Goal: Task Accomplishment & Management: Use online tool/utility

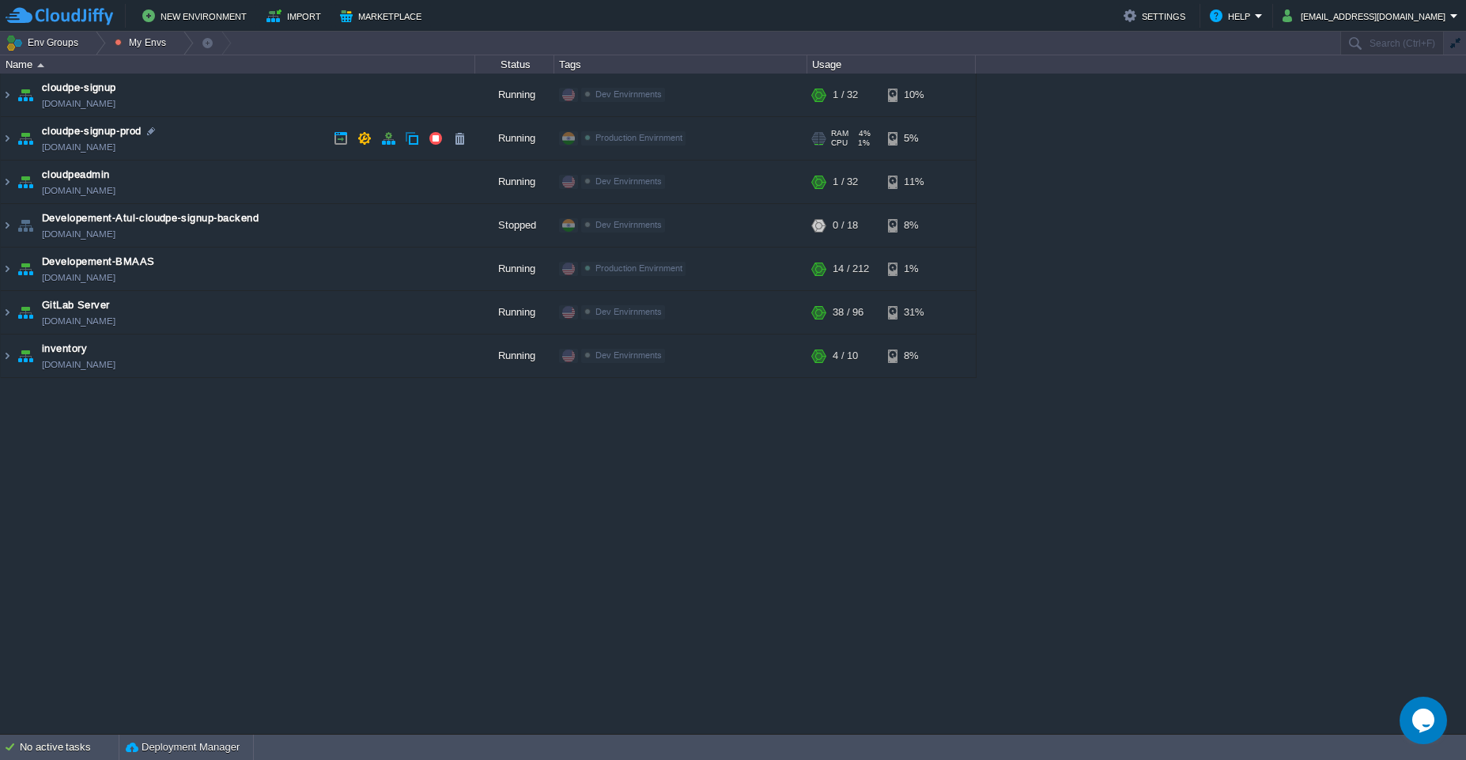
click at [296, 138] on td "cloudpe-signup-prod [DOMAIN_NAME]" at bounding box center [238, 138] width 475 height 43
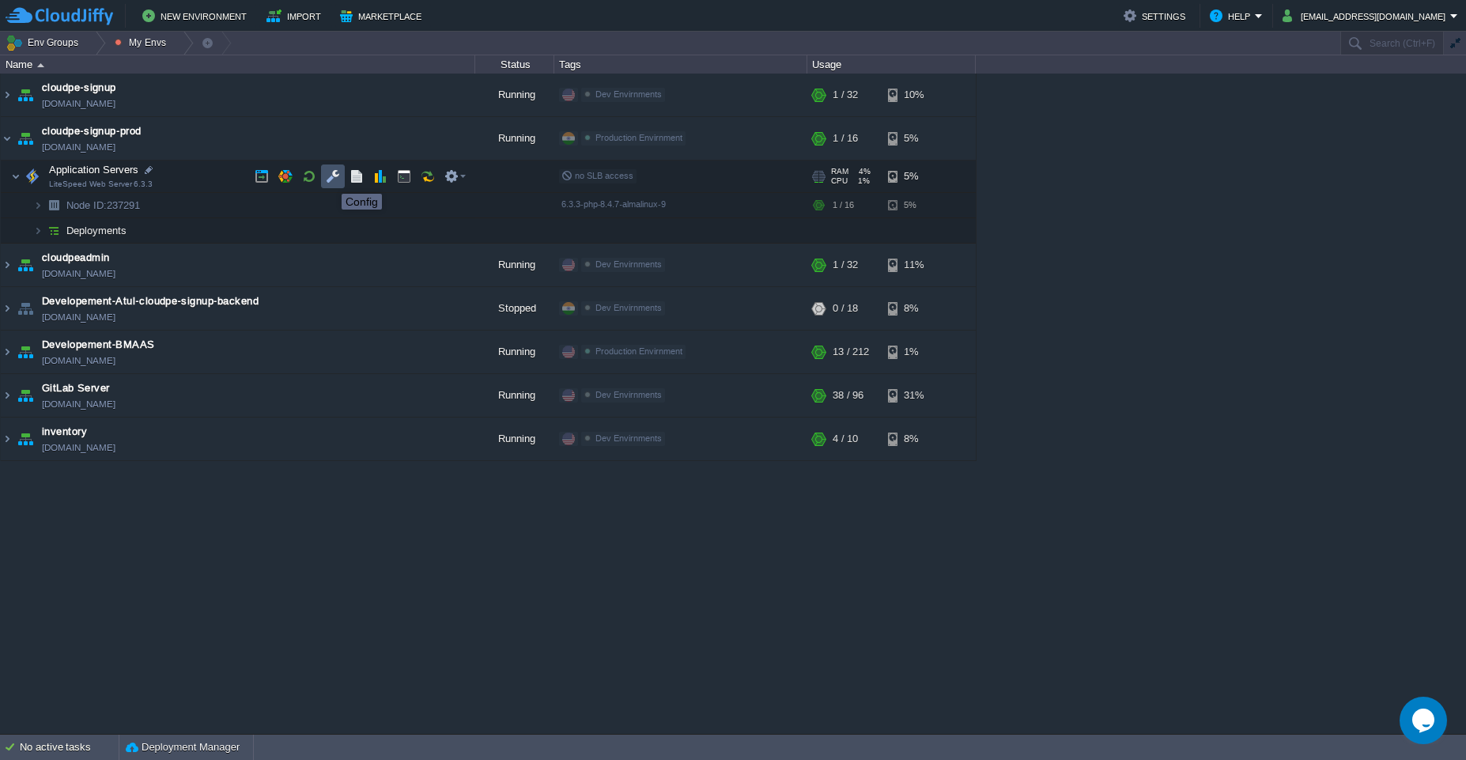
click at [330, 180] on button "button" at bounding box center [333, 176] width 14 height 14
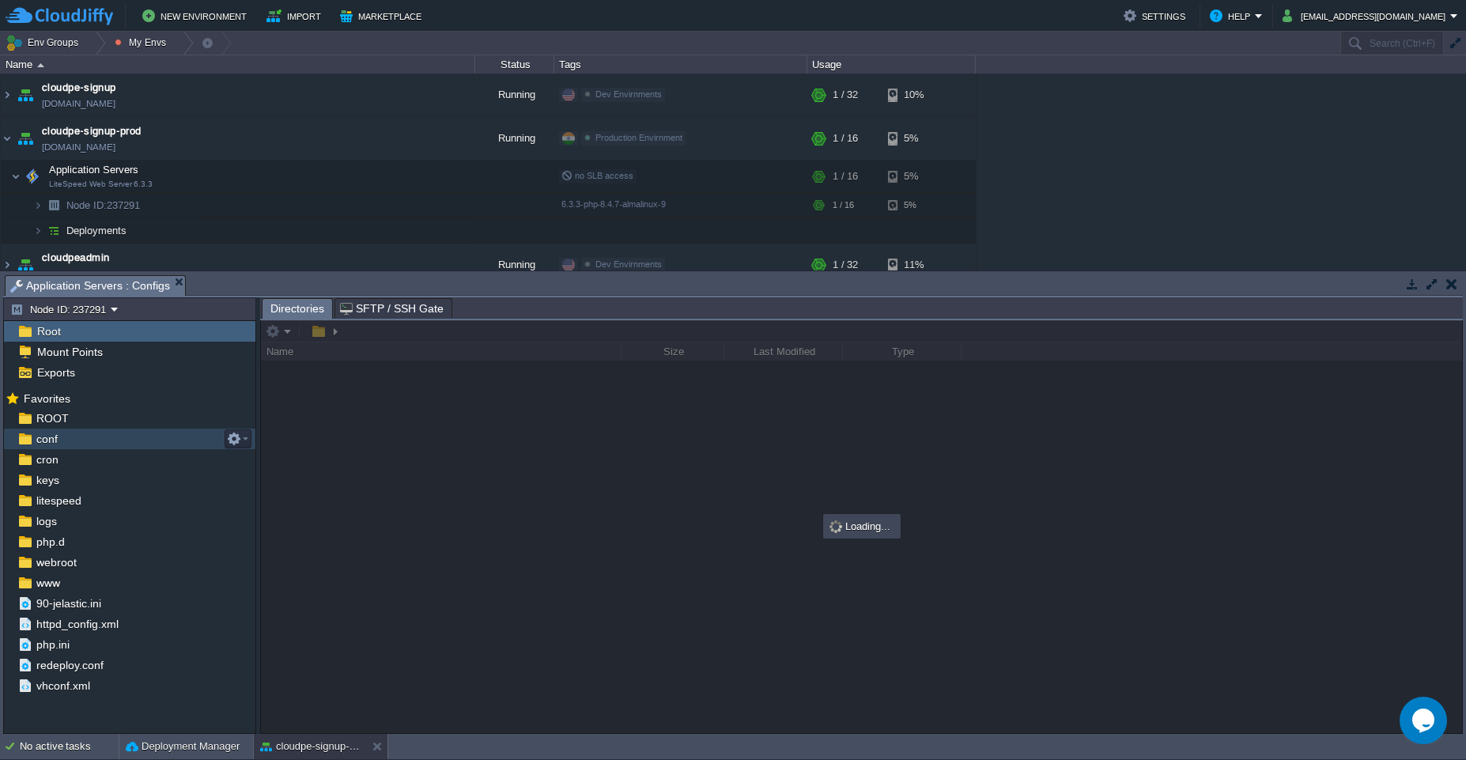
click at [100, 429] on div "conf" at bounding box center [129, 439] width 251 height 21
click at [105, 419] on div "ROOT" at bounding box center [129, 418] width 251 height 21
click at [1430, 282] on button "button" at bounding box center [1432, 284] width 14 height 14
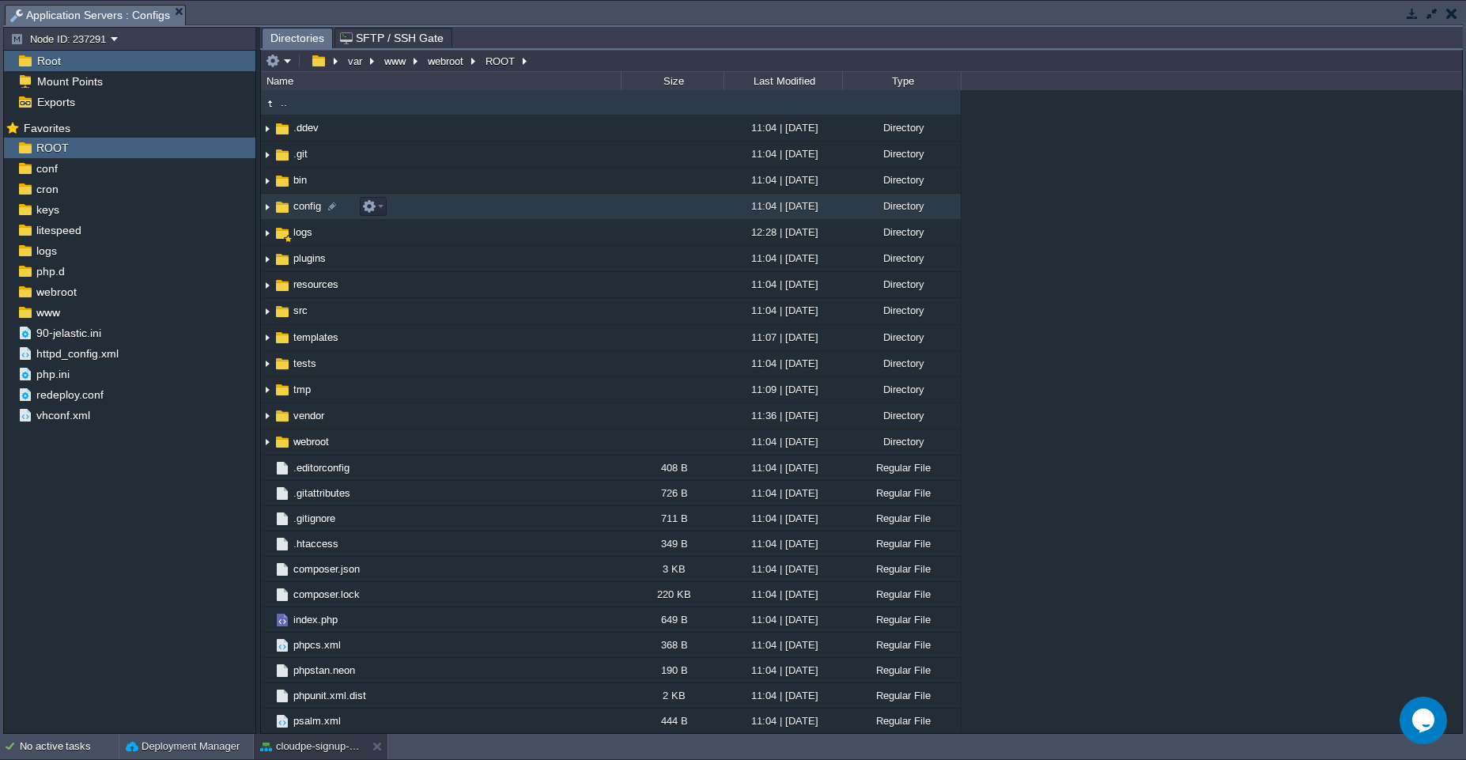
click at [456, 211] on td "config" at bounding box center [441, 207] width 360 height 26
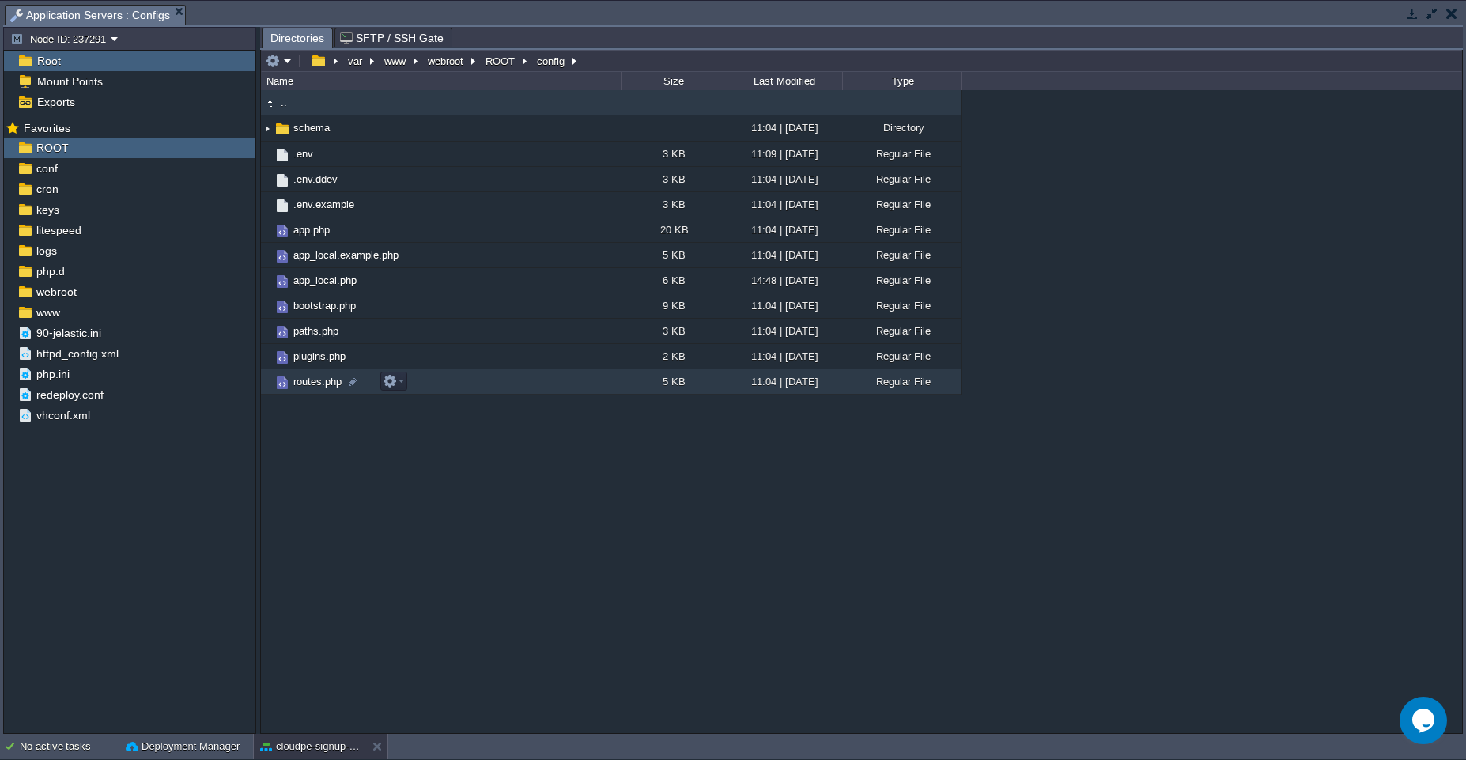
click at [544, 380] on td "routes.php" at bounding box center [441, 381] width 360 height 25
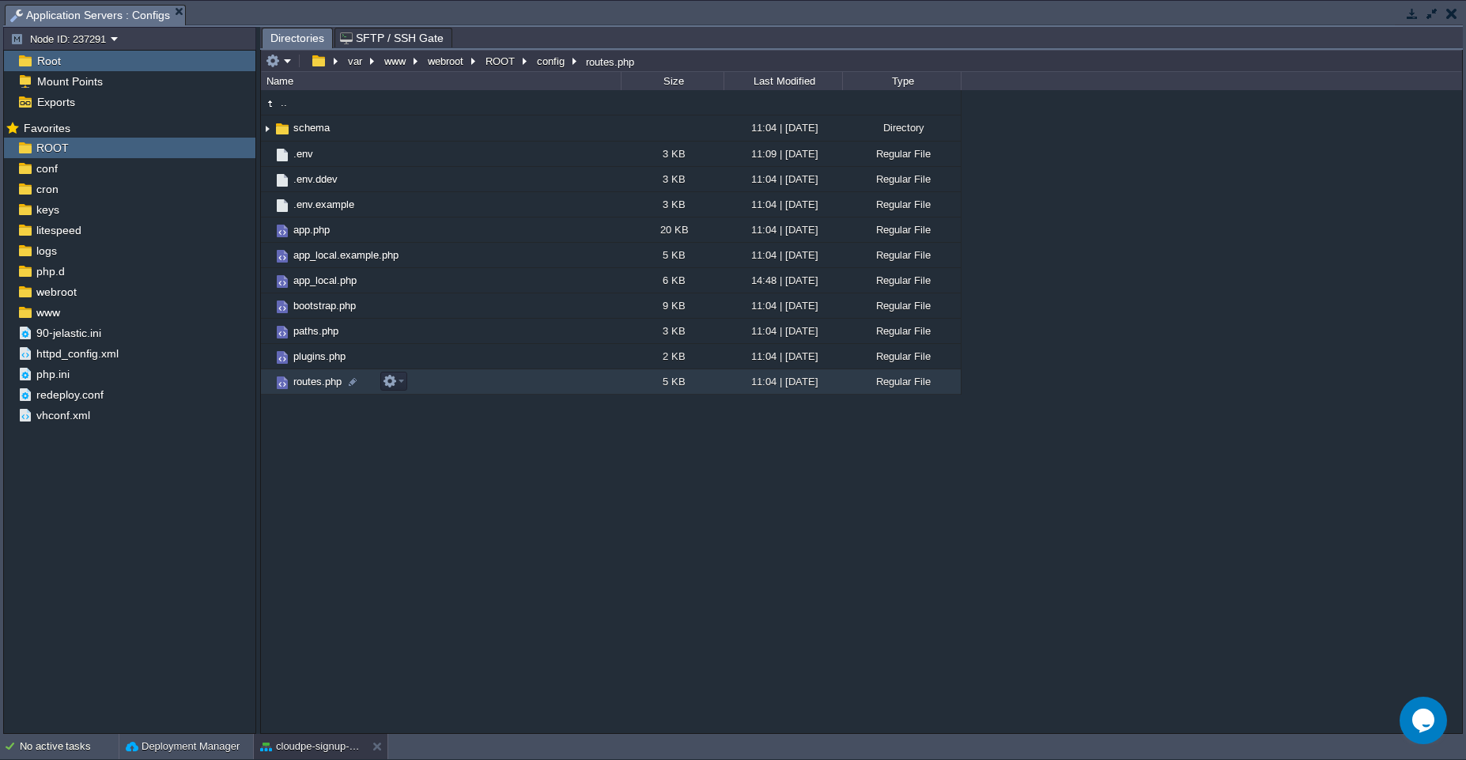
click at [544, 380] on td "routes.php" at bounding box center [441, 381] width 360 height 25
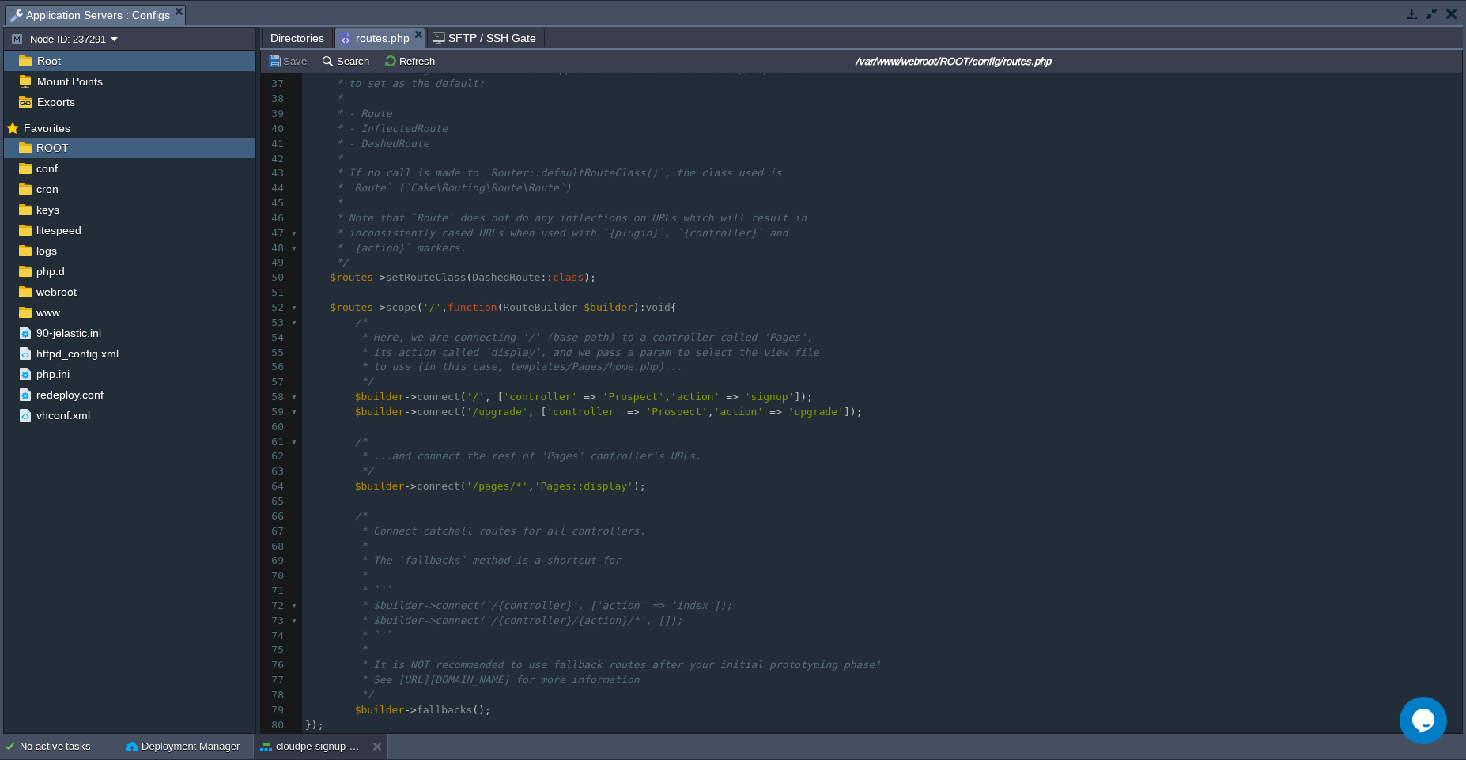
scroll to position [532, 0]
click at [581, 425] on pre "​" at bounding box center [882, 430] width 1160 height 15
paste textarea "['routeClass' => RedirectRoute::class, 'status' => 301] );"
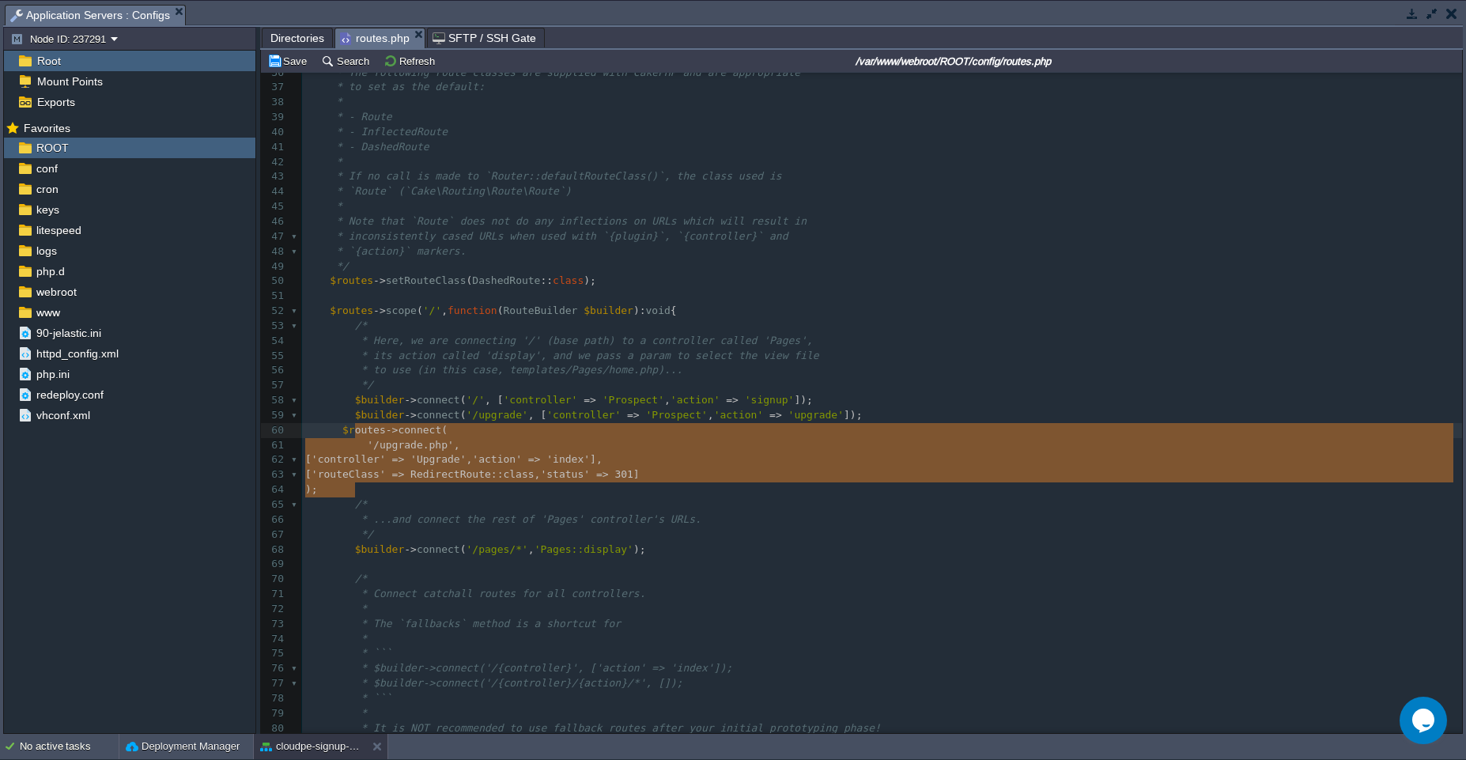
type textarea "outes->connect( '/upgrade.php', ['controller' => 'Upgrade', 'action' => 'index'…"
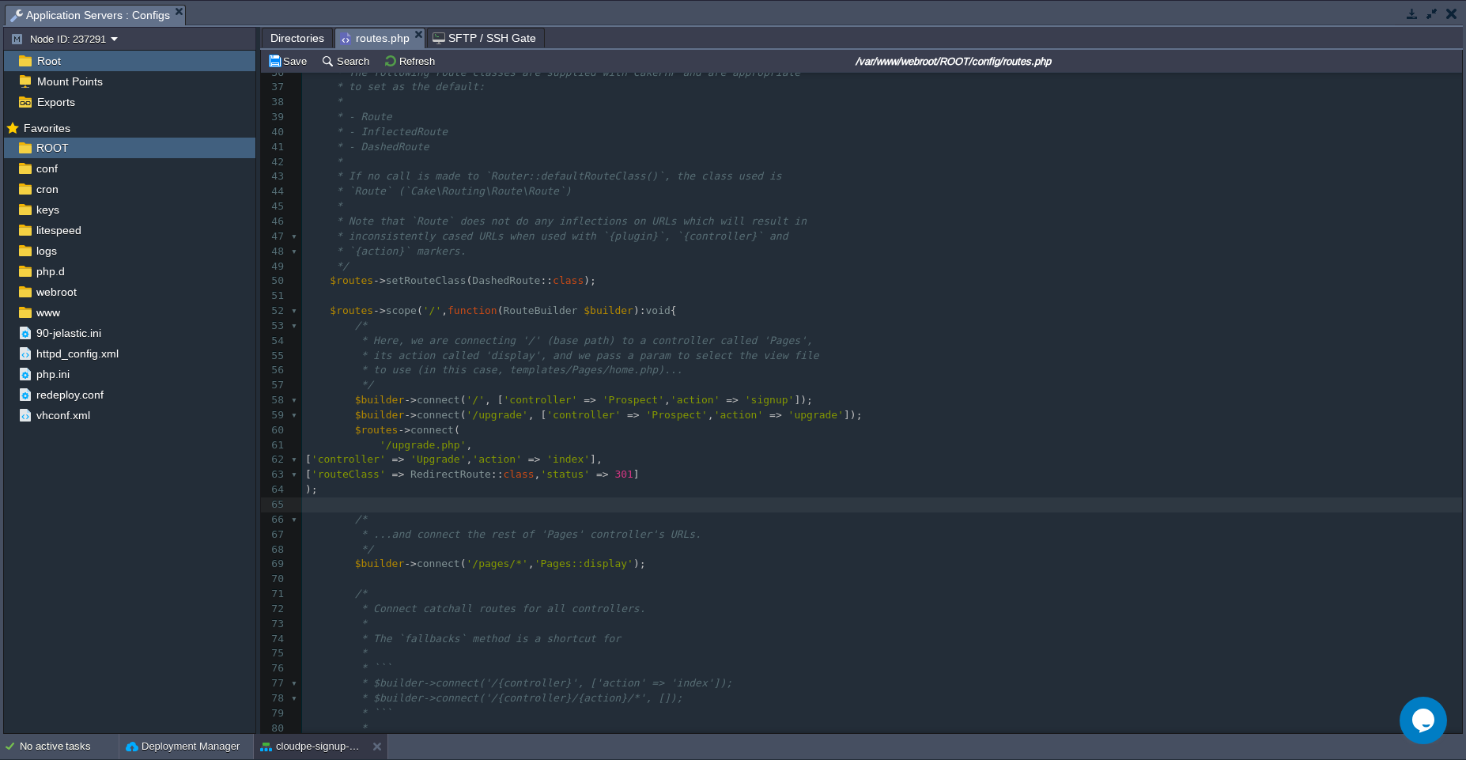
click at [826, 412] on div "x <?php 26 ​ 27 /* 28 * This file is loaded in the context of the `Application`…" at bounding box center [882, 400] width 1160 height 969
type textarea "upgrade"
click at [646, 458] on div "x <?php 26 ​ 27 /* 28 * This file is loaded in the context of the `Application`…" at bounding box center [882, 400] width 1160 height 969
type textarea "index"
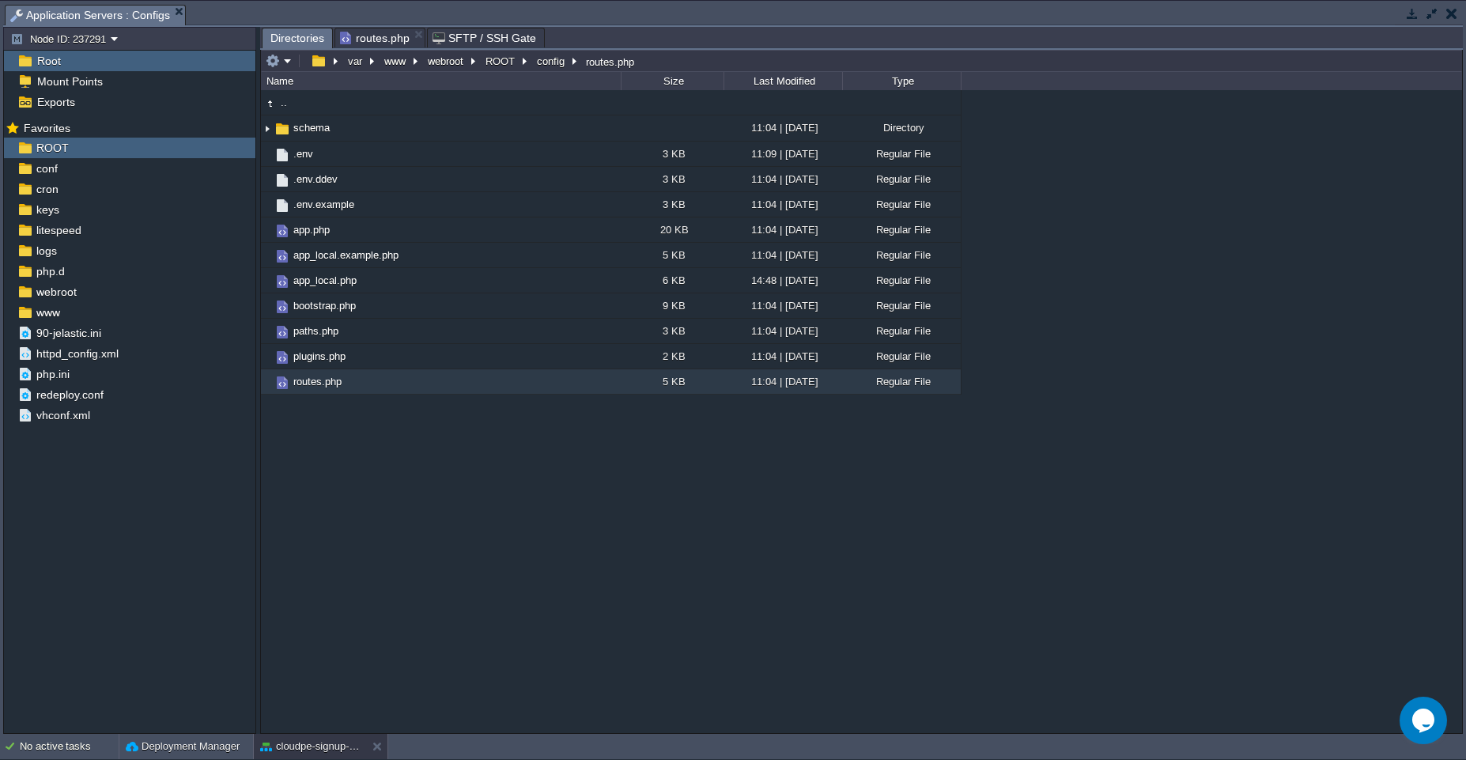
click at [285, 36] on span "Directories" at bounding box center [297, 38] width 54 height 20
click at [70, 255] on div "logs" at bounding box center [129, 250] width 251 height 21
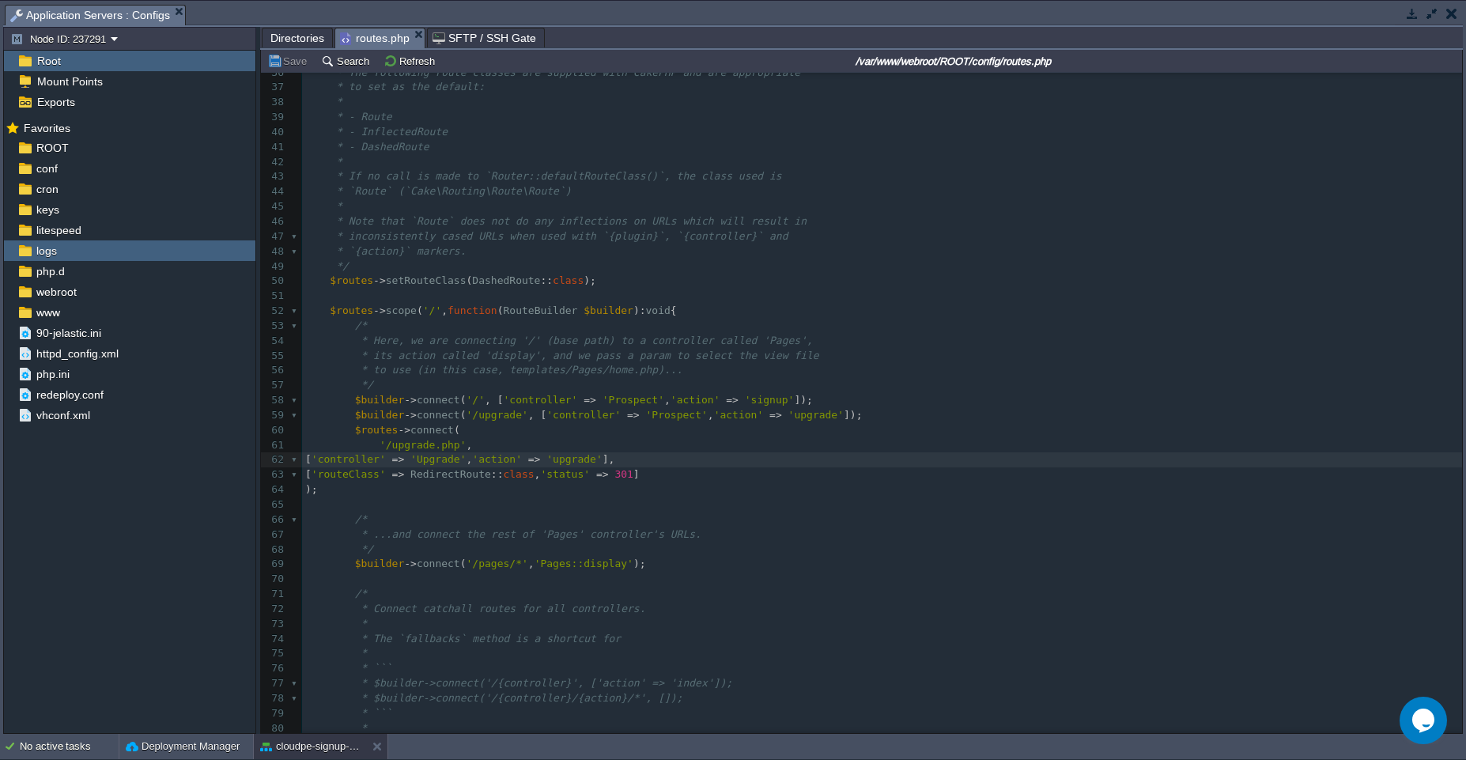
click at [380, 33] on span "routes.php" at bounding box center [375, 38] width 70 height 20
click at [876, 418] on pre "$builder -> connect ( '/upgrade' , [ 'controller' => 'Prospect' , 'action' => '…" at bounding box center [882, 415] width 1160 height 15
type textarea "$routes->connect( '/upgrade.php', ['controller' => 'Upgrade', 'action' => 'upgr…"
click at [843, 397] on pre "$builder -> connect ( '/' , [ 'controller' => 'Prospect' , 'action' => 'signup'…" at bounding box center [882, 400] width 1160 height 15
type textarea "$builder->connect('/upgrade', ['controller' => 'Prospect', 'action' => 'upgrade…"
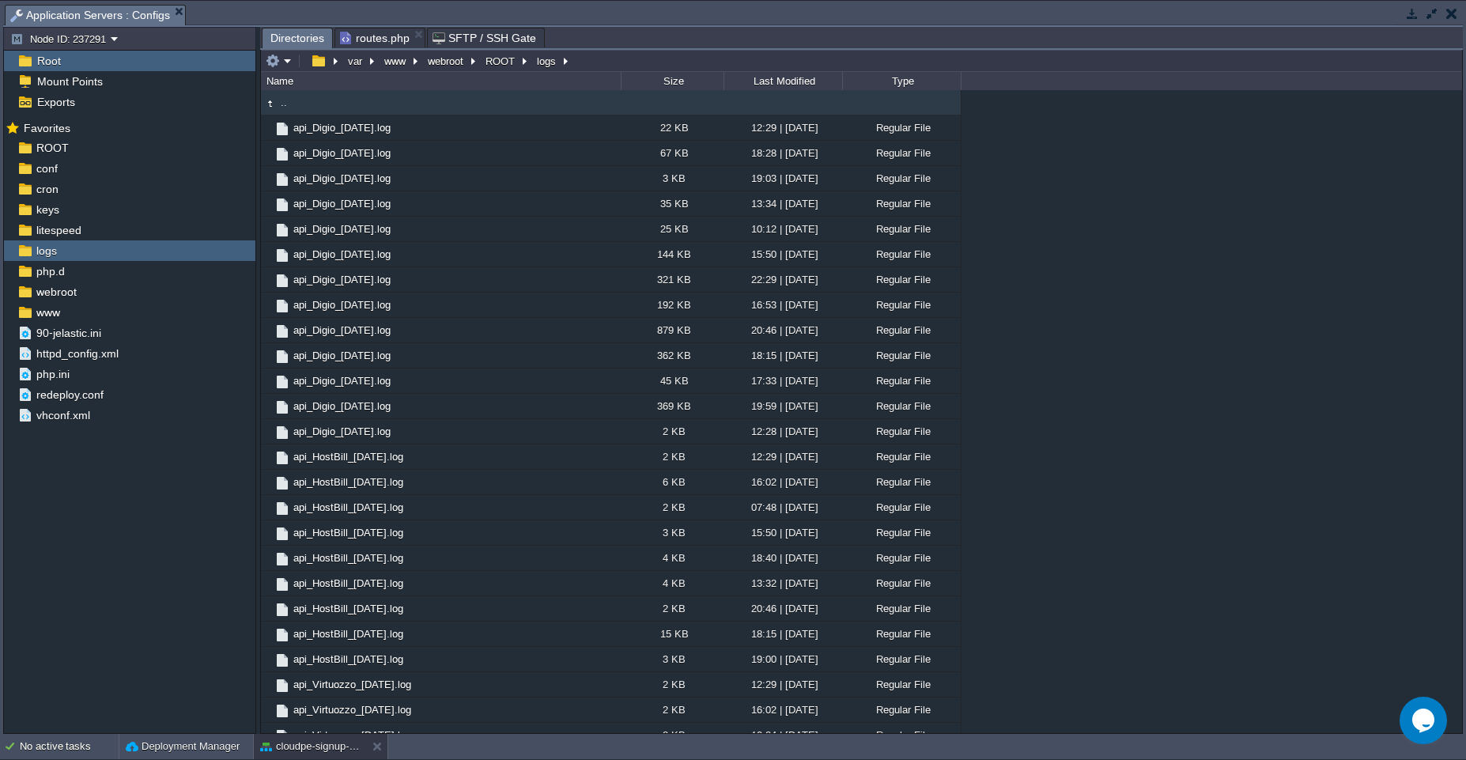
click at [289, 38] on span "Directories" at bounding box center [297, 38] width 54 height 20
click at [72, 149] on div "ROOT" at bounding box center [129, 148] width 251 height 21
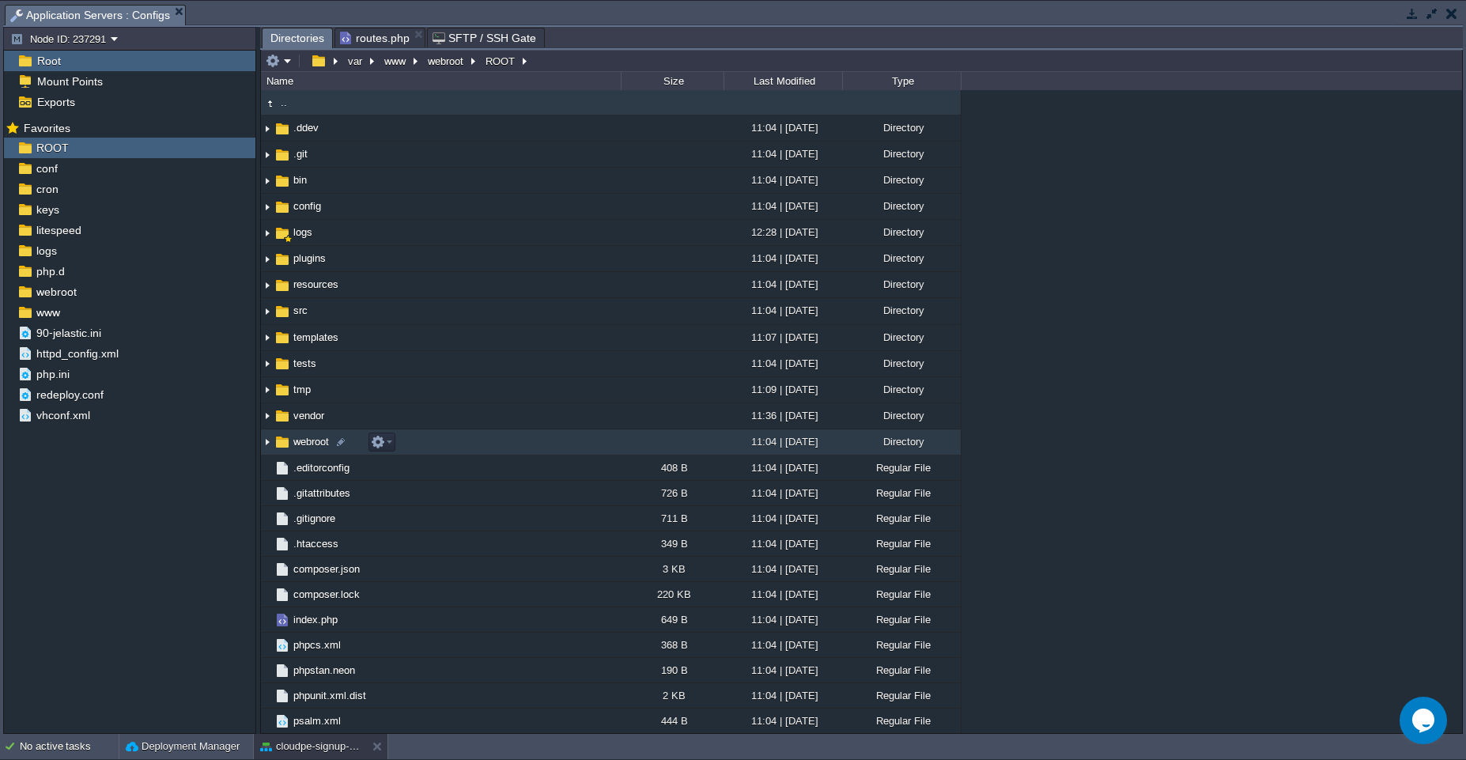
click at [476, 441] on td "webroot" at bounding box center [441, 442] width 360 height 26
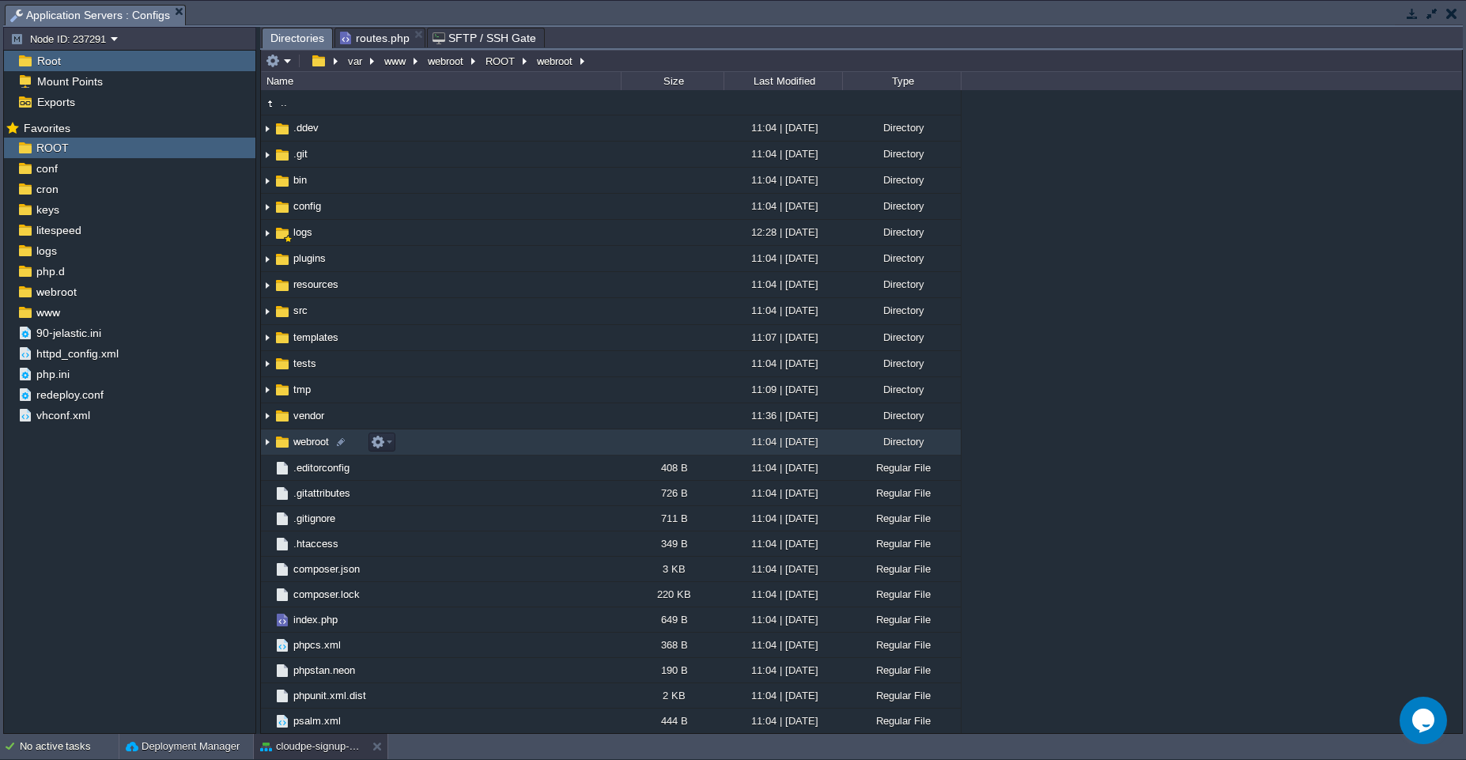
click at [476, 441] on td "webroot" at bounding box center [441, 442] width 360 height 26
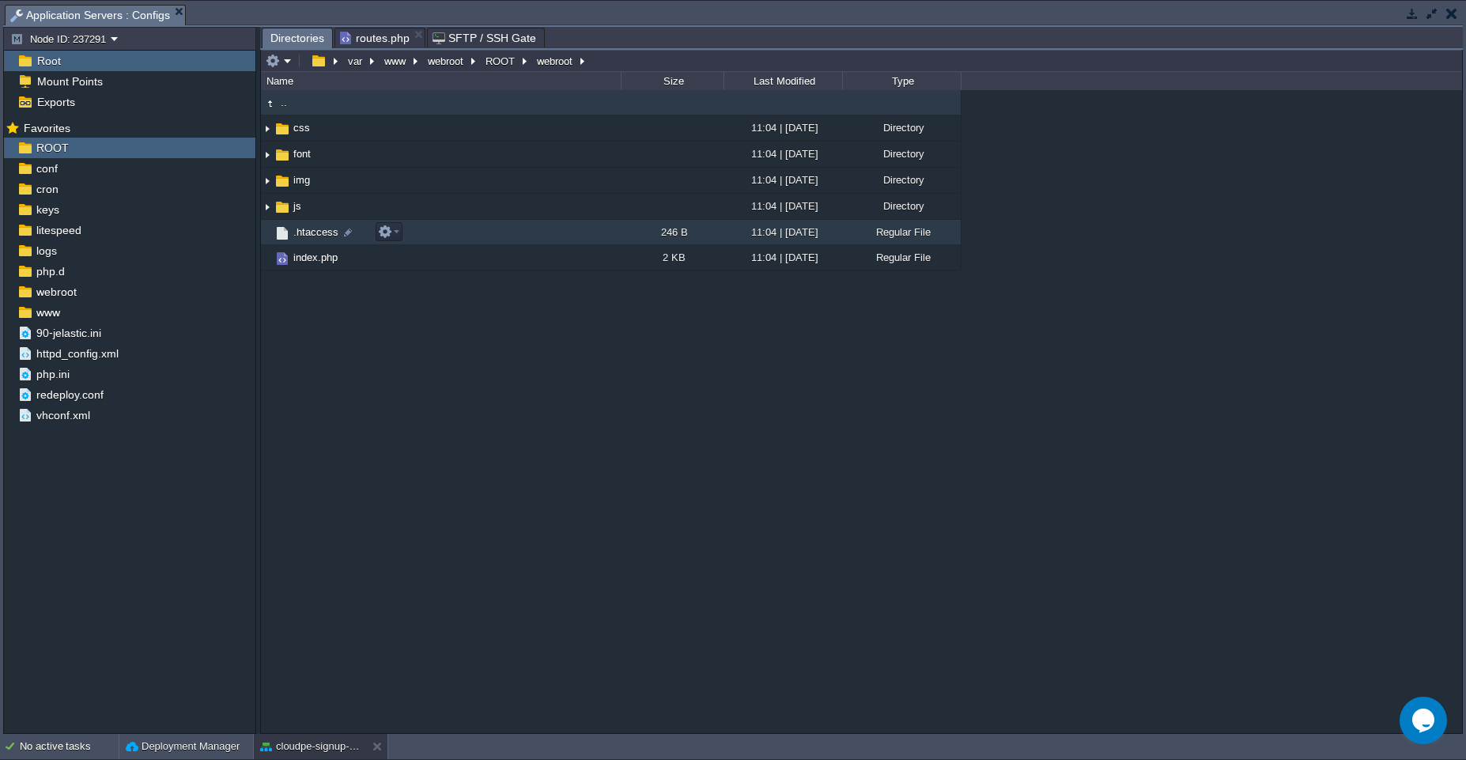
click at [494, 232] on td ".htaccess" at bounding box center [441, 232] width 360 height 25
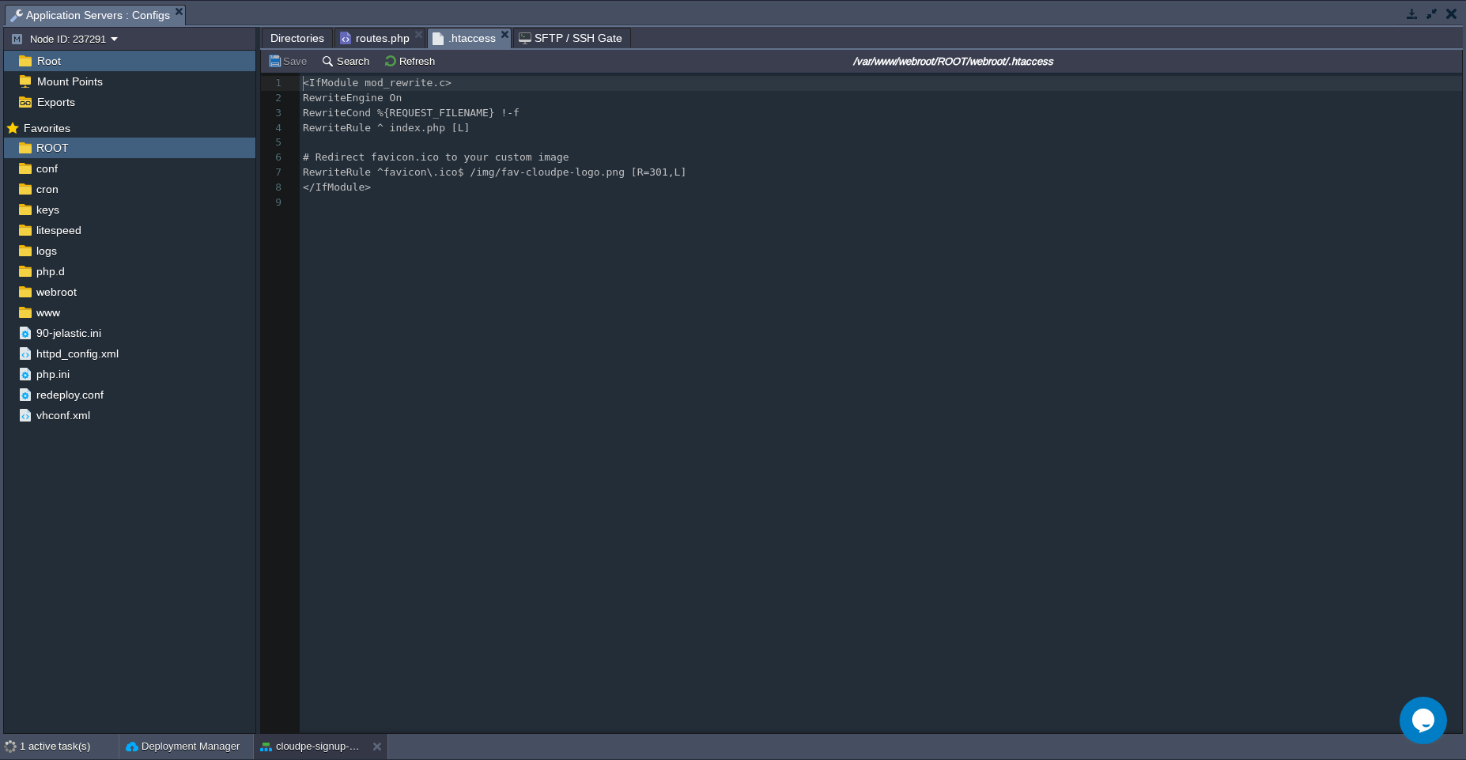
scroll to position [6, 0]
click at [371, 175] on div "xxxxxxxxxx 10 1 <IfModule mod_rewrite.c> 2 RewriteEngine On 3 RewriteCond %{REQ…" at bounding box center [884, 158] width 1168 height 164
type textarea "# Redirect favicon.ico to your custom image RewriteRule ^favicon\.ico$ /img/fav…"
click at [501, 100] on pre "RewriteEngine On" at bounding box center [884, 98] width 1168 height 15
type textarea "# Redirect favicon.ico to your custom image RewriteRule ^favicon\.ico$ /img/fav…"
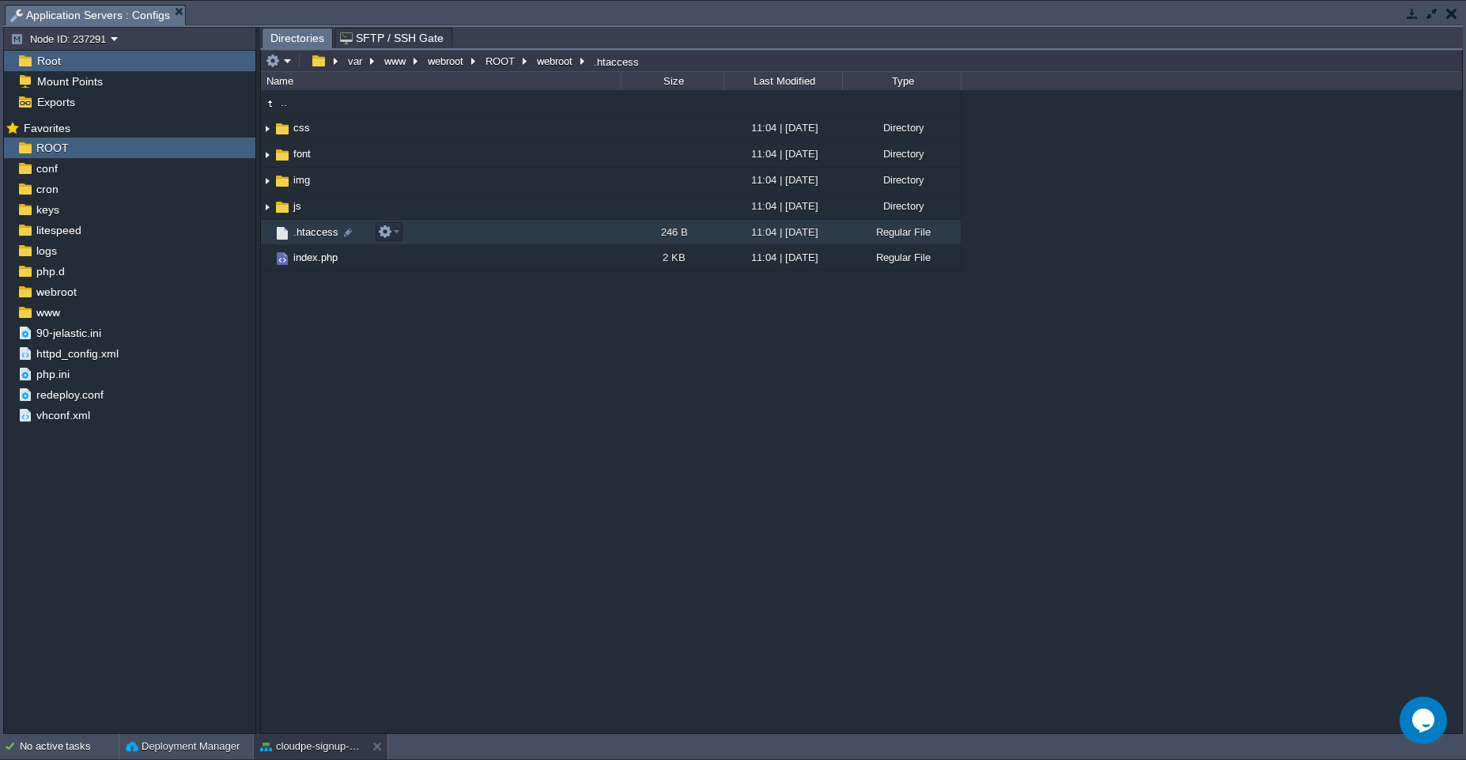
click at [511, 231] on td ".htaccess" at bounding box center [441, 232] width 360 height 25
click at [308, 40] on span "Directories" at bounding box center [297, 38] width 54 height 20
click at [293, 62] on td at bounding box center [278, 60] width 31 height 19
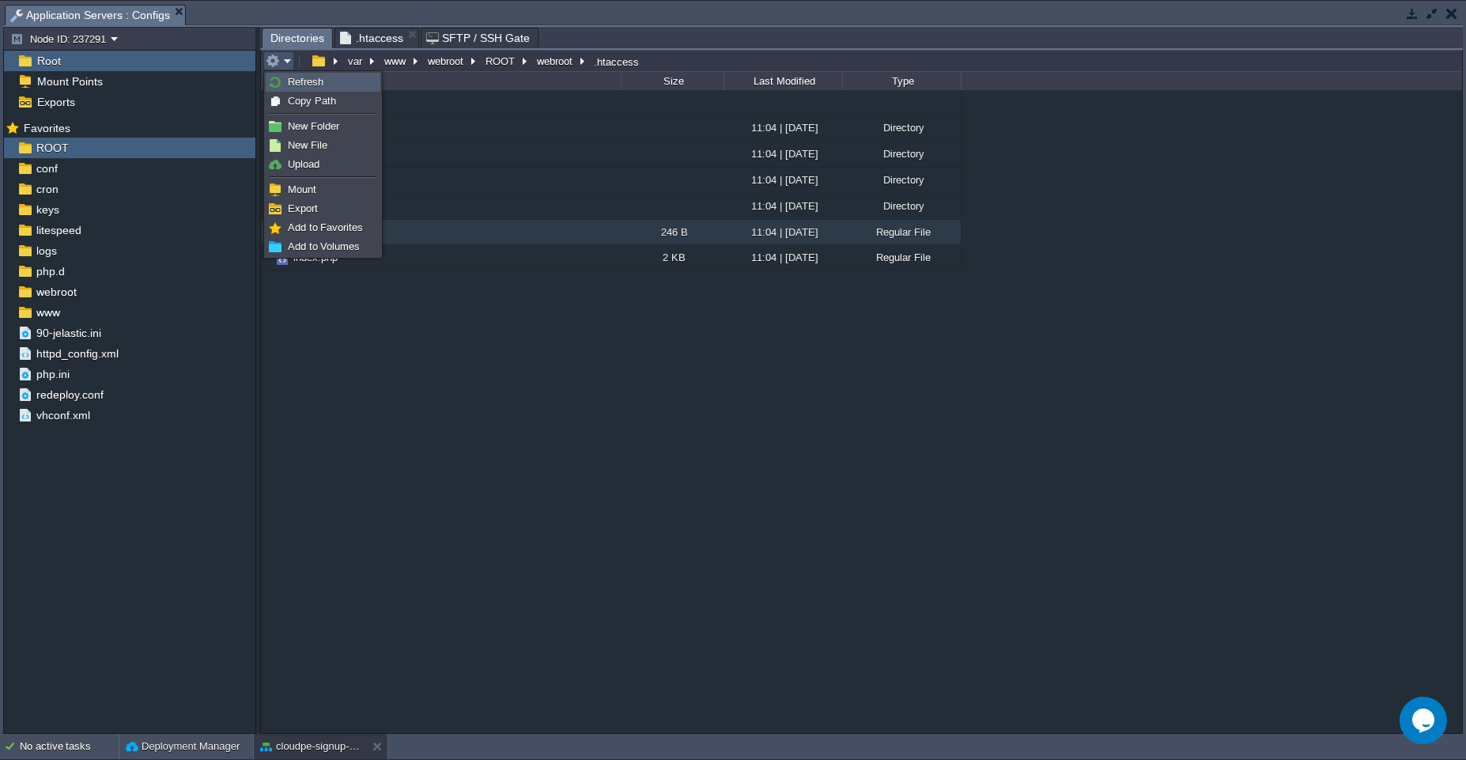
click at [293, 84] on span "Refresh" at bounding box center [306, 82] width 36 height 12
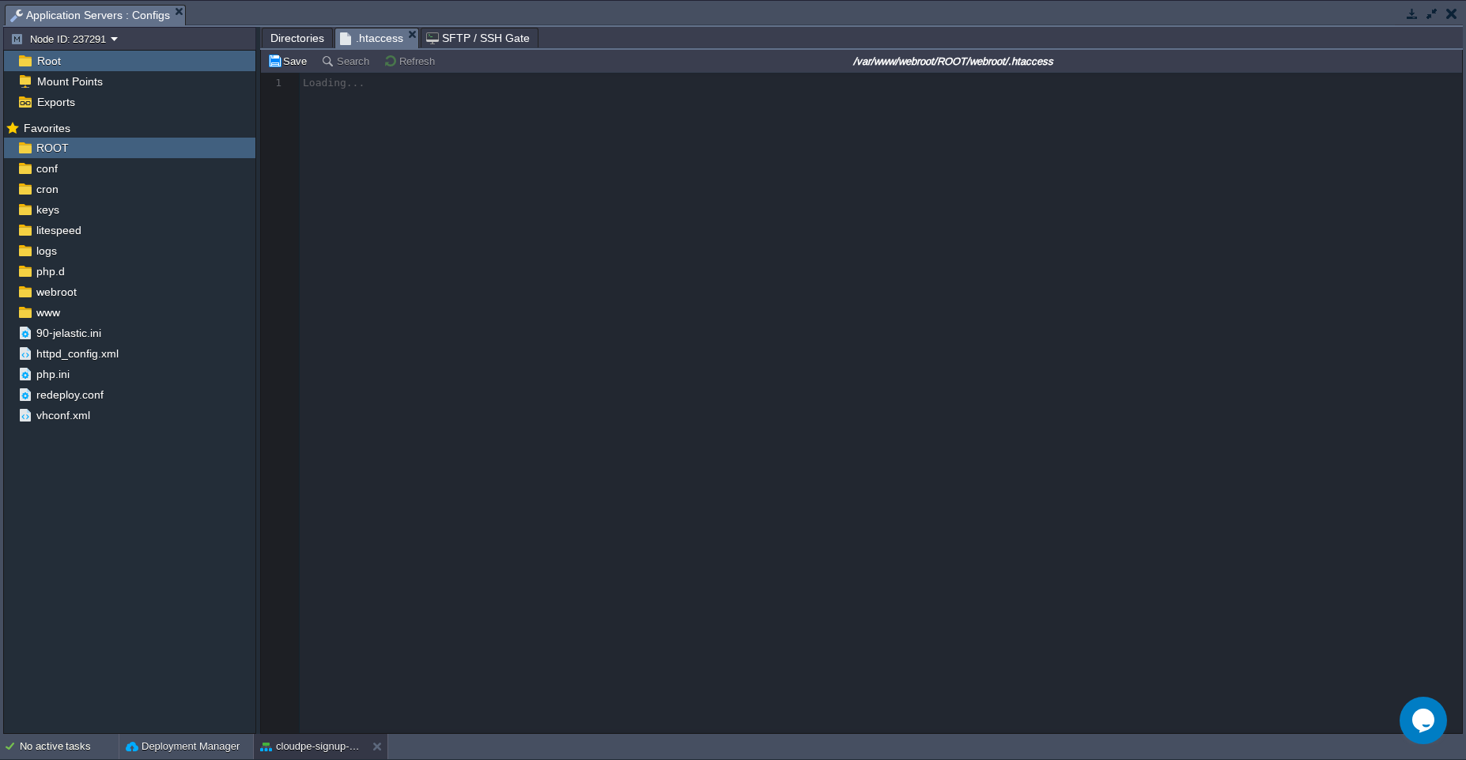
click at [350, 35] on span ".htaccess" at bounding box center [371, 38] width 63 height 20
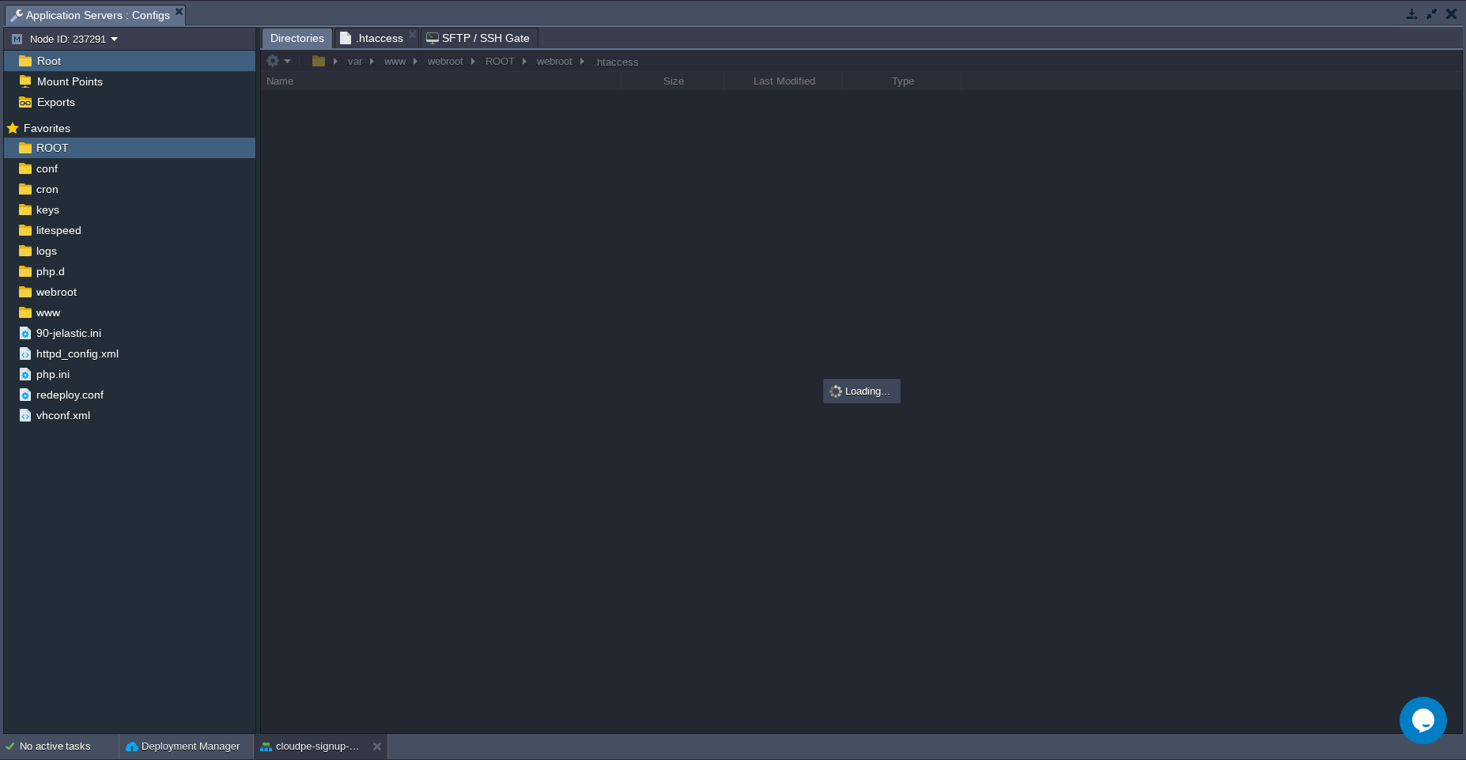
click at [290, 37] on span "Directories" at bounding box center [297, 38] width 54 height 20
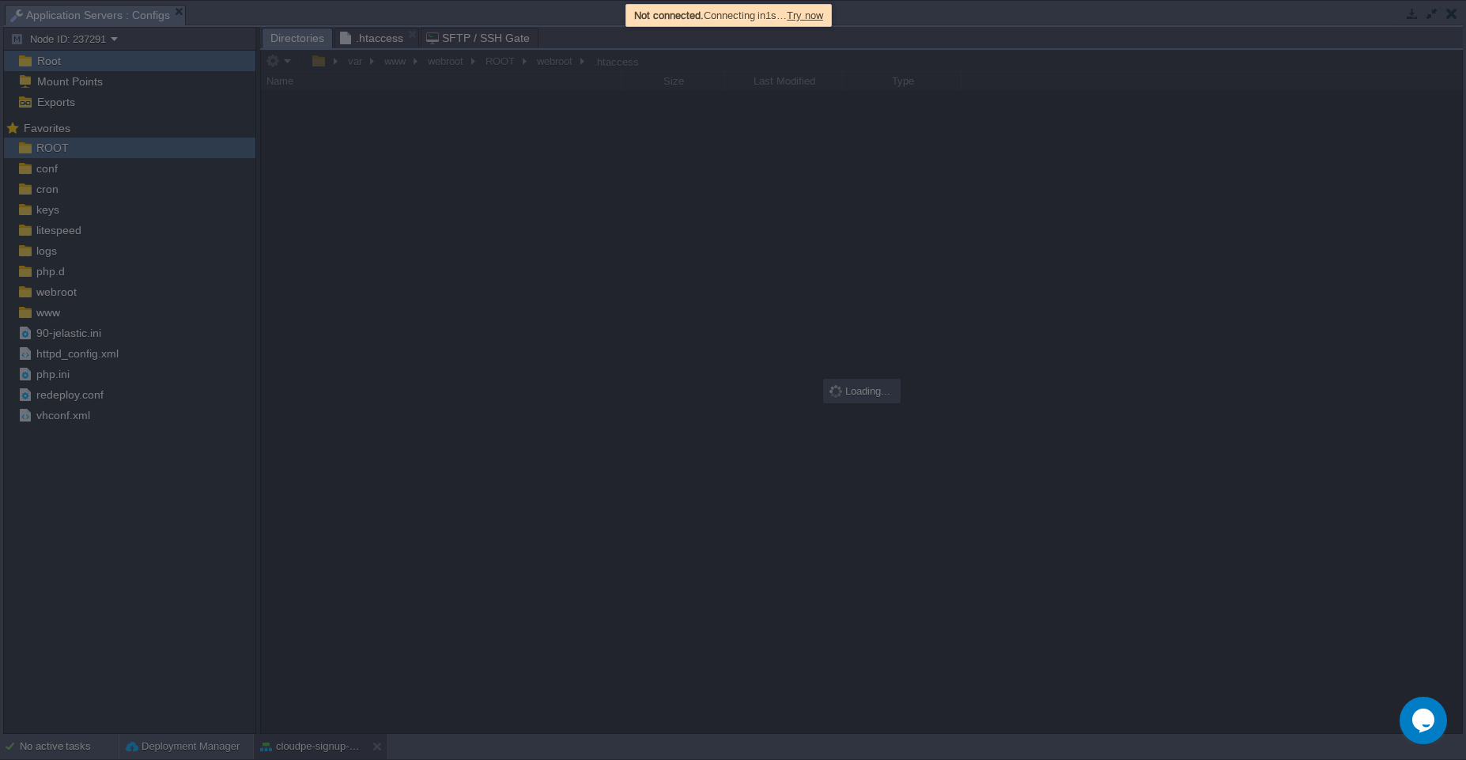
click at [823, 10] on span "Try now" at bounding box center [805, 15] width 36 height 12
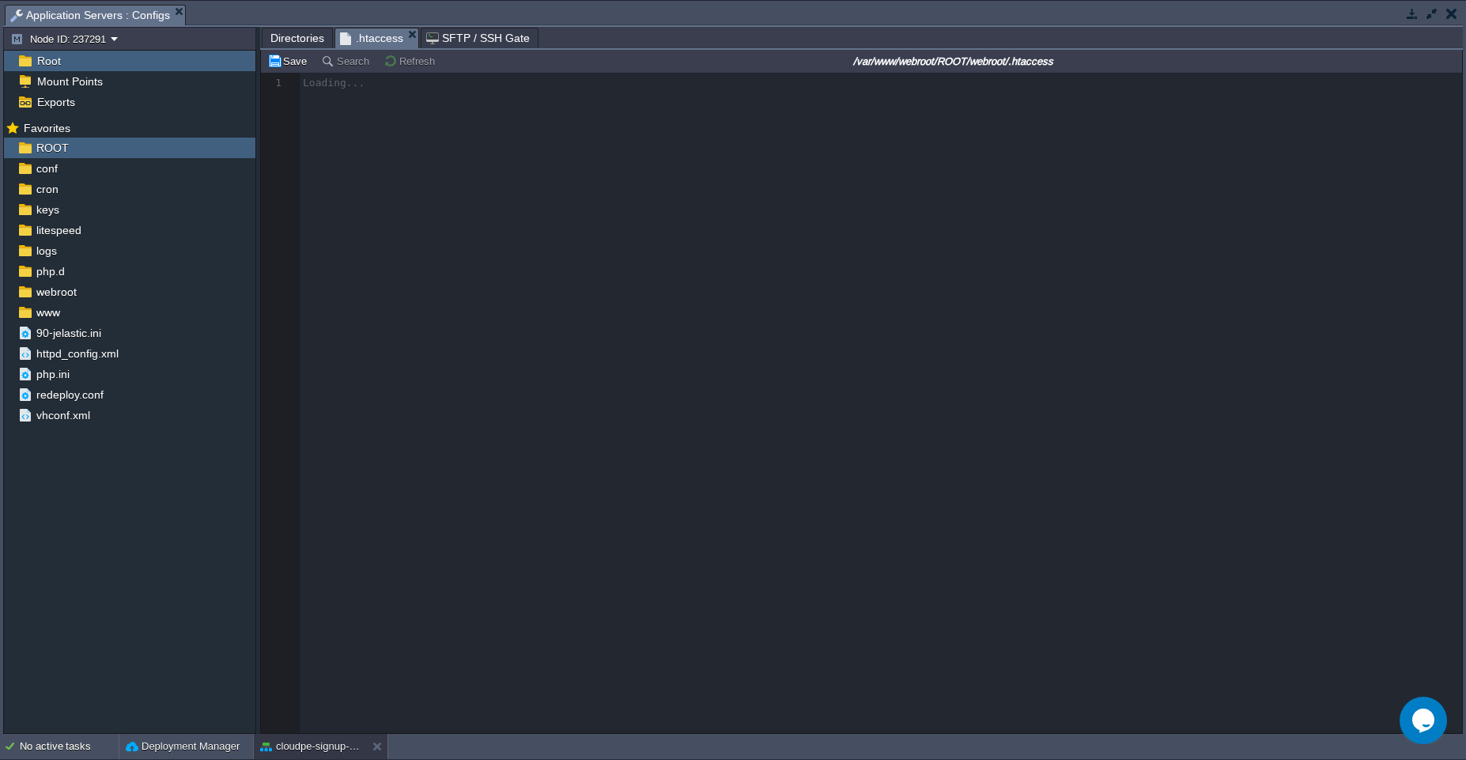
click at [366, 37] on span ".htaccess" at bounding box center [371, 38] width 63 height 20
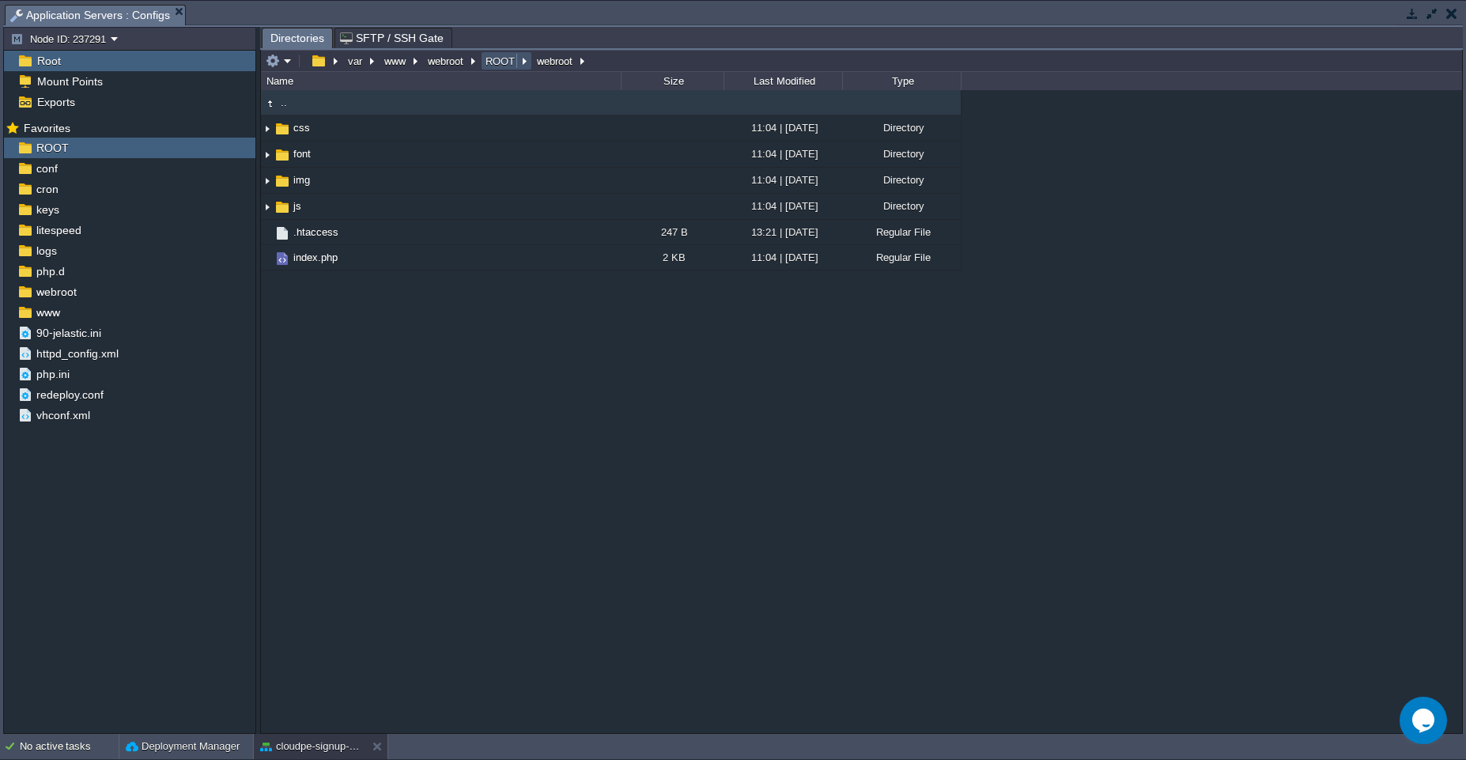
click at [503, 59] on button "ROOT" at bounding box center [501, 61] width 36 height 14
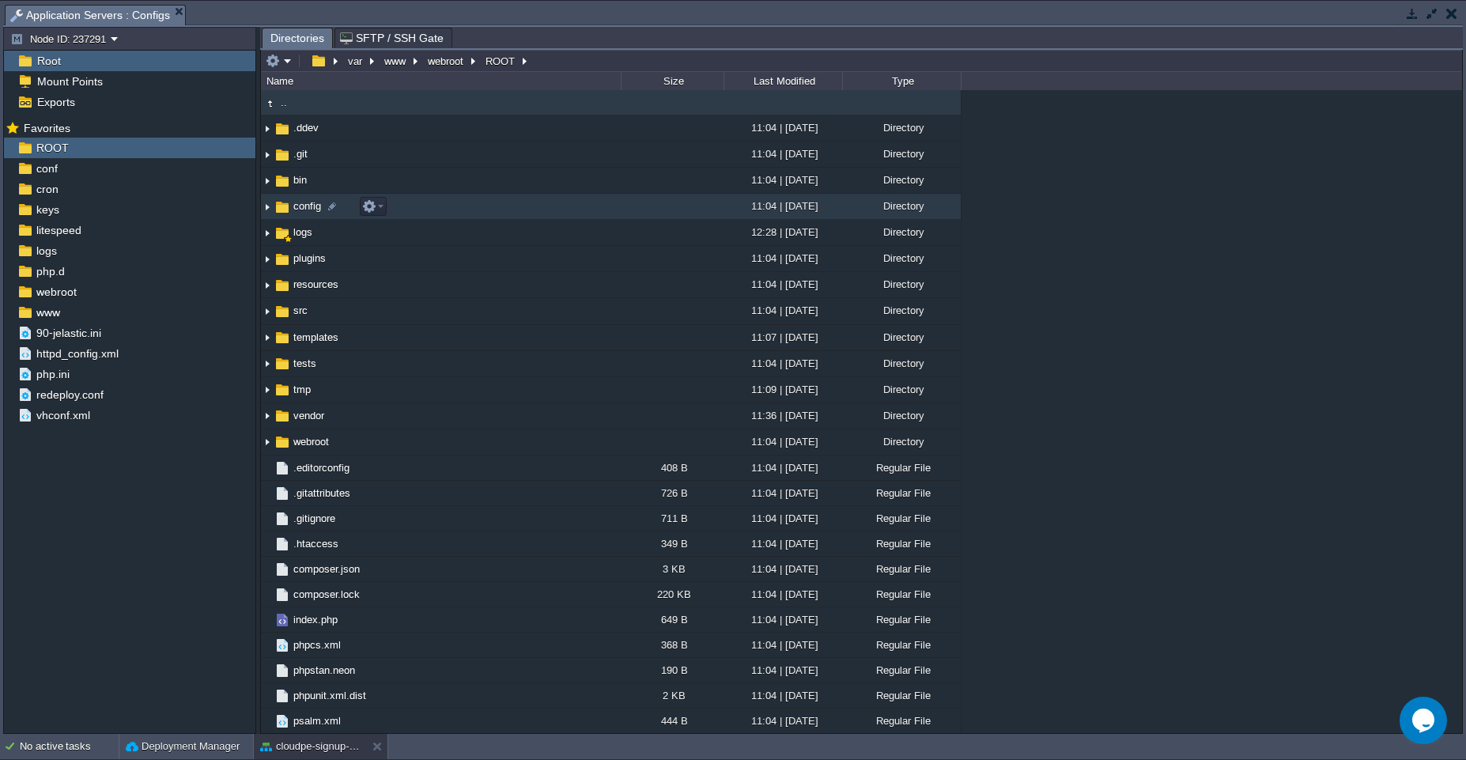
click at [436, 210] on td "config" at bounding box center [441, 207] width 360 height 26
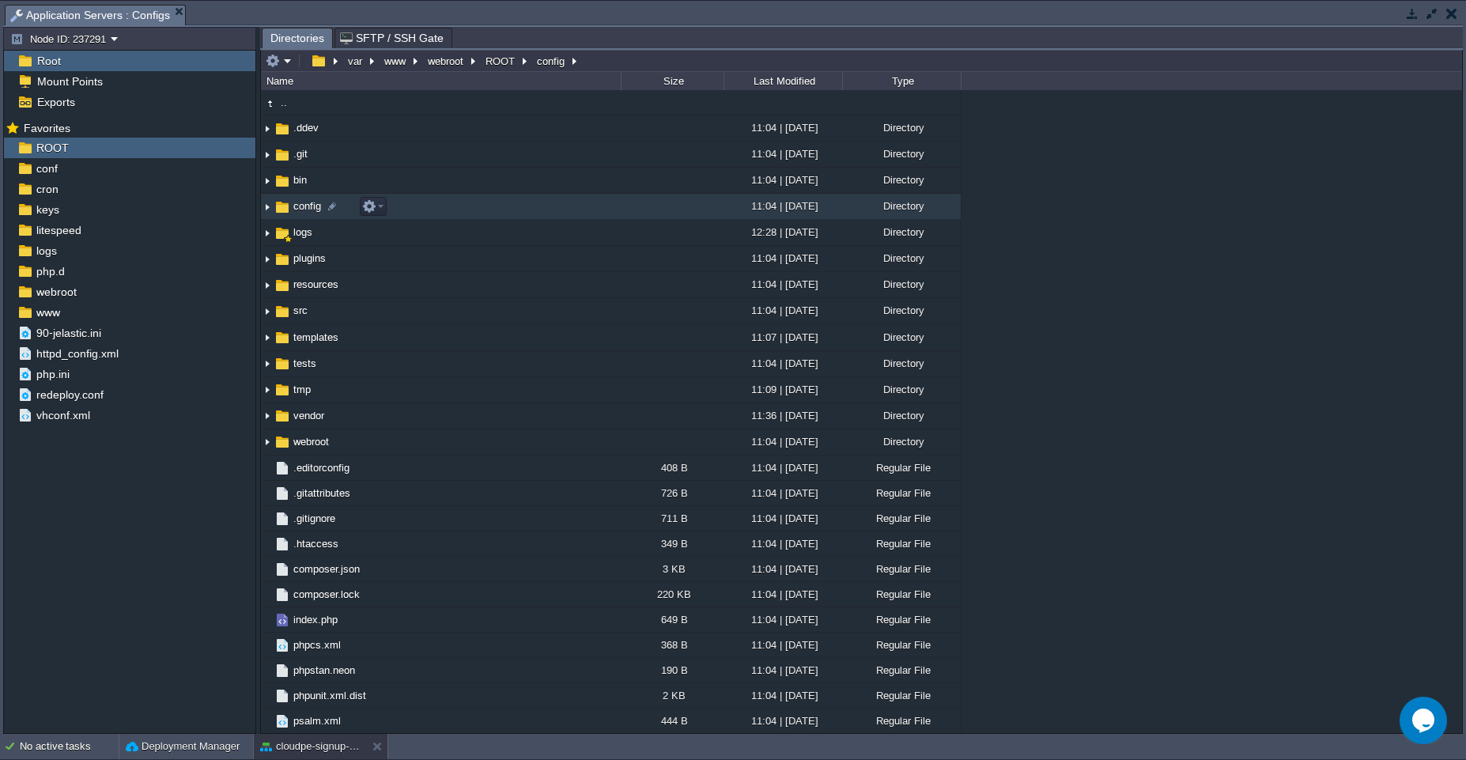
click at [436, 210] on td "config" at bounding box center [441, 207] width 360 height 26
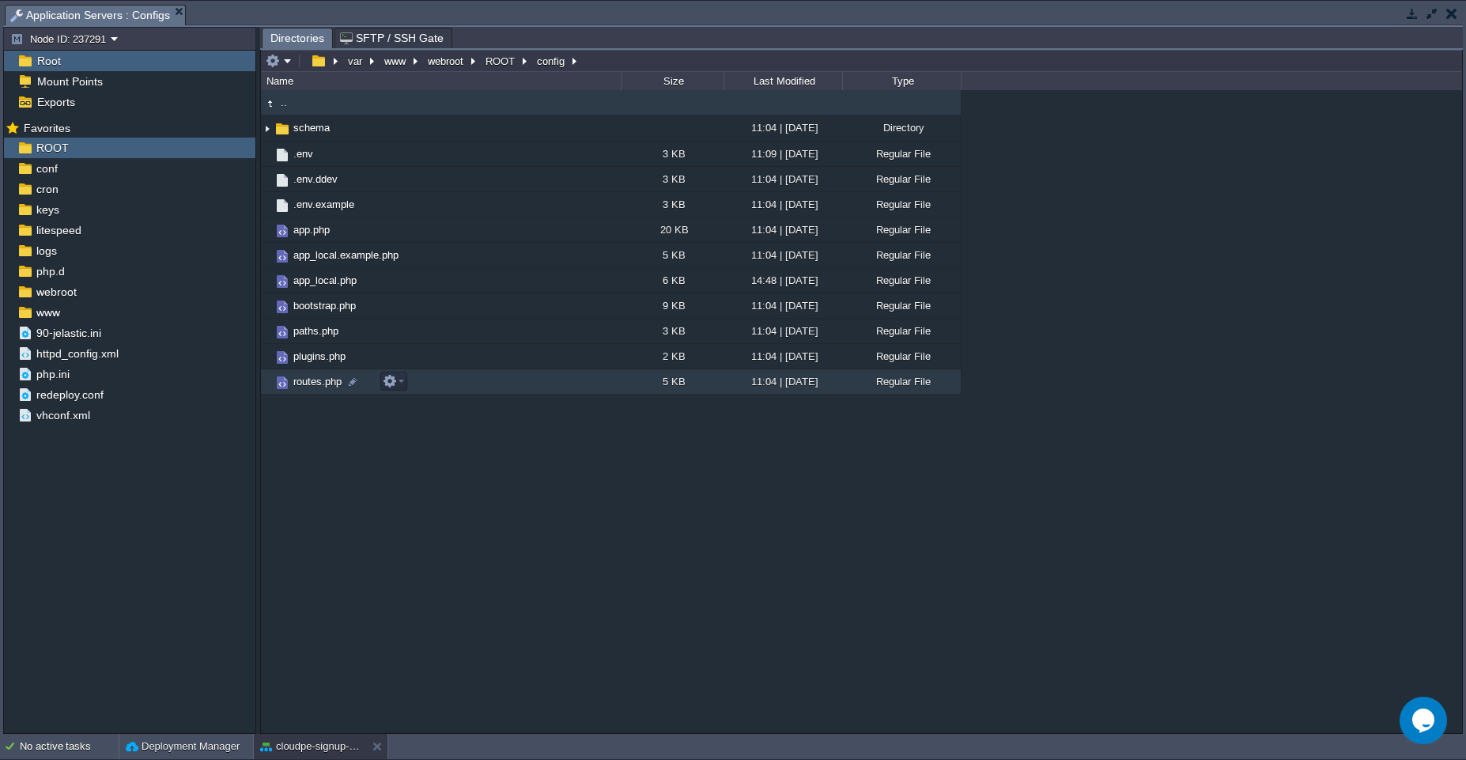
click at [467, 375] on td "routes.php" at bounding box center [441, 381] width 360 height 25
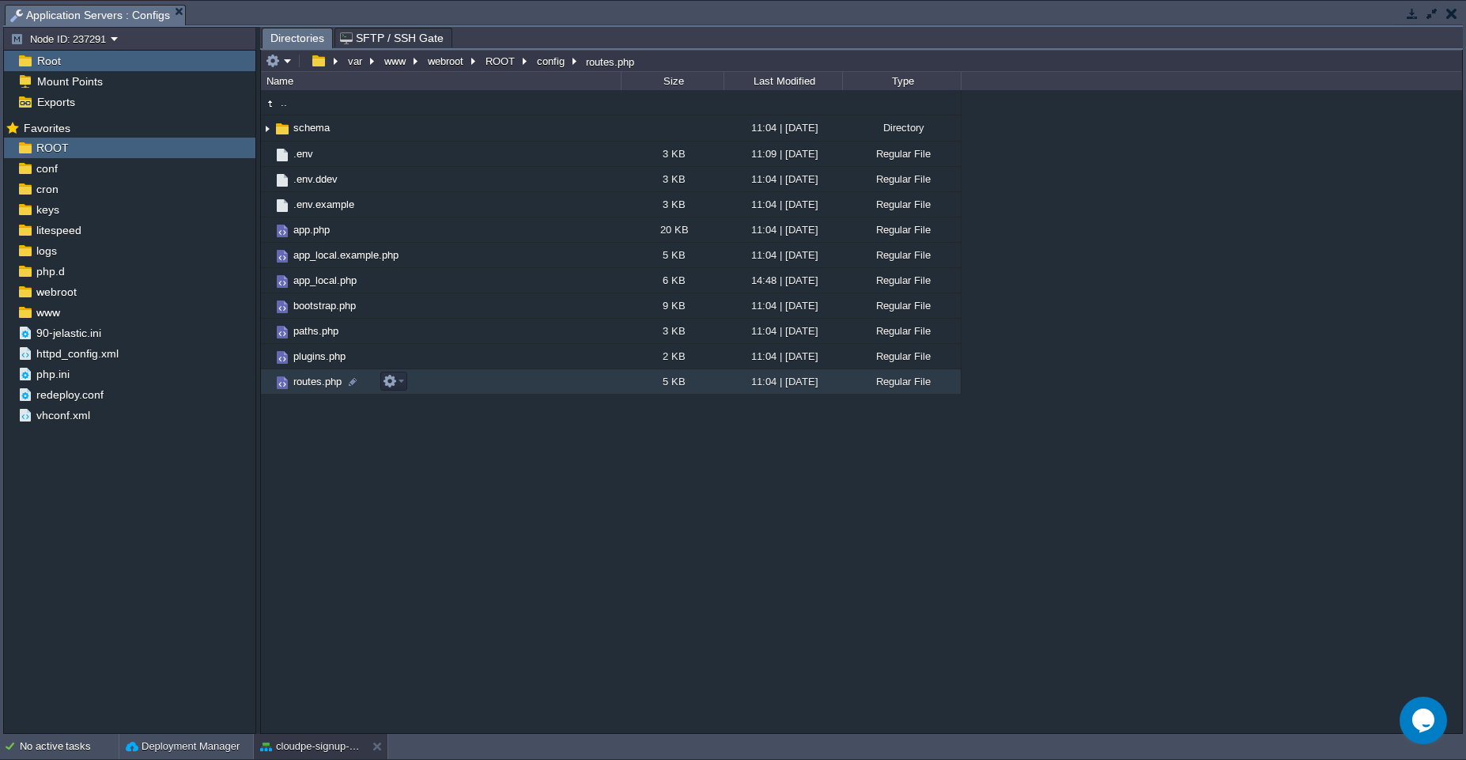
click at [467, 375] on td "routes.php" at bounding box center [441, 381] width 360 height 25
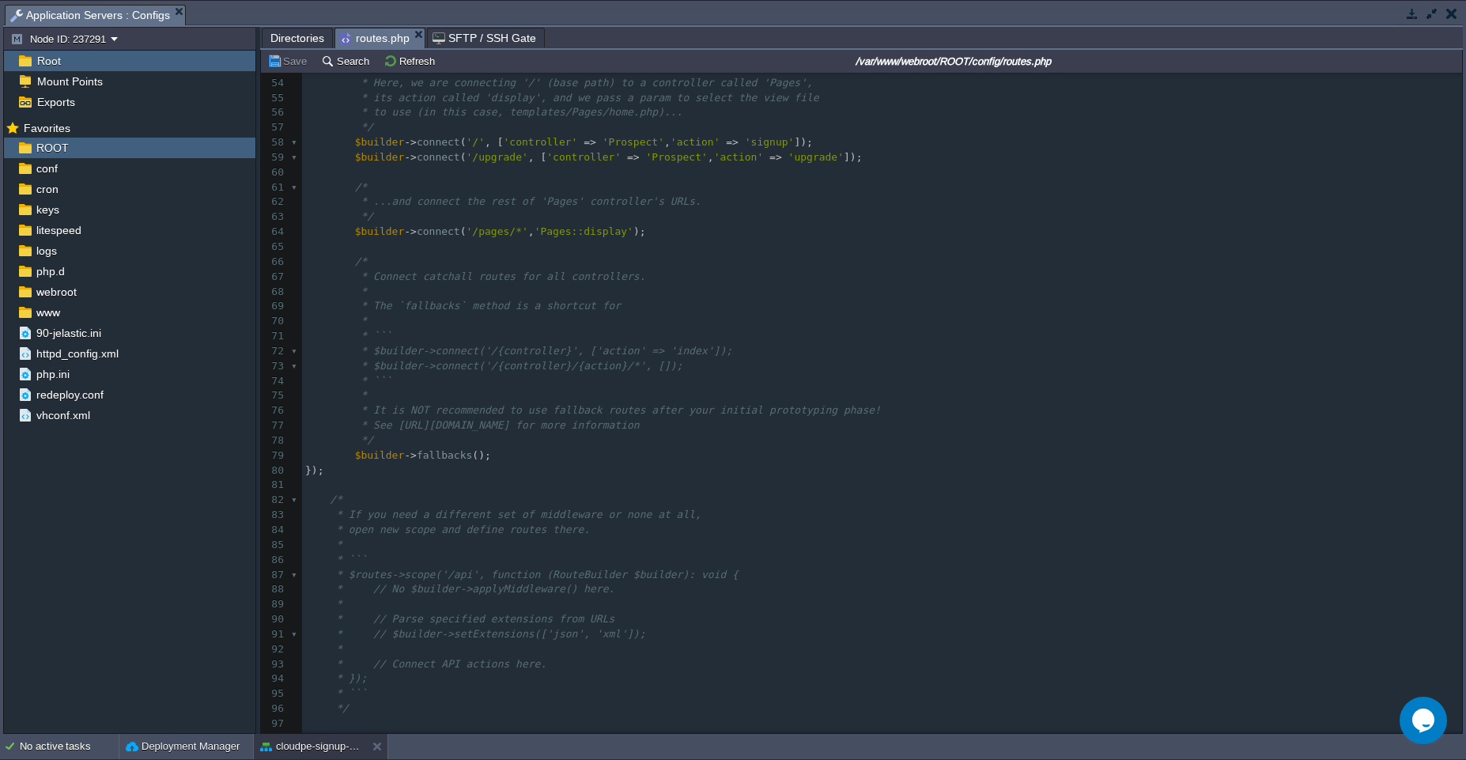
scroll to position [790, 0]
click at [897, 141] on pre "$builder -> connect ( '/' , [ 'controller' => 'Prospect' , 'action' => 'signup'…" at bounding box center [882, 142] width 1160 height 15
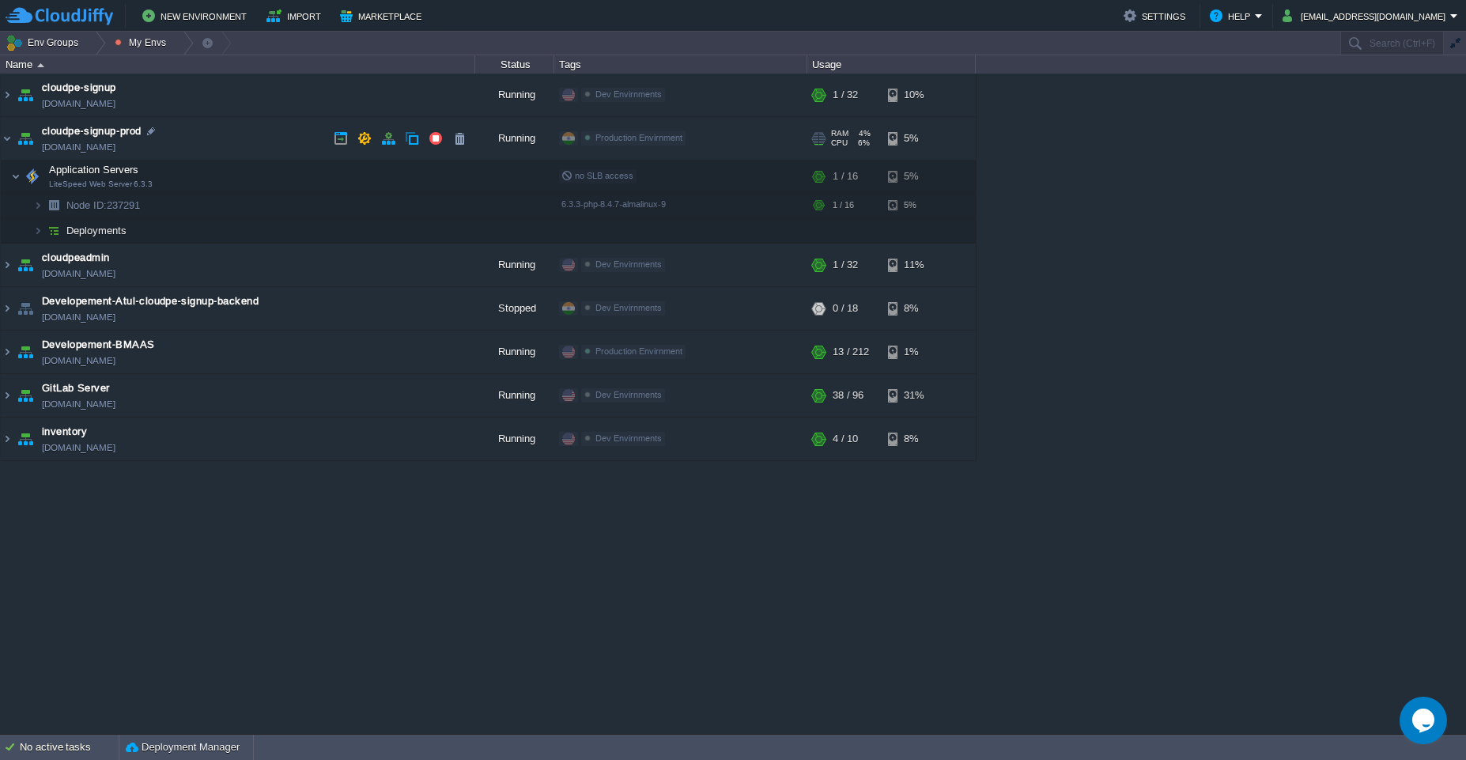
click at [244, 133] on td "cloudpe-signup-prod [DOMAIN_NAME]" at bounding box center [238, 138] width 475 height 43
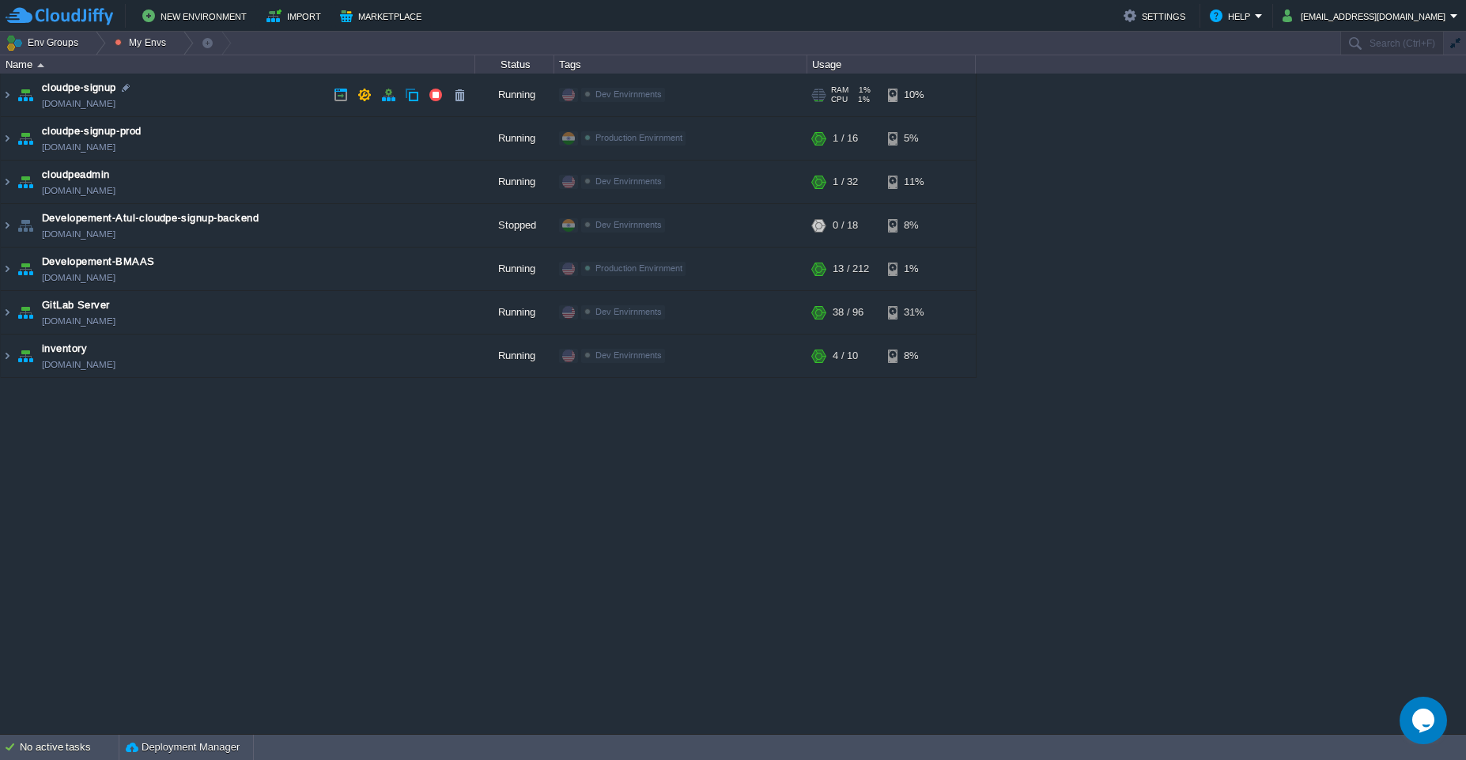
click at [254, 98] on td "cloudpe-signup [DOMAIN_NAME]" at bounding box center [238, 95] width 475 height 43
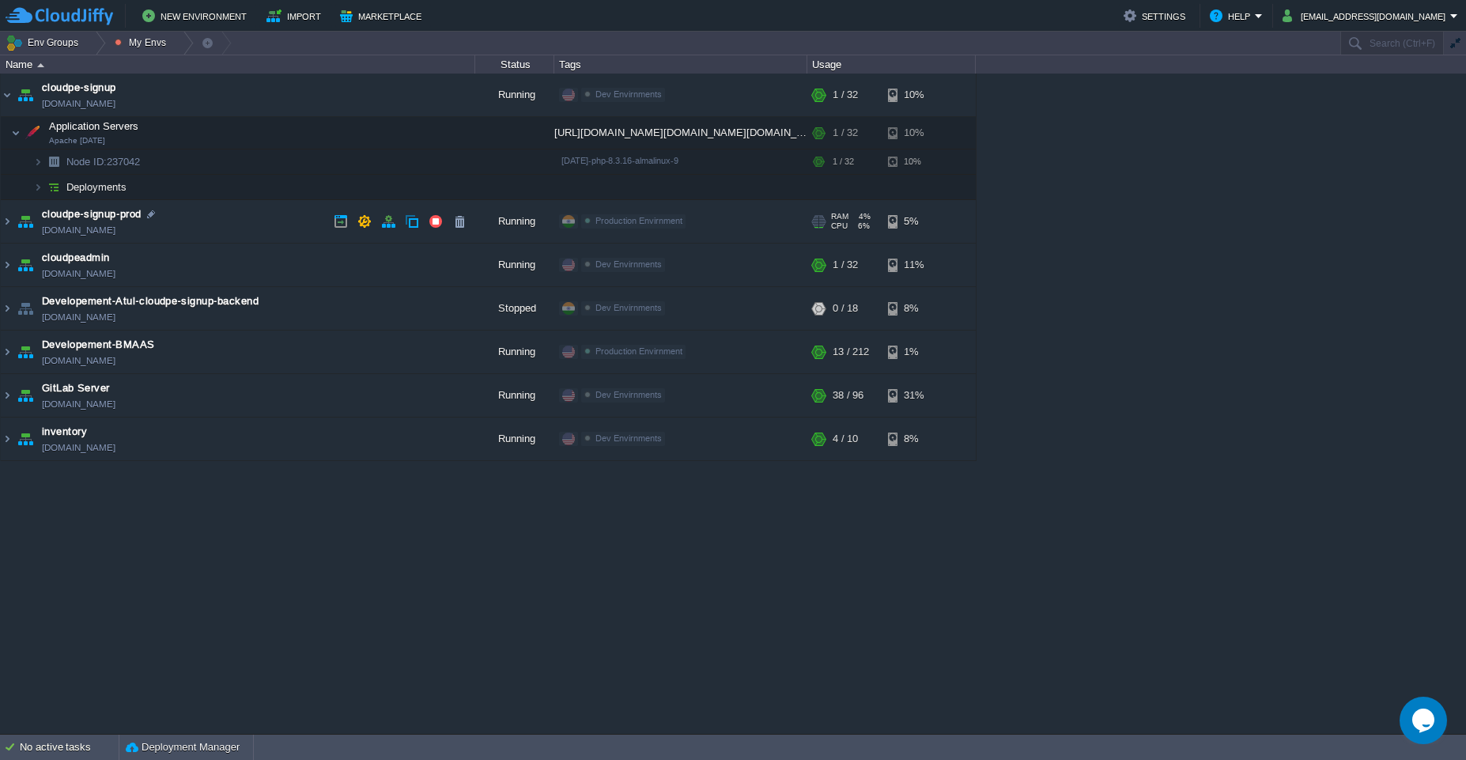
click at [279, 229] on td "cloudpe-signup-prod [DOMAIN_NAME]" at bounding box center [238, 221] width 475 height 43
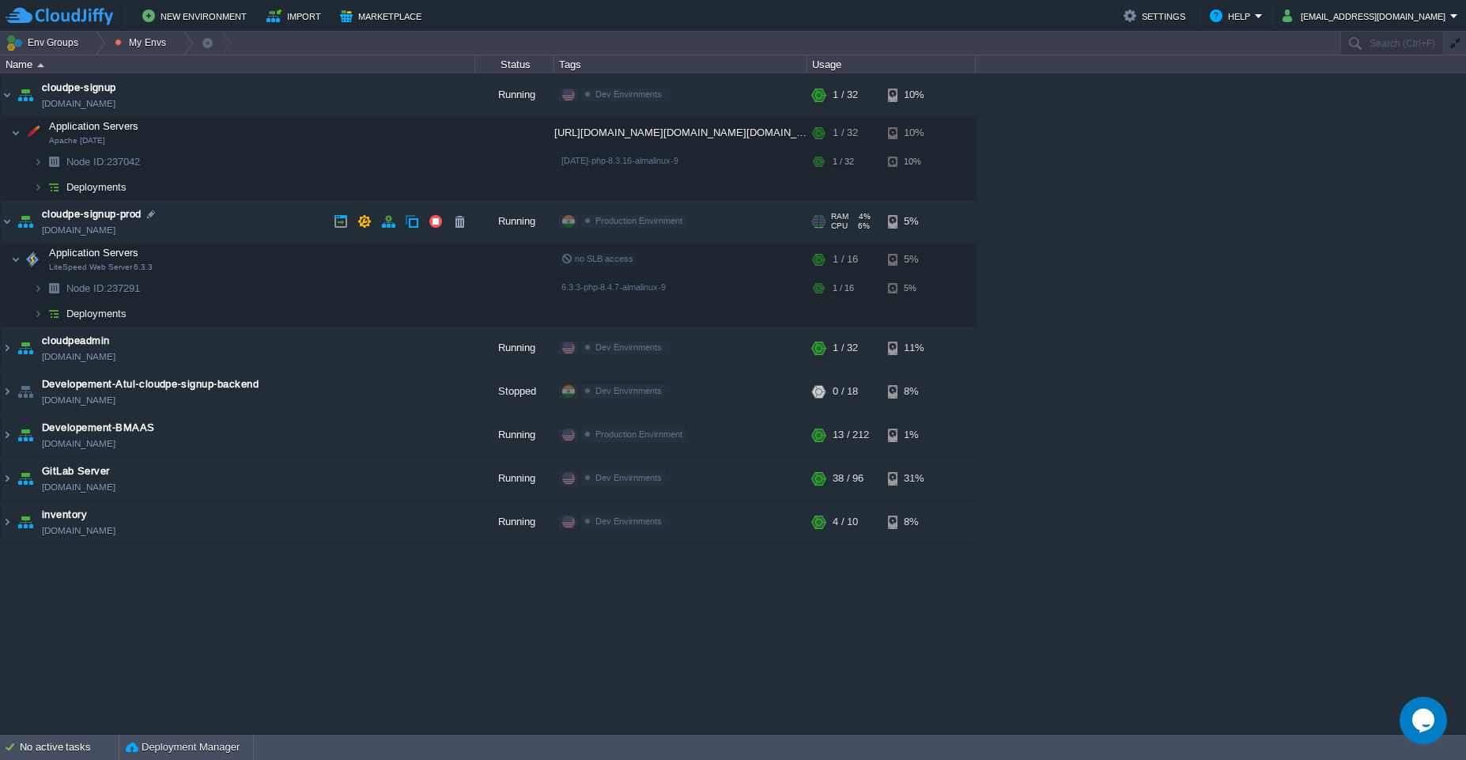
click at [279, 229] on td "cloudpe-signup-prod [DOMAIN_NAME]" at bounding box center [238, 221] width 475 height 43
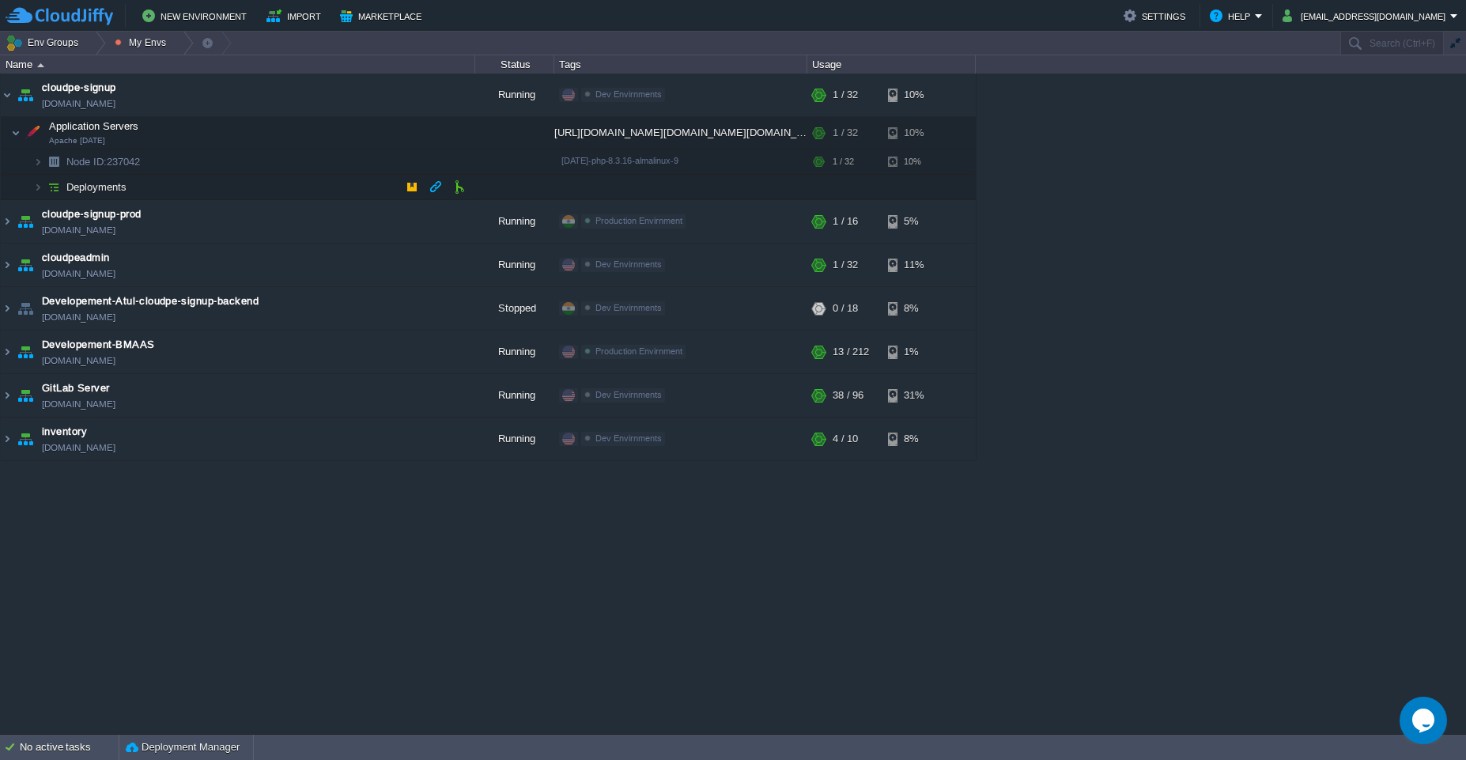
click at [278, 191] on td "Deployments" at bounding box center [238, 187] width 475 height 25
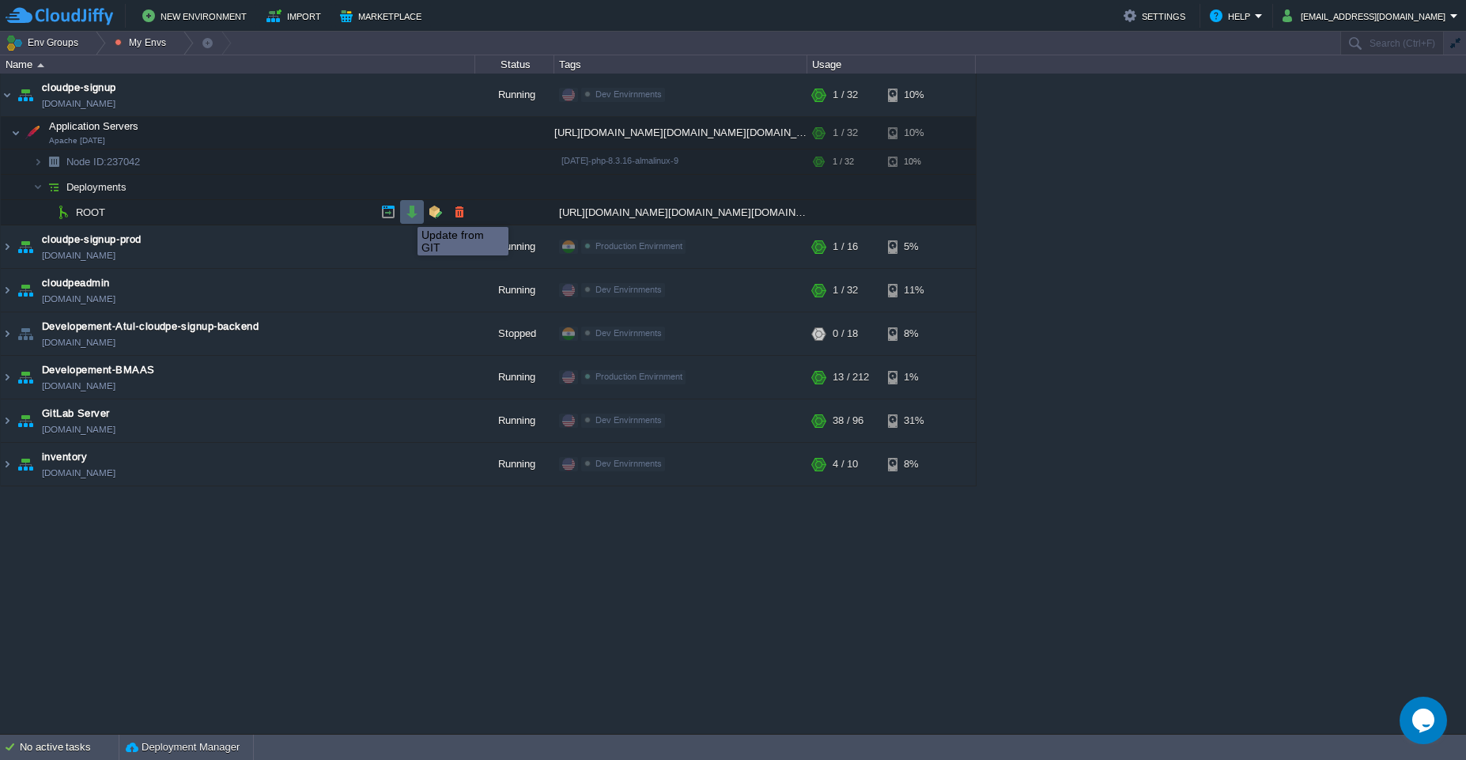
click at [410, 213] on button "button" at bounding box center [412, 212] width 14 height 14
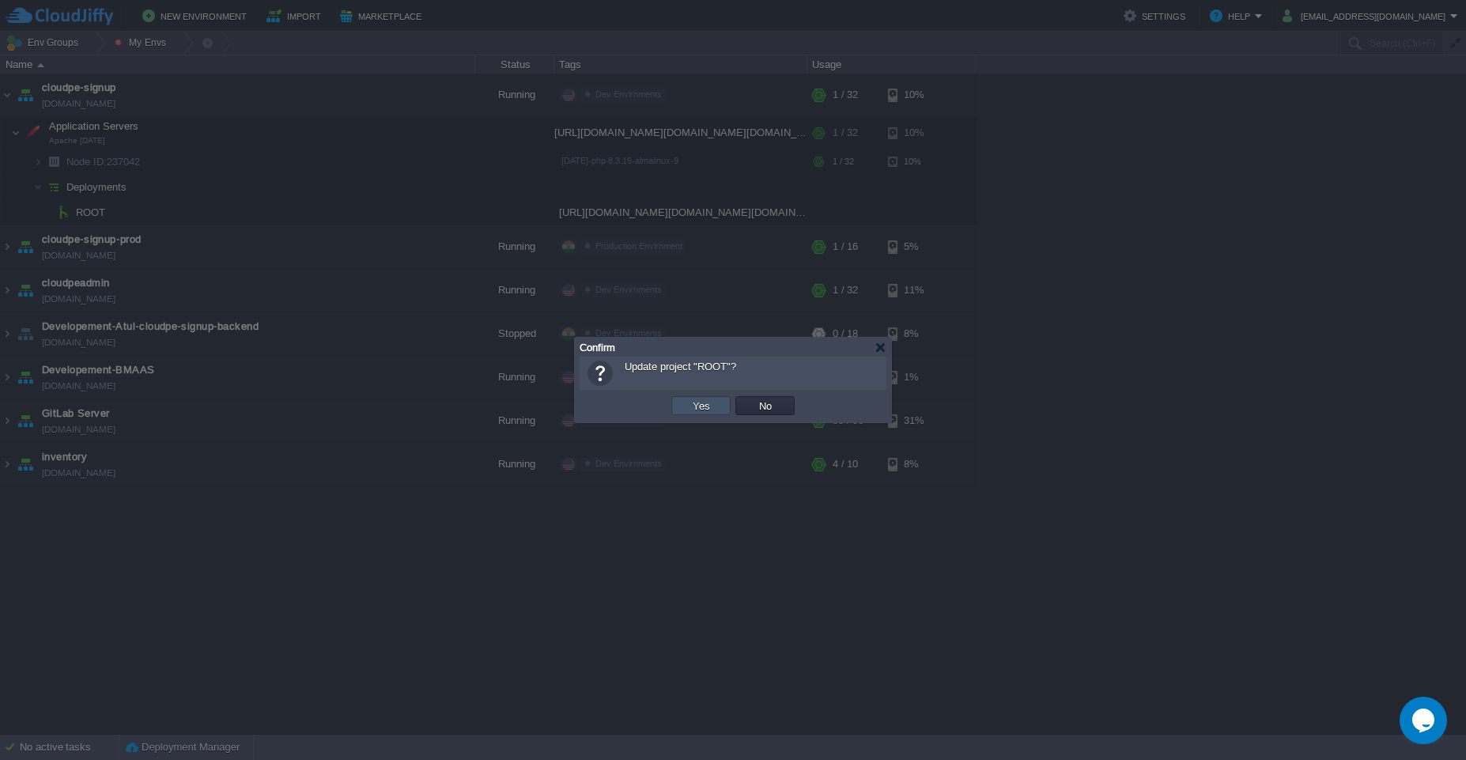
click at [701, 410] on button "Yes" at bounding box center [701, 406] width 27 height 14
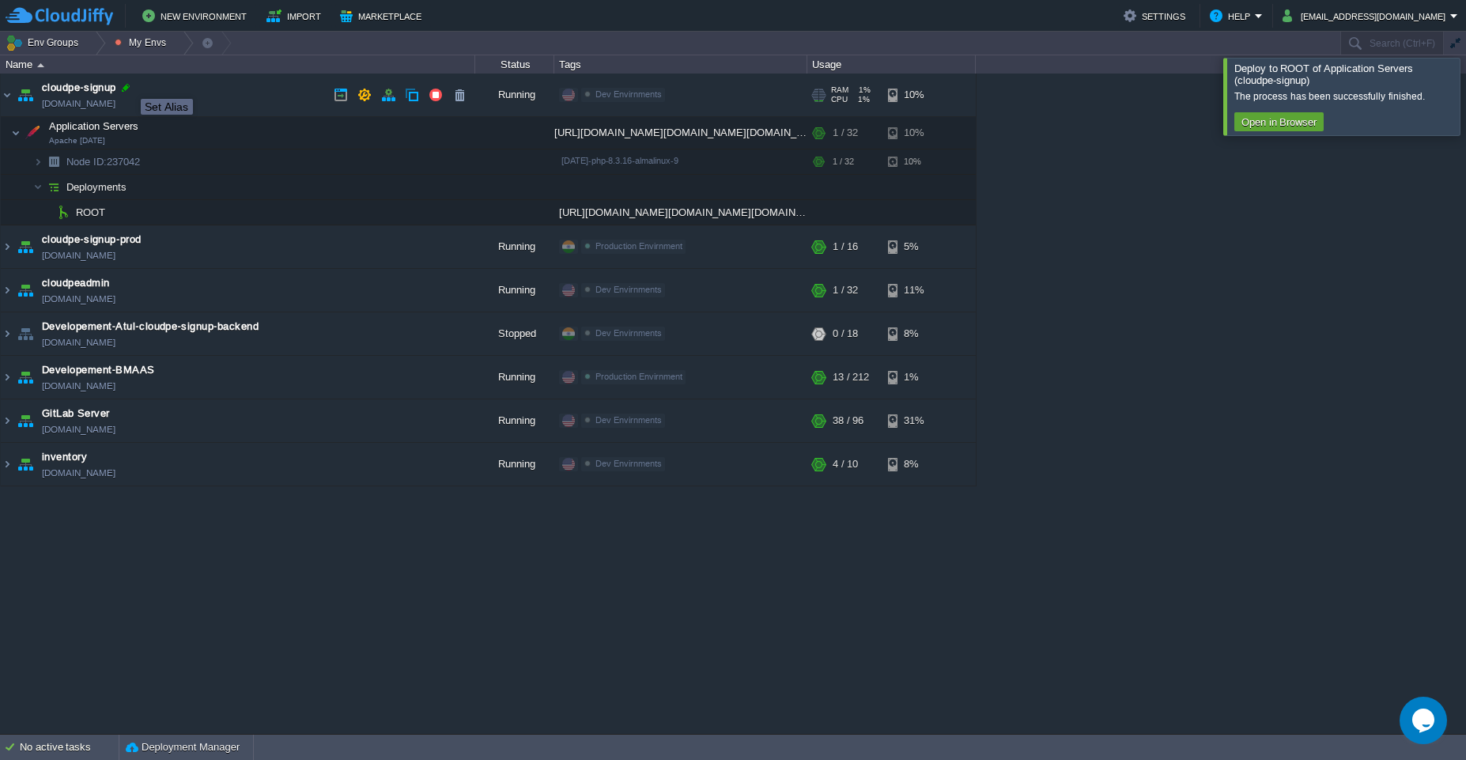
click at [129, 85] on div at bounding box center [126, 88] width 14 height 14
type input "cloudpe-signup-test"
click at [1465, 104] on div at bounding box center [1485, 96] width 0 height 77
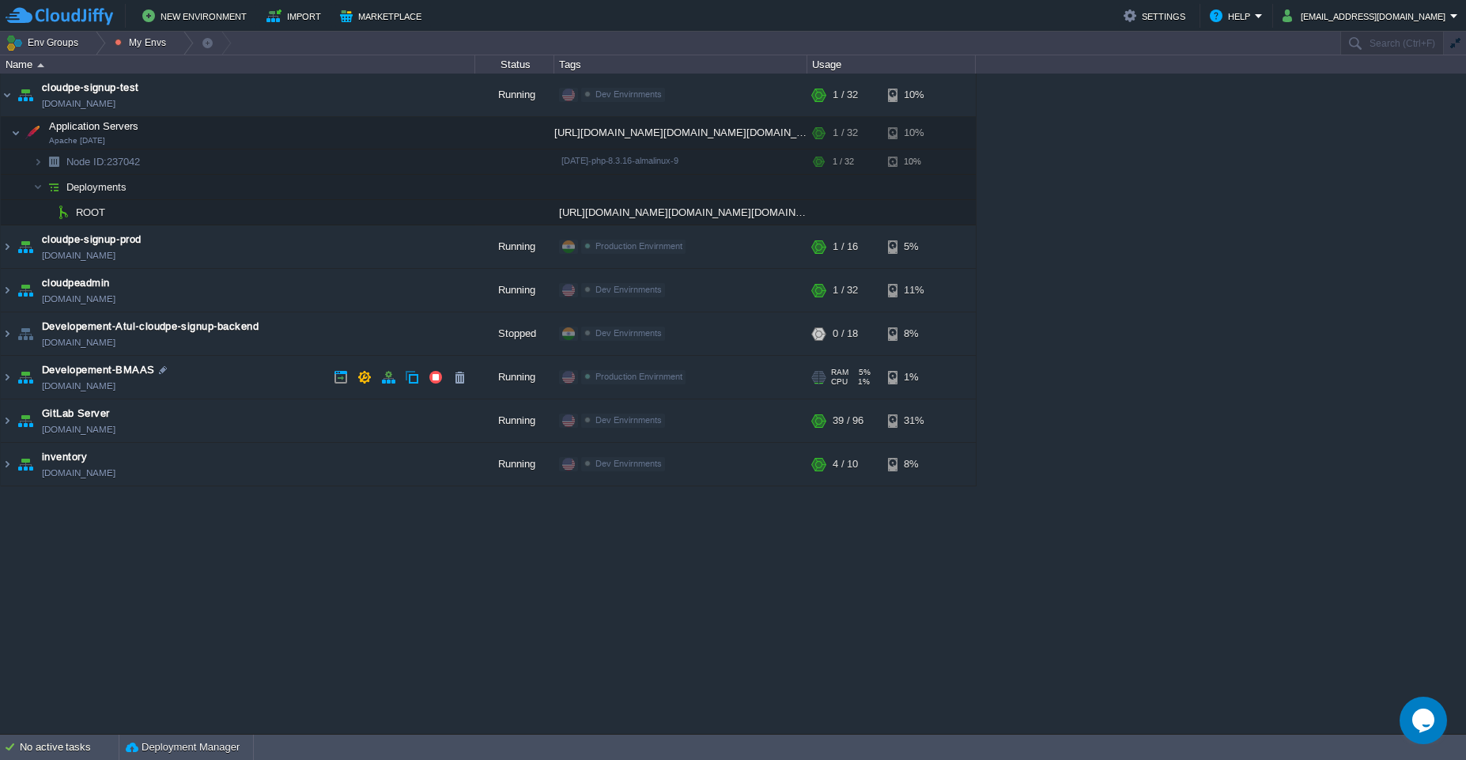
click at [296, 373] on td "Developement-BMAAS [DOMAIN_NAME]" at bounding box center [238, 377] width 475 height 43
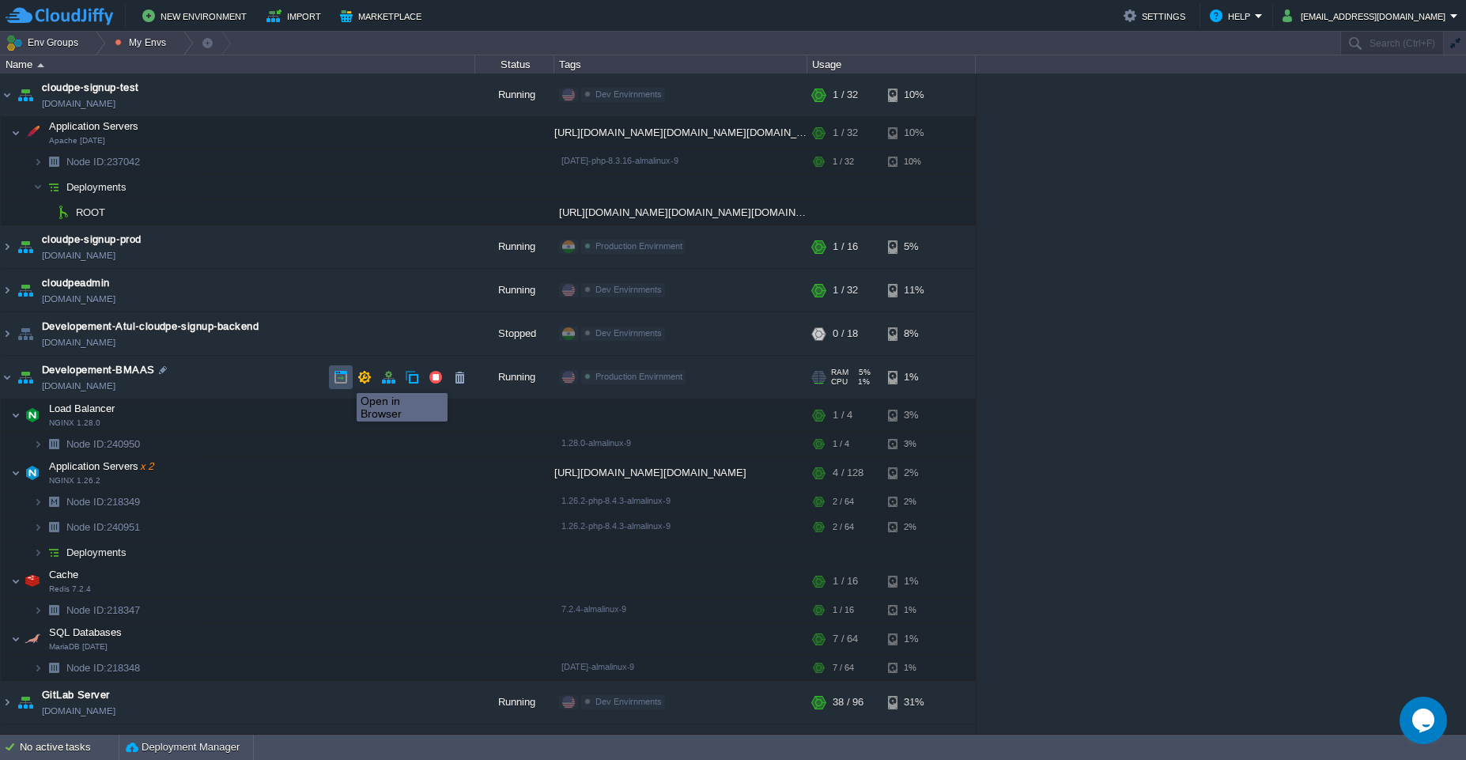
click at [342, 380] on button "button" at bounding box center [341, 377] width 14 height 14
click at [233, 376] on td "Developement-BMAAS [DOMAIN_NAME]" at bounding box center [238, 377] width 475 height 43
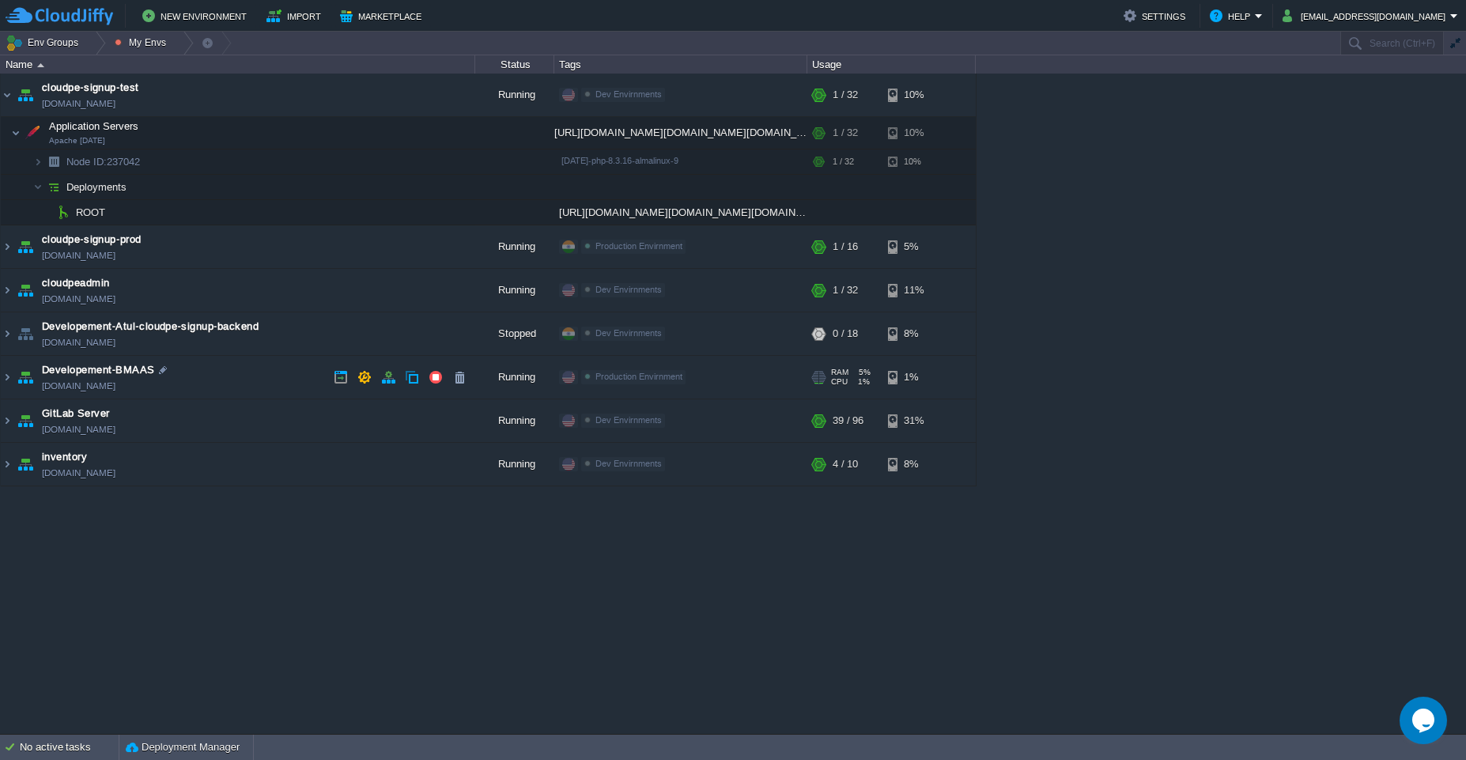
click at [233, 376] on td "Developement-BMAAS [DOMAIN_NAME]" at bounding box center [238, 377] width 475 height 43
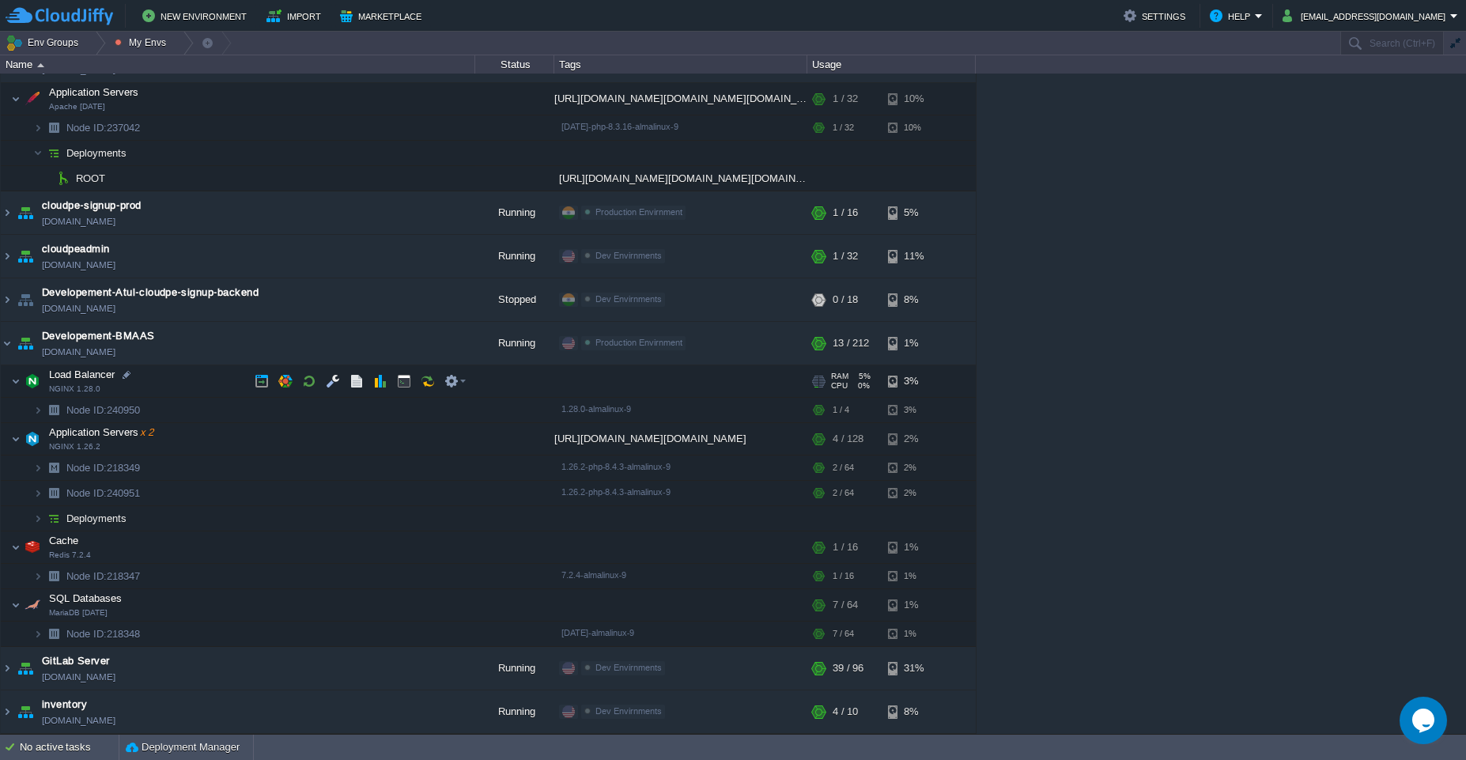
scroll to position [31, 0]
click at [323, 521] on td "Deployments" at bounding box center [238, 521] width 475 height 25
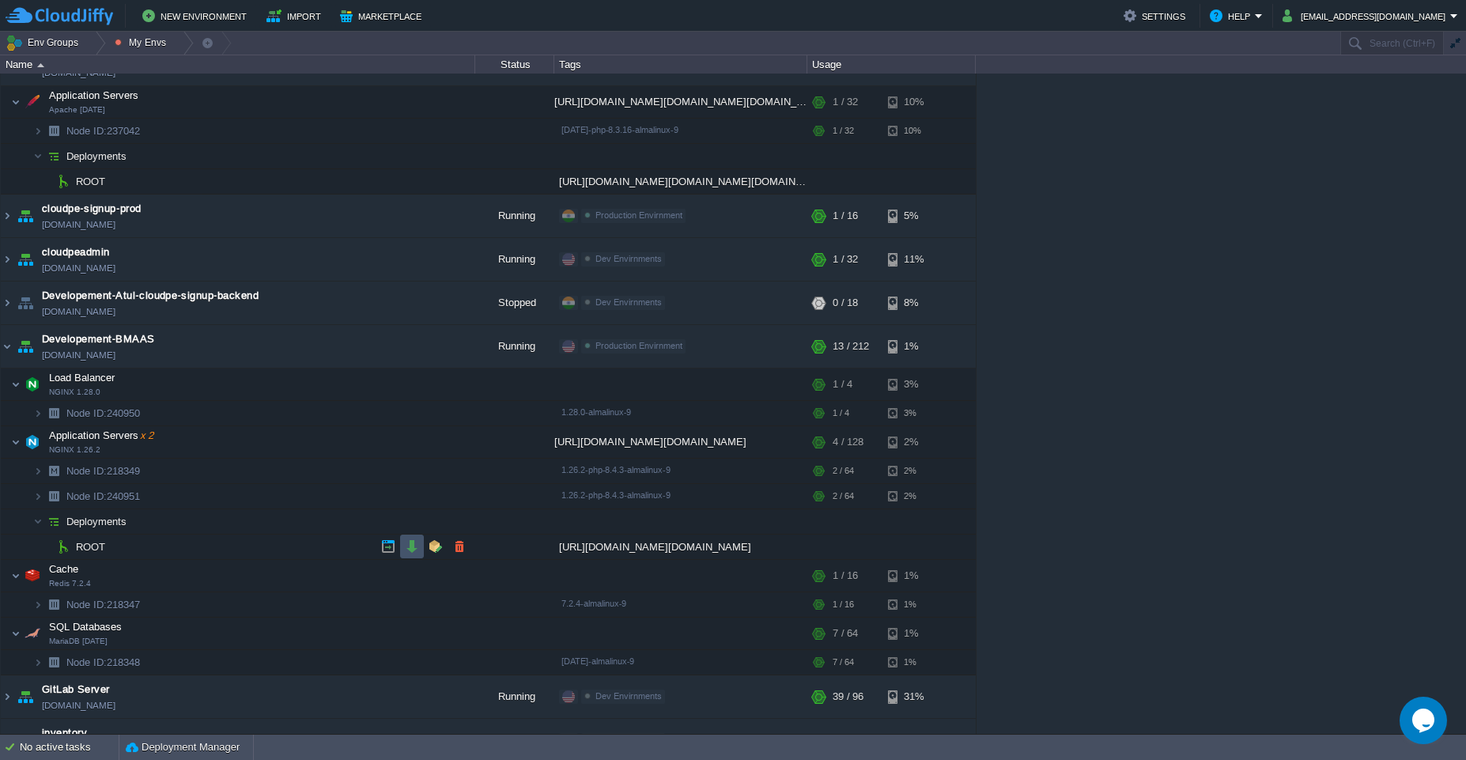
click at [414, 553] on button "button" at bounding box center [412, 546] width 14 height 14
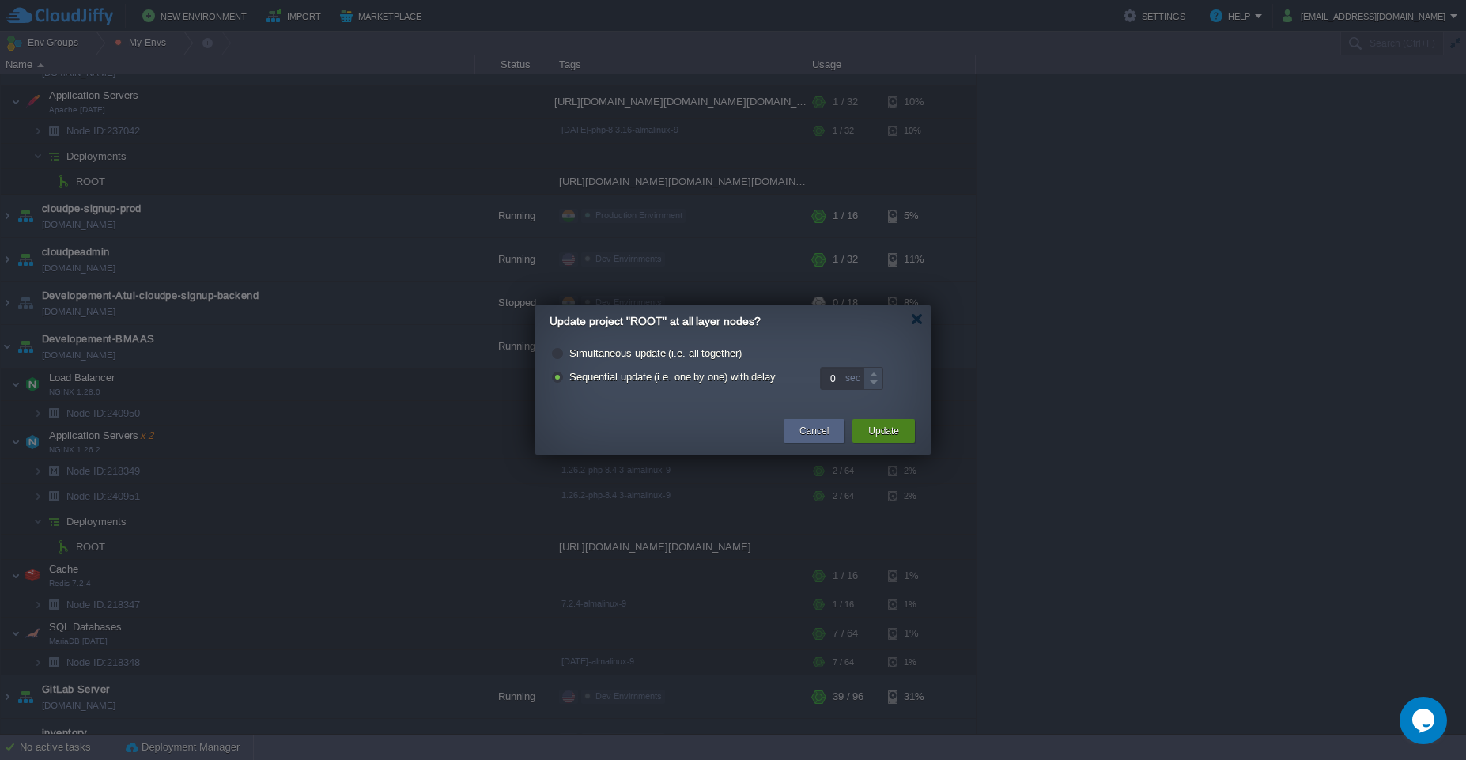
click at [871, 431] on button "Update" at bounding box center [883, 431] width 31 height 16
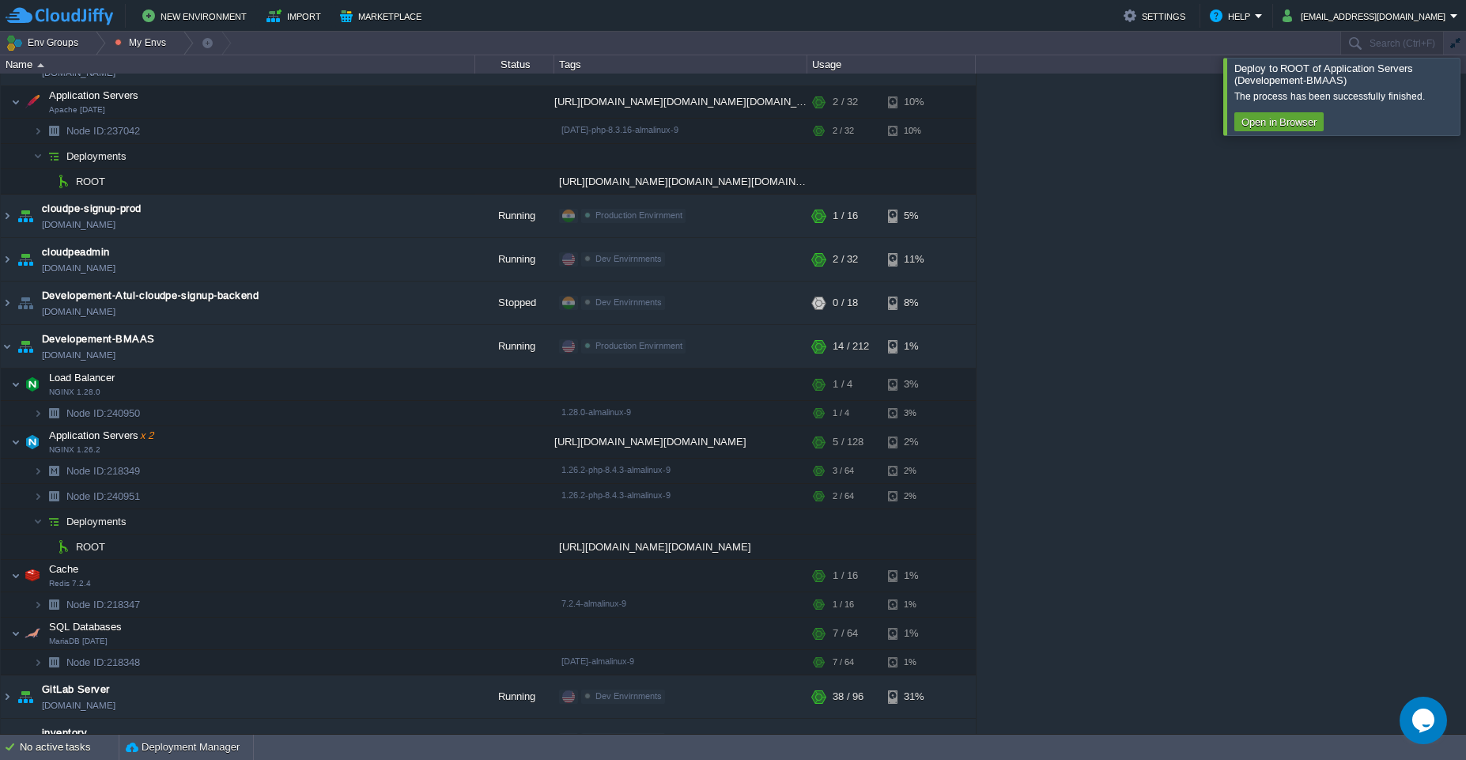
click at [1465, 112] on div at bounding box center [1485, 96] width 0 height 77
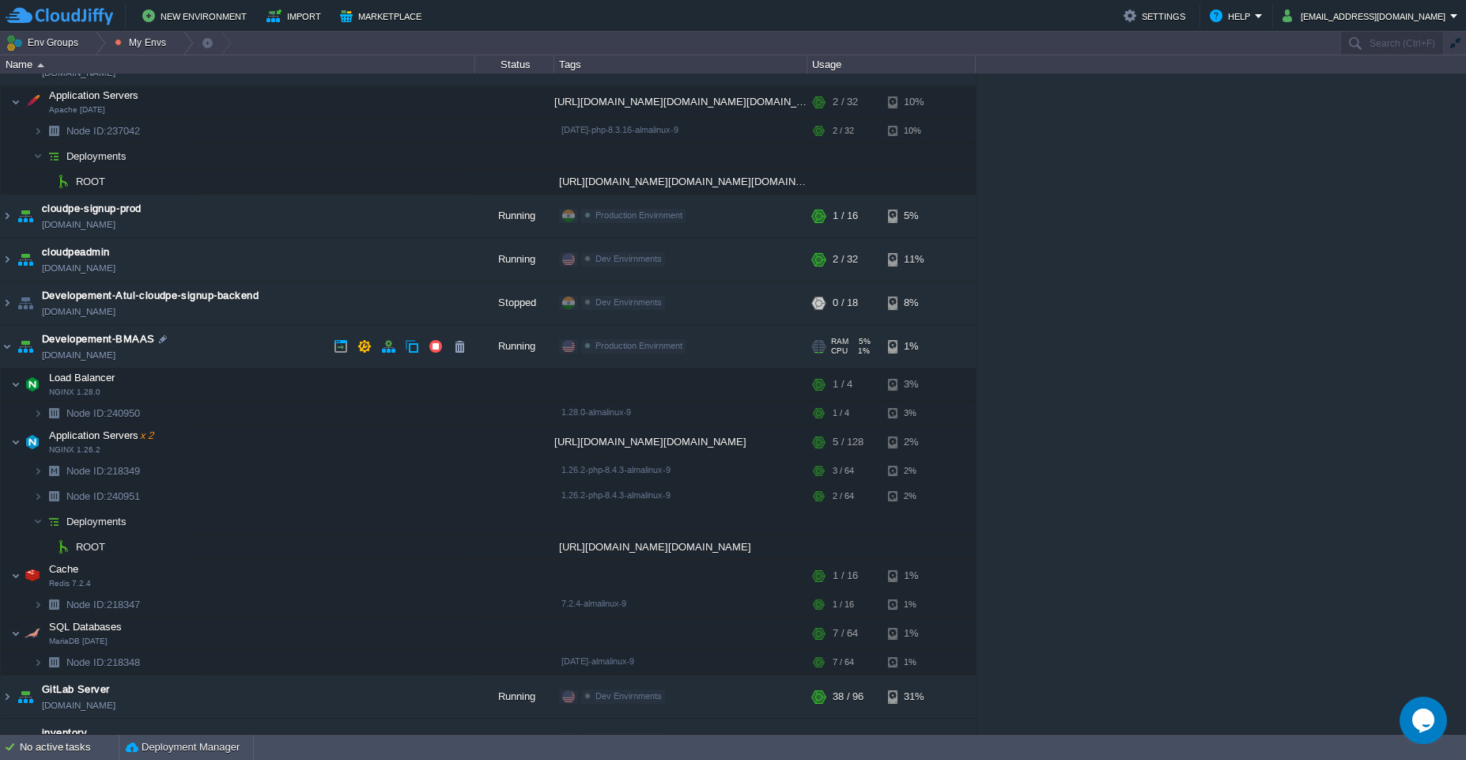
click at [240, 352] on td "Developement-BMAAS [DOMAIN_NAME]" at bounding box center [238, 346] width 475 height 43
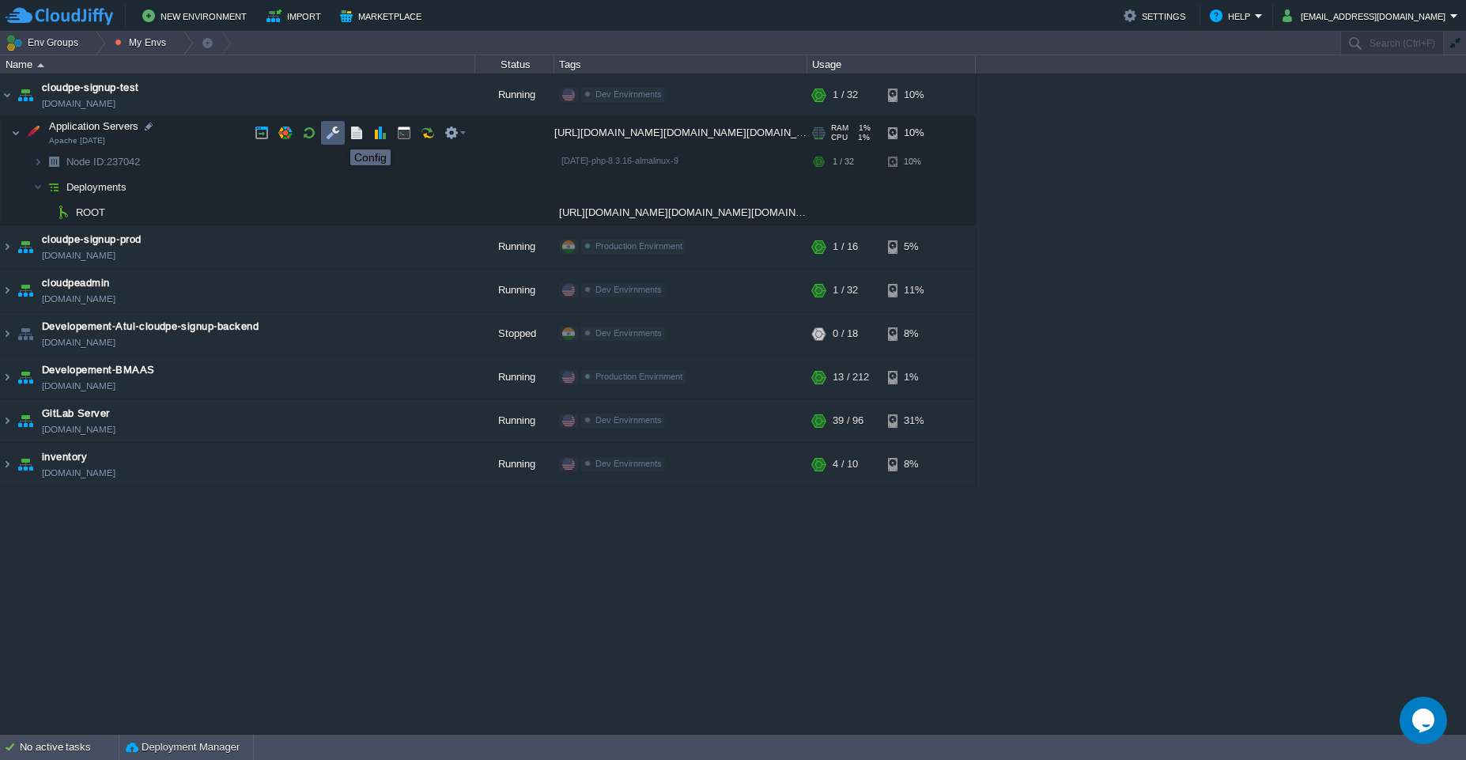
click at [338, 135] on button "button" at bounding box center [333, 133] width 14 height 14
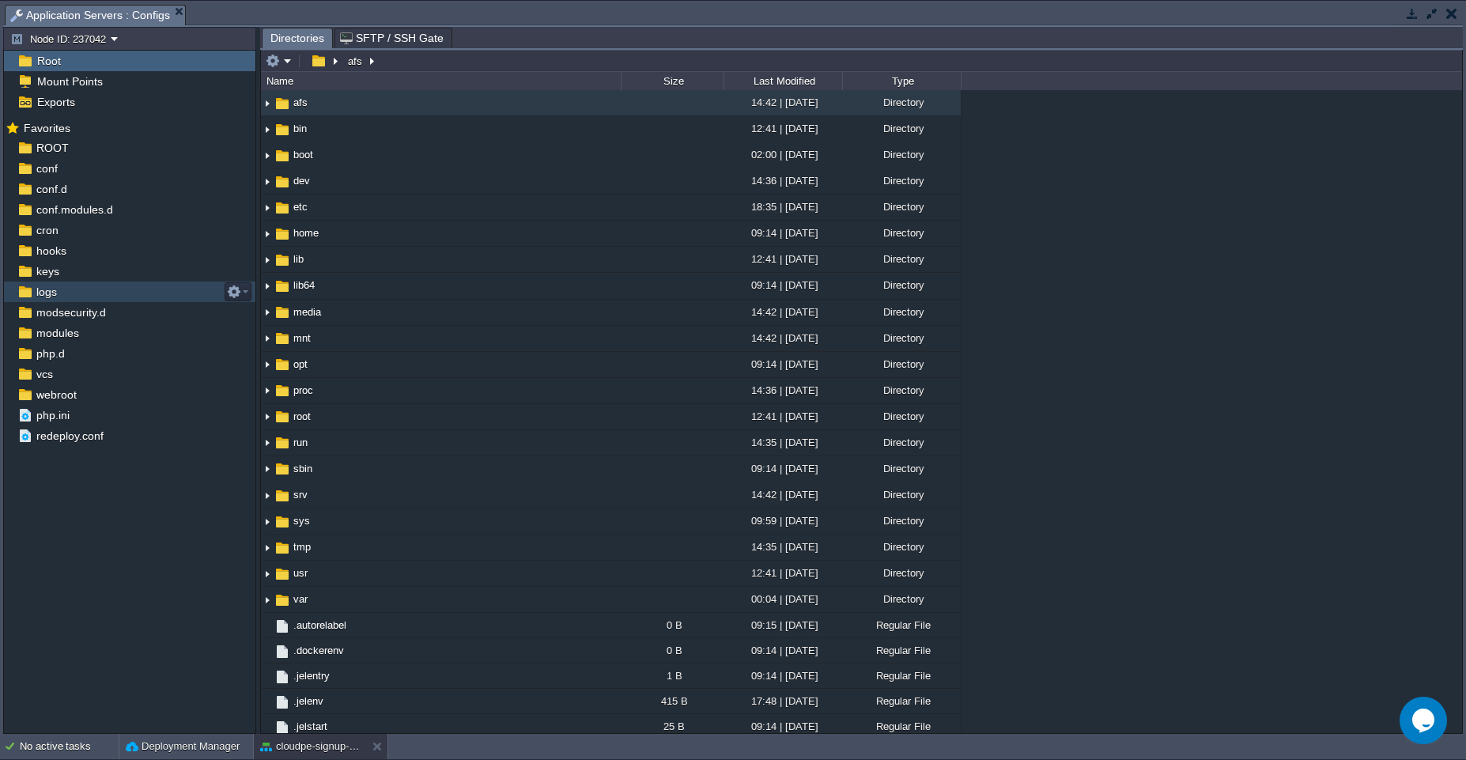
click at [81, 287] on div "logs" at bounding box center [129, 292] width 251 height 21
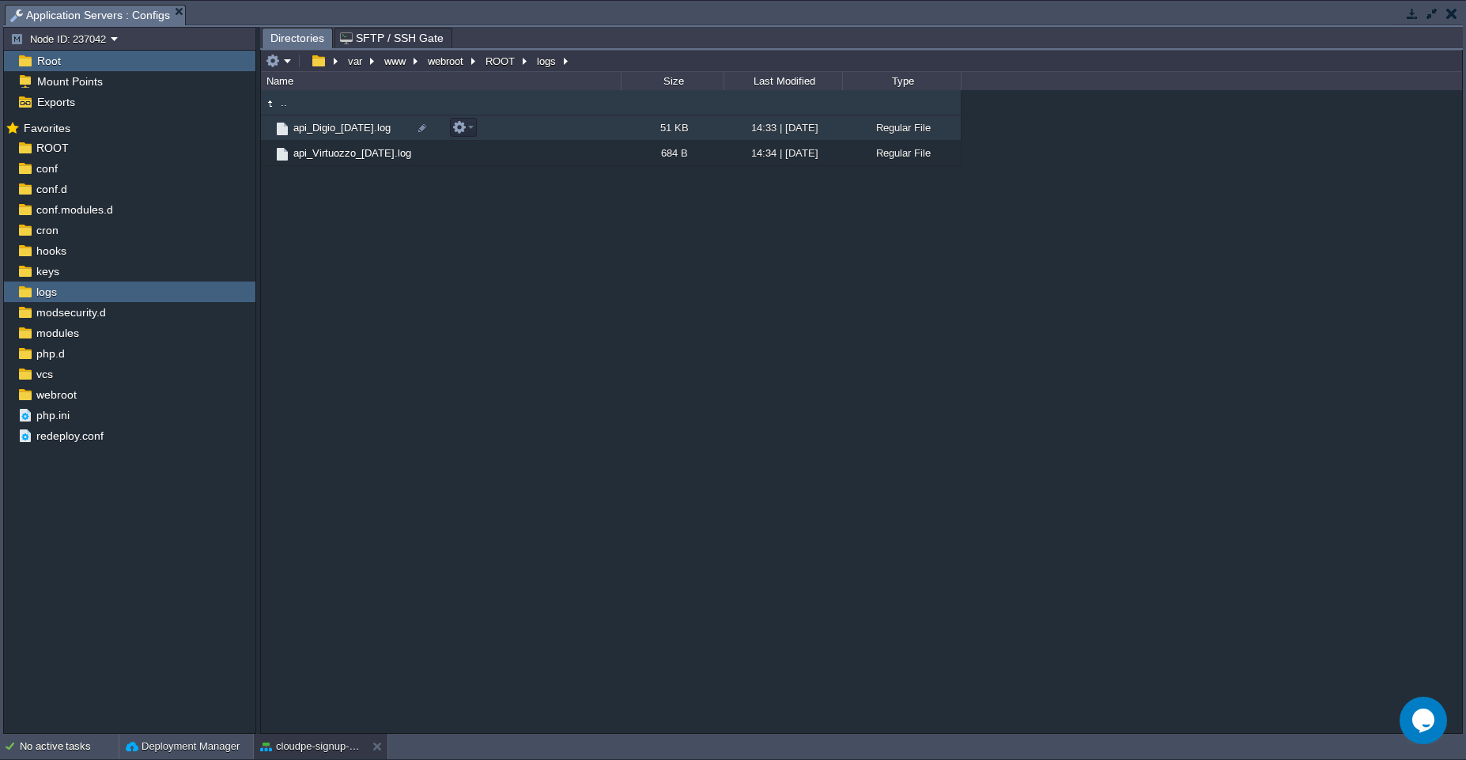
click at [546, 134] on td "api_Digio_[DATE].log" at bounding box center [441, 127] width 360 height 25
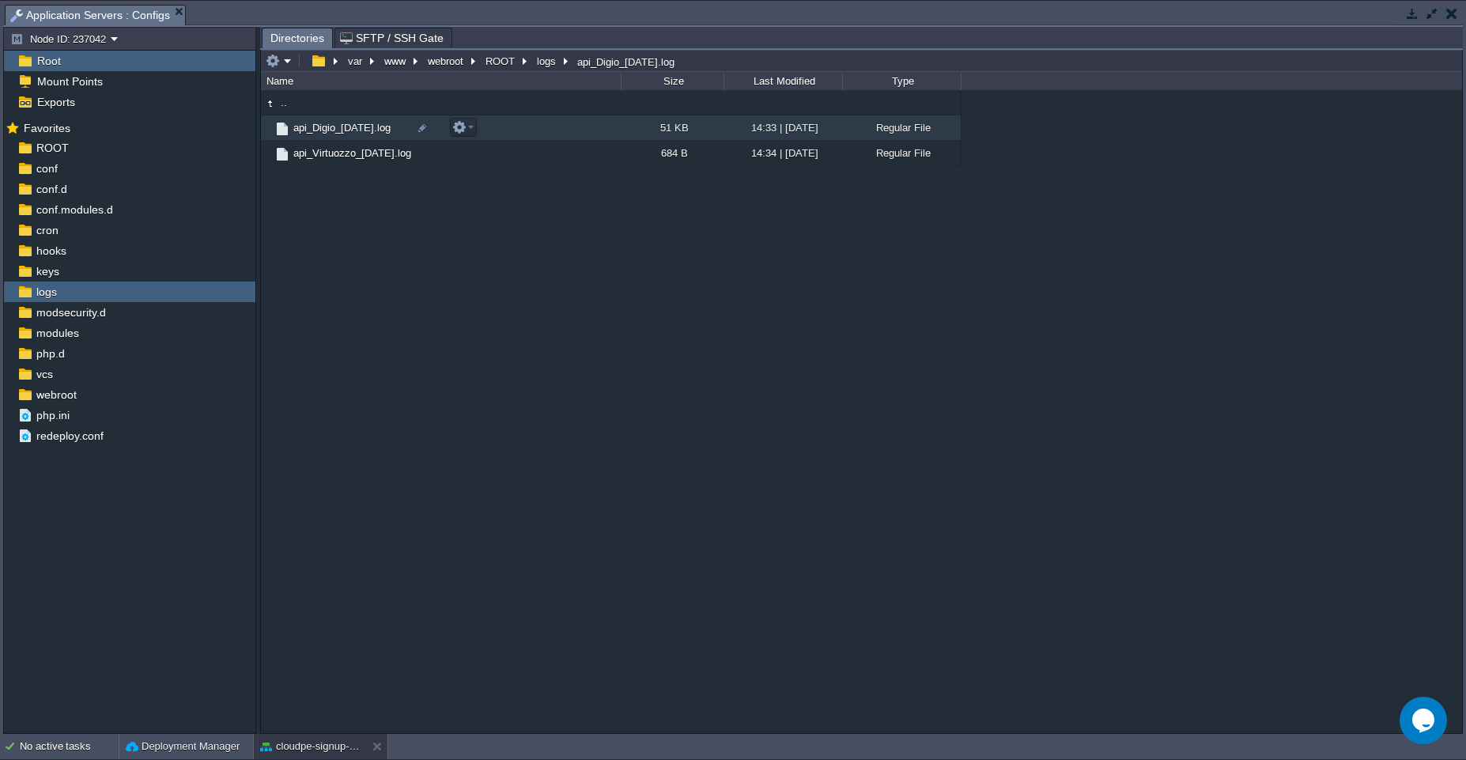
click at [546, 134] on td "api_Digio_[DATE].log" at bounding box center [441, 127] width 360 height 25
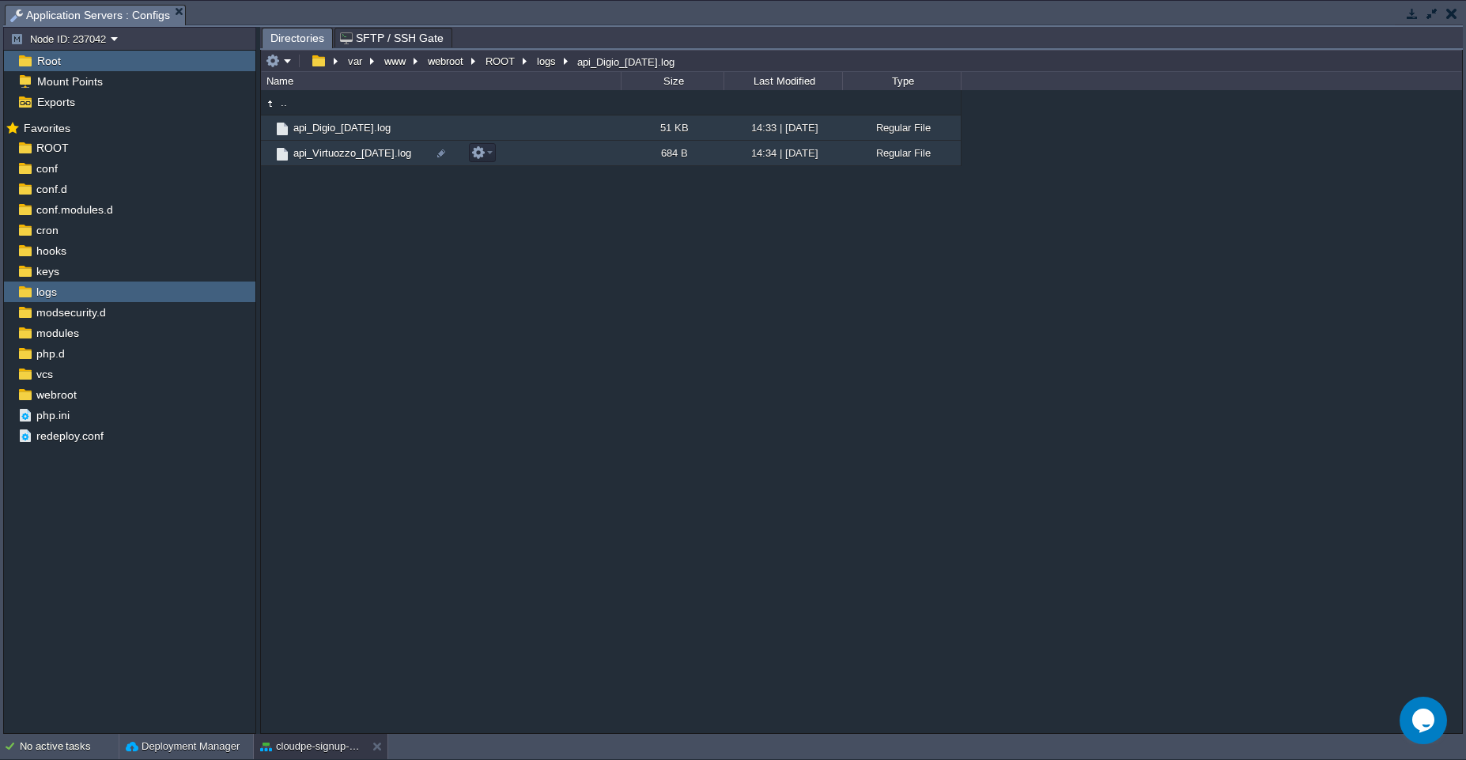
click at [516, 152] on td "api_Virtuozzo_[DATE].log" at bounding box center [441, 153] width 360 height 25
click at [304, 40] on span "Directories" at bounding box center [297, 38] width 54 height 20
click at [520, 375] on div ".. api_Digio_[DATE].log 51 KB 14:33 | [DATE] Regular File api_Virtuozzo_[DATE].…" at bounding box center [861, 411] width 1201 height 643
click at [503, 130] on td "api_Digio_[DATE].log" at bounding box center [441, 127] width 360 height 25
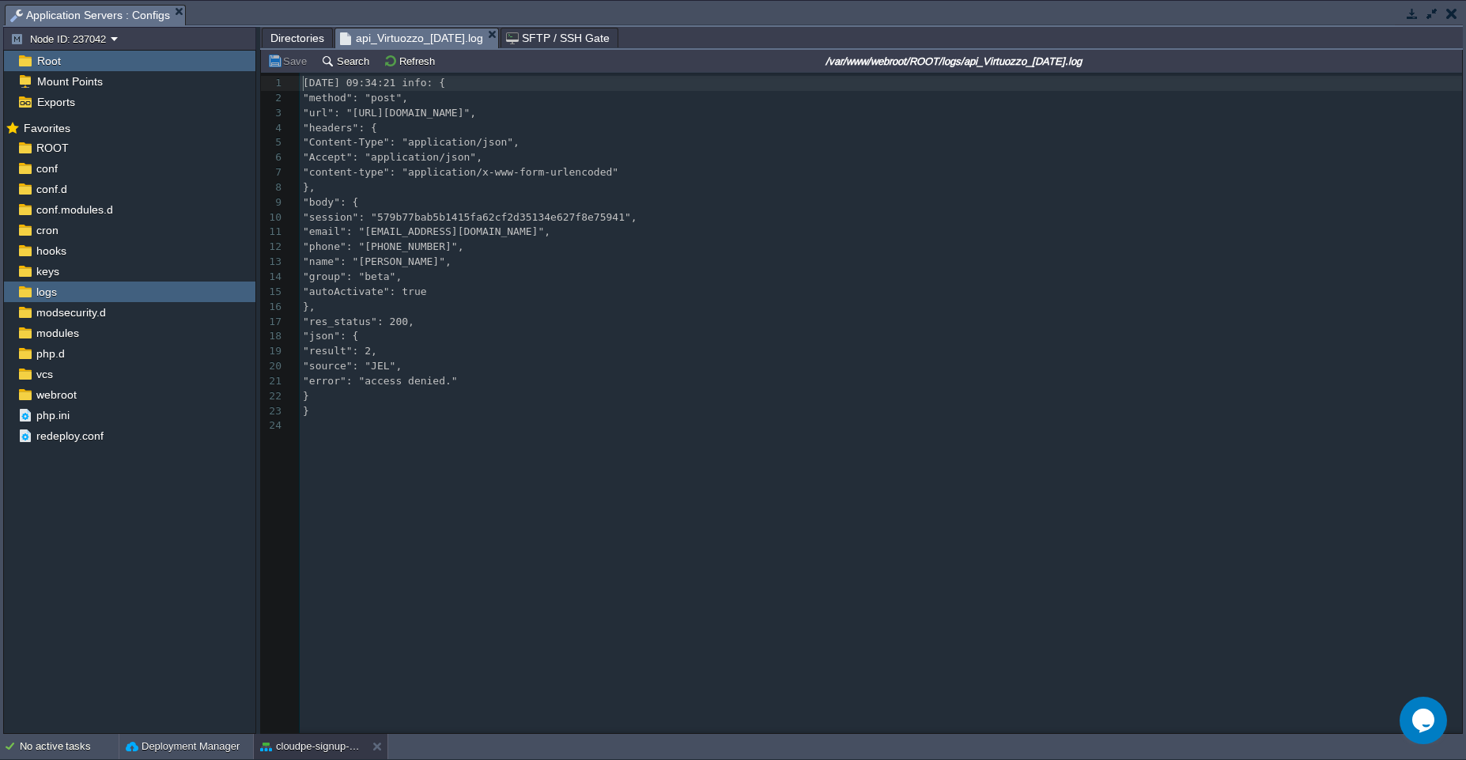
click at [454, 40] on span "api_Virtuozzo_[DATE].log" at bounding box center [411, 38] width 143 height 20
click at [489, 361] on pre ""source": "JEL"," at bounding box center [884, 366] width 1168 height 15
click at [519, 389] on pre "}" at bounding box center [884, 396] width 1168 height 15
click at [280, 748] on button "cloudpe-signup-test" at bounding box center [310, 747] width 100 height 16
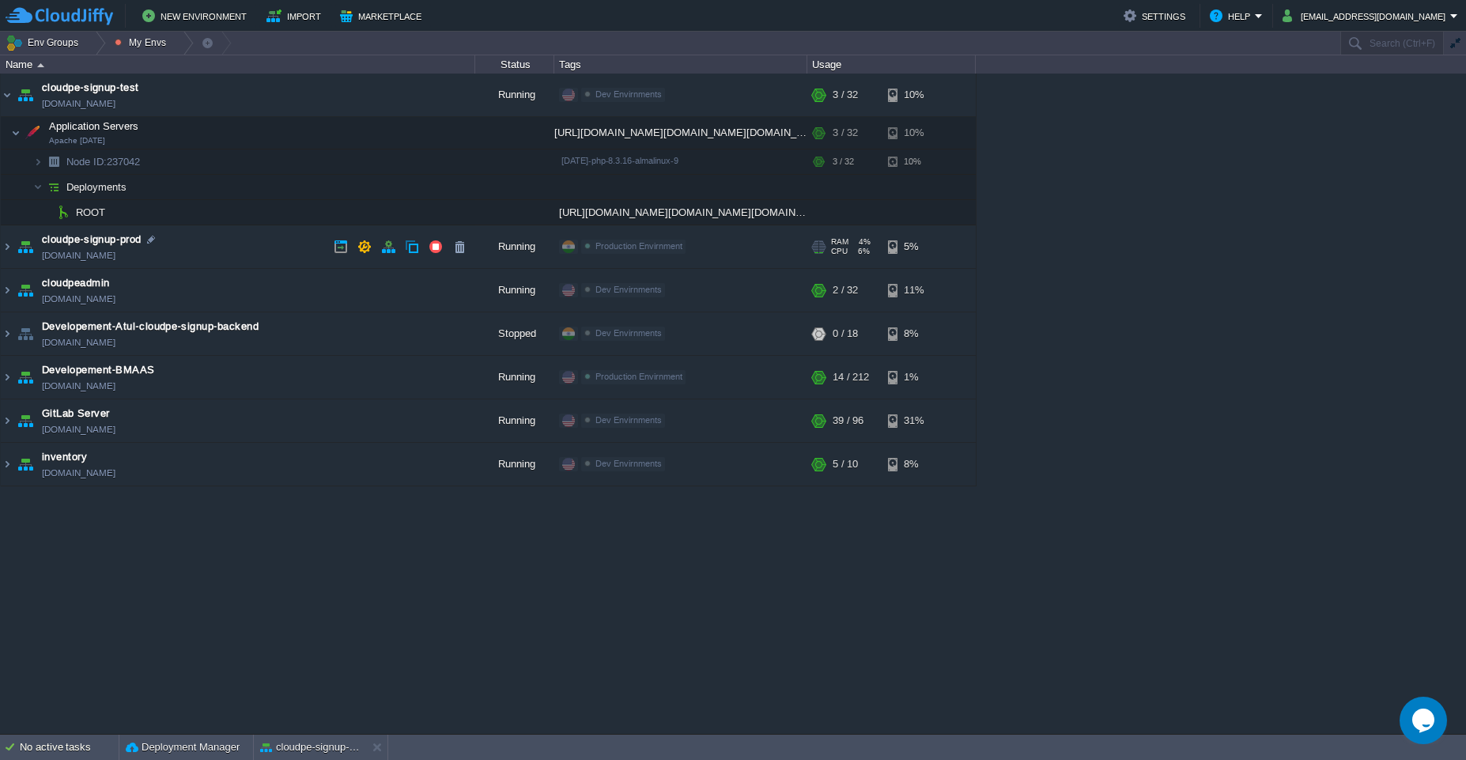
click at [285, 258] on td "cloudpe-signup-prod [DOMAIN_NAME]" at bounding box center [238, 246] width 475 height 43
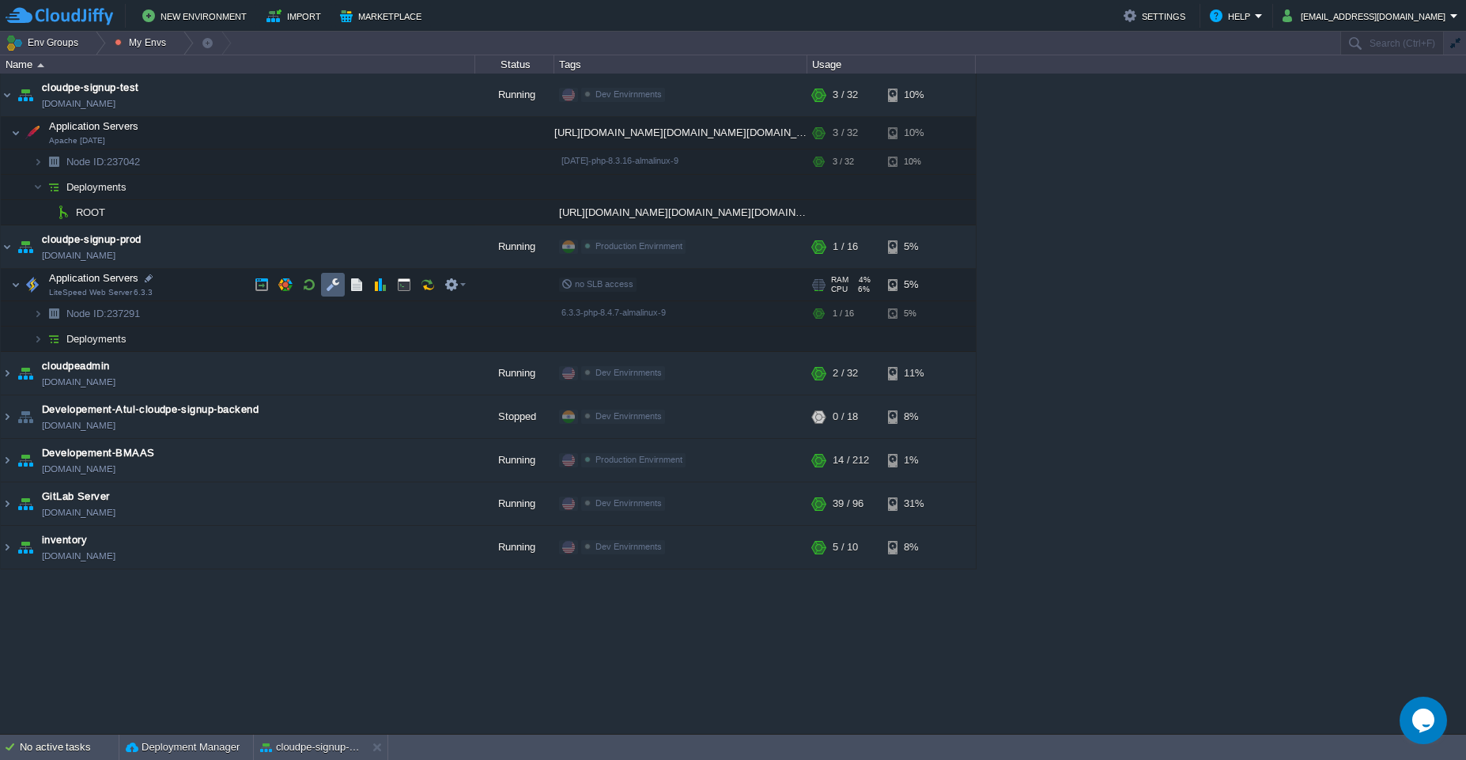
click at [337, 290] on button "button" at bounding box center [333, 285] width 14 height 14
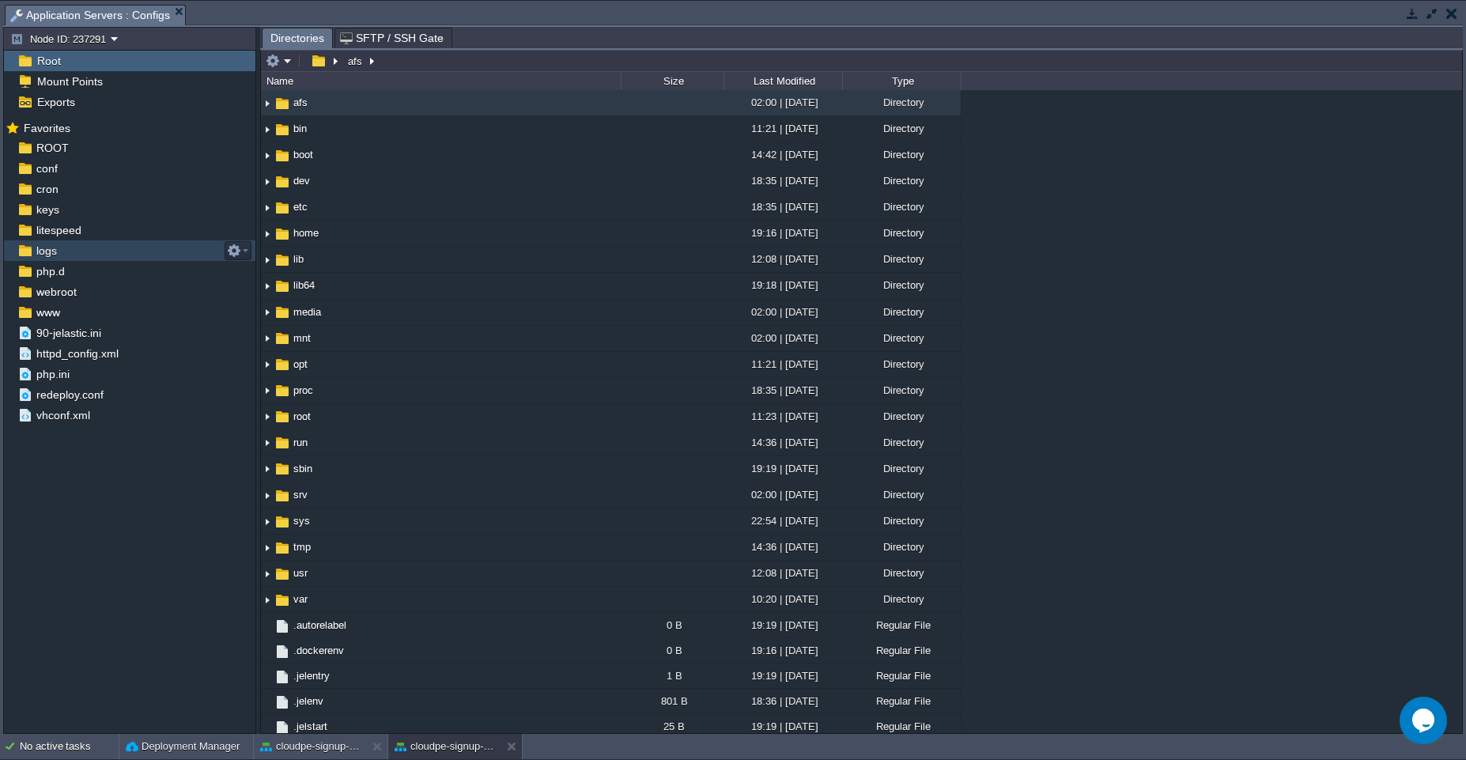
click at [59, 249] on div "logs" at bounding box center [129, 250] width 251 height 21
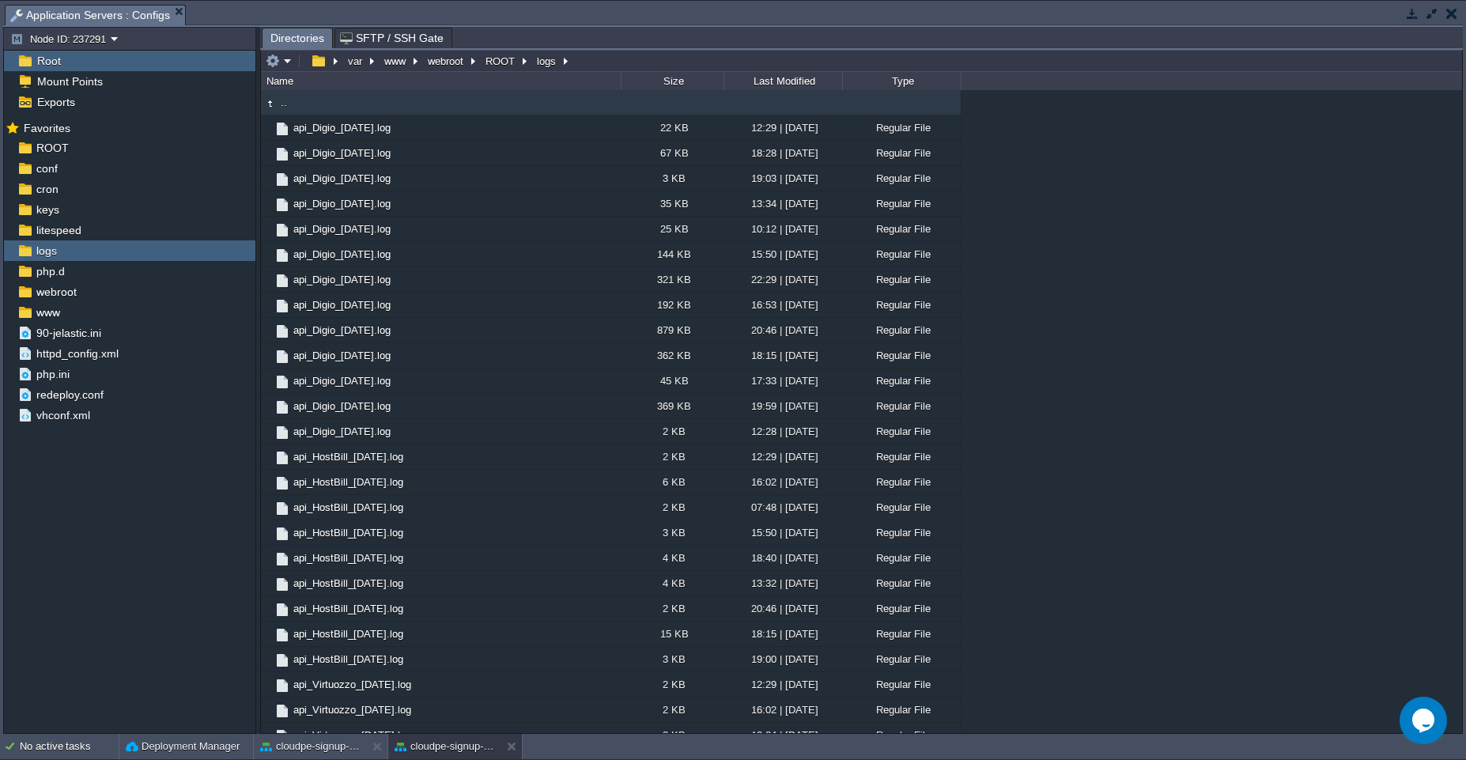
scroll to position [192, 0]
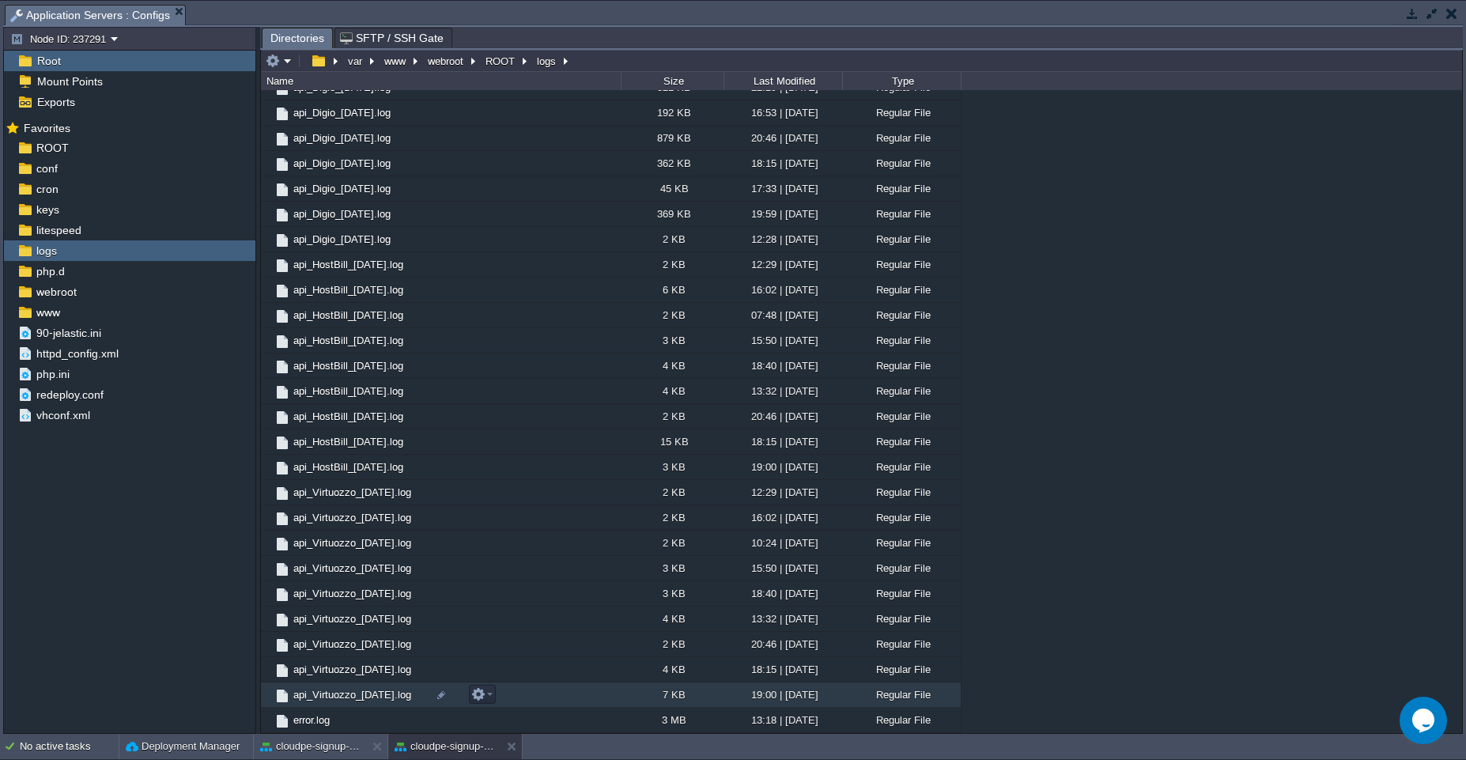
click at [552, 693] on td "api_Virtuozzo_[DATE].log" at bounding box center [441, 694] width 360 height 25
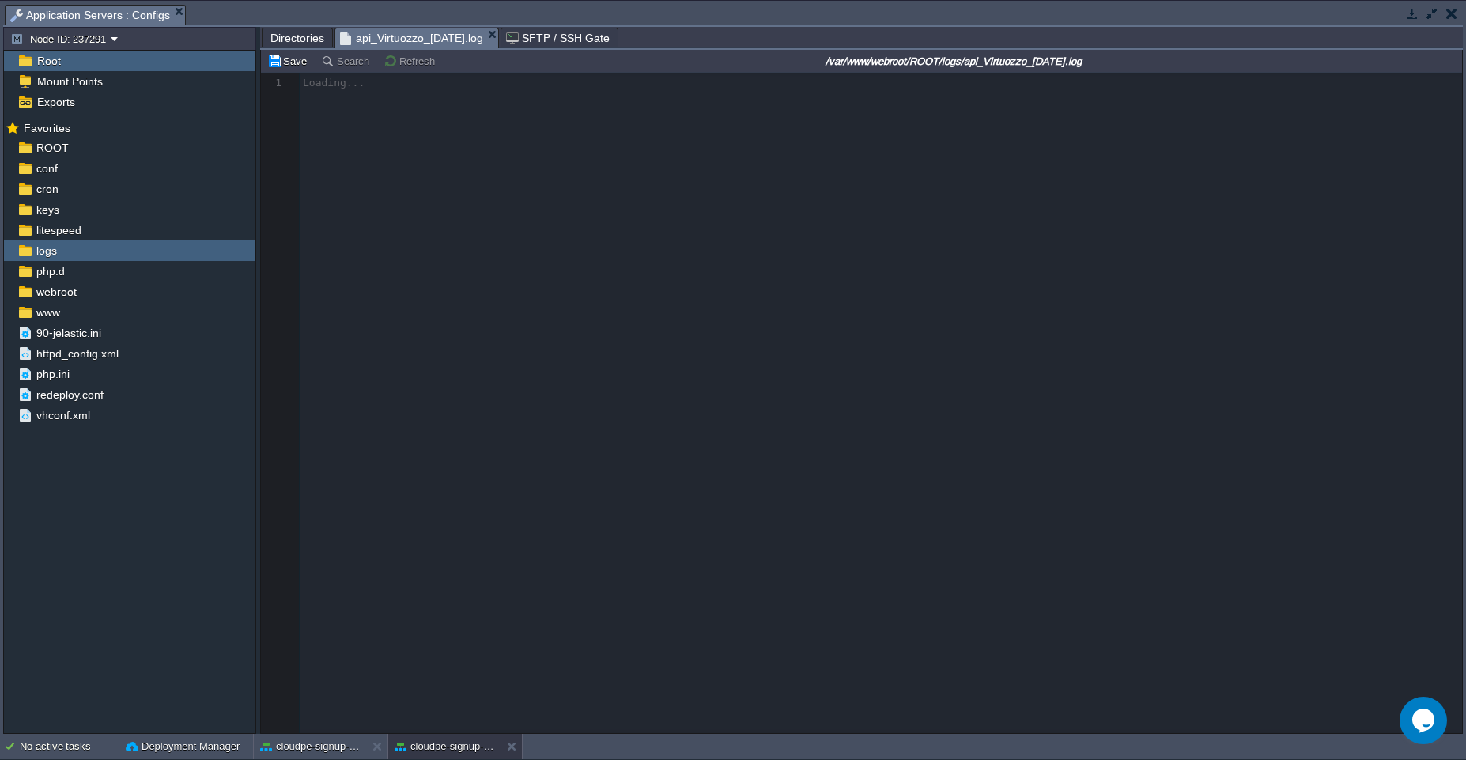
scroll to position [6, 0]
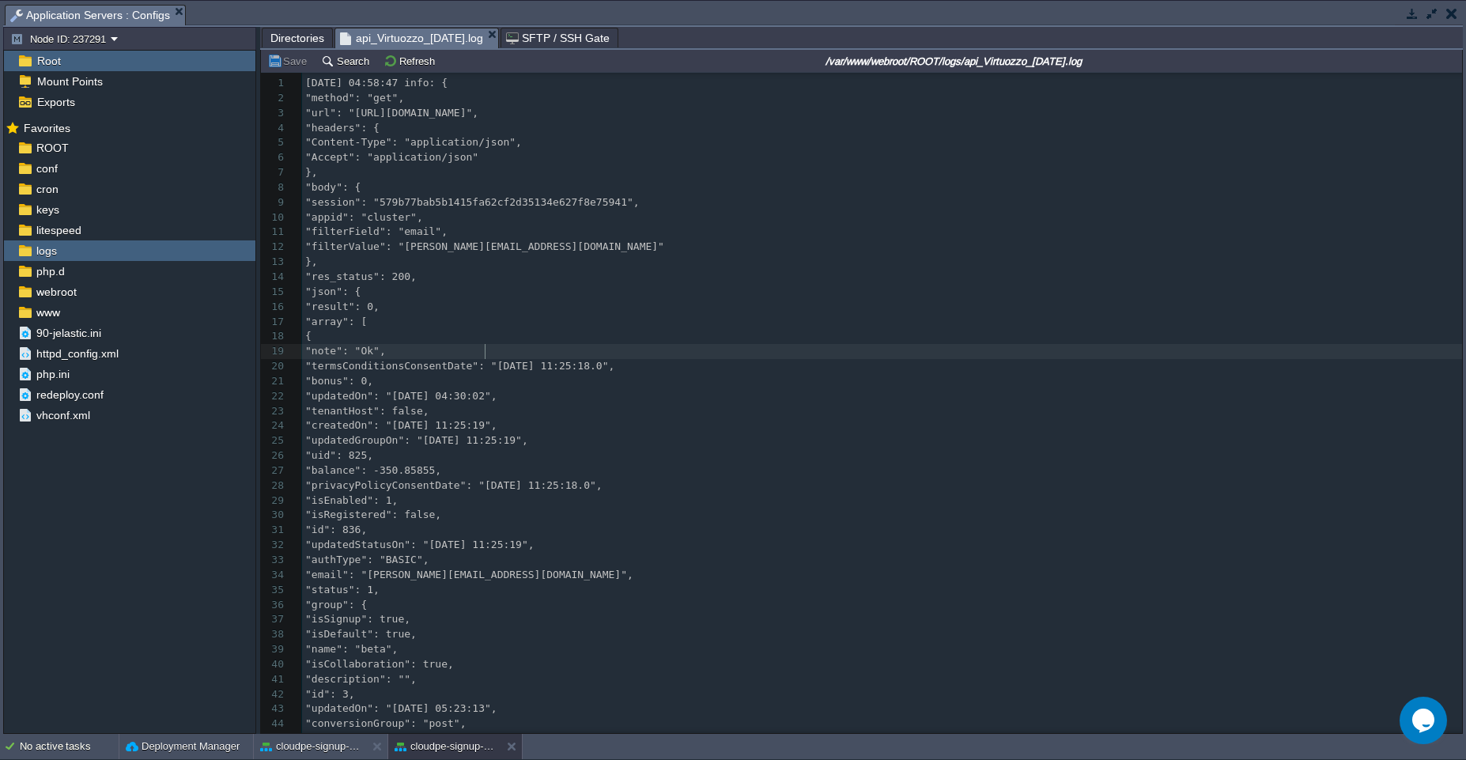
click at [621, 357] on pre ""note": "Ok"," at bounding box center [882, 351] width 1160 height 15
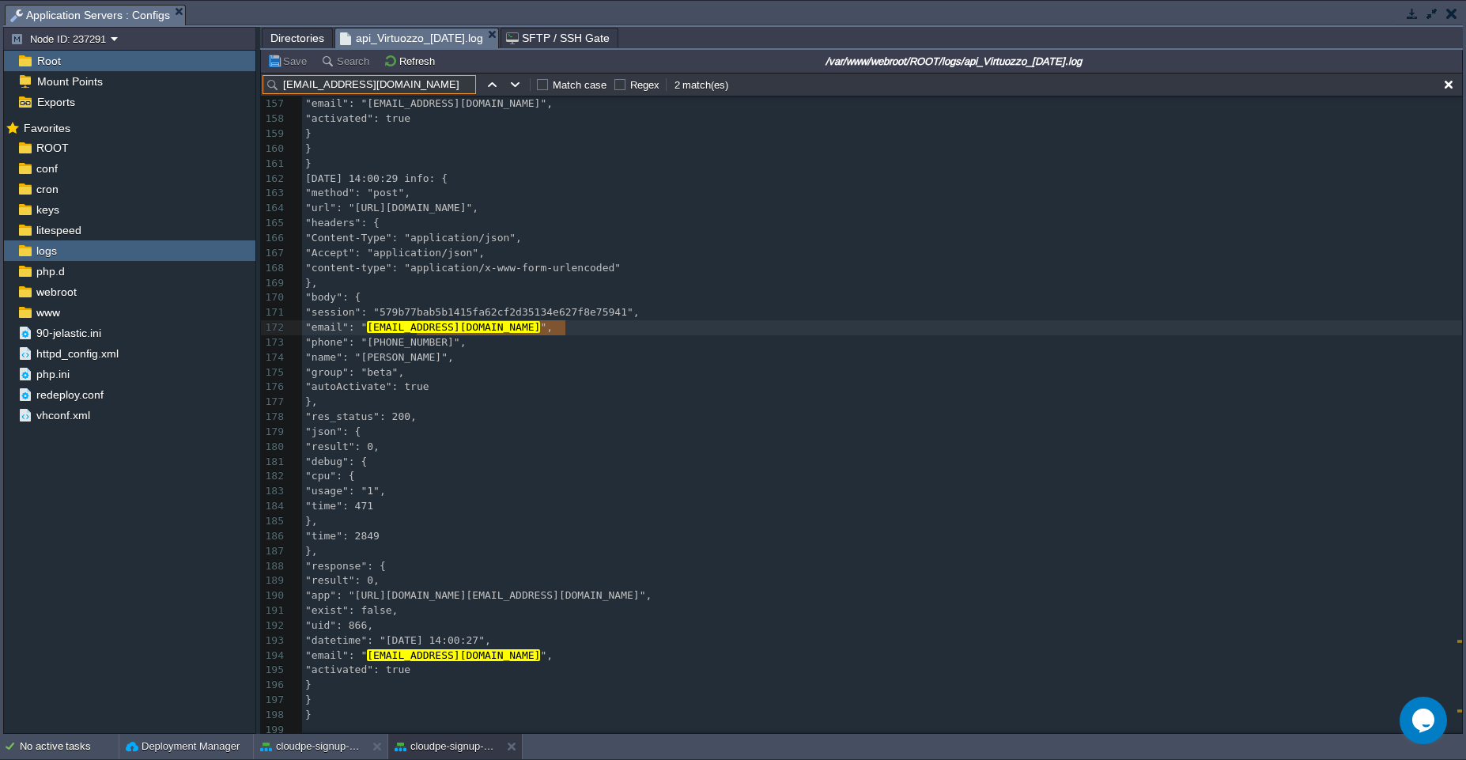
scroll to position [2331, 0]
type input "[EMAIL_ADDRESS][DOMAIN_NAME]"
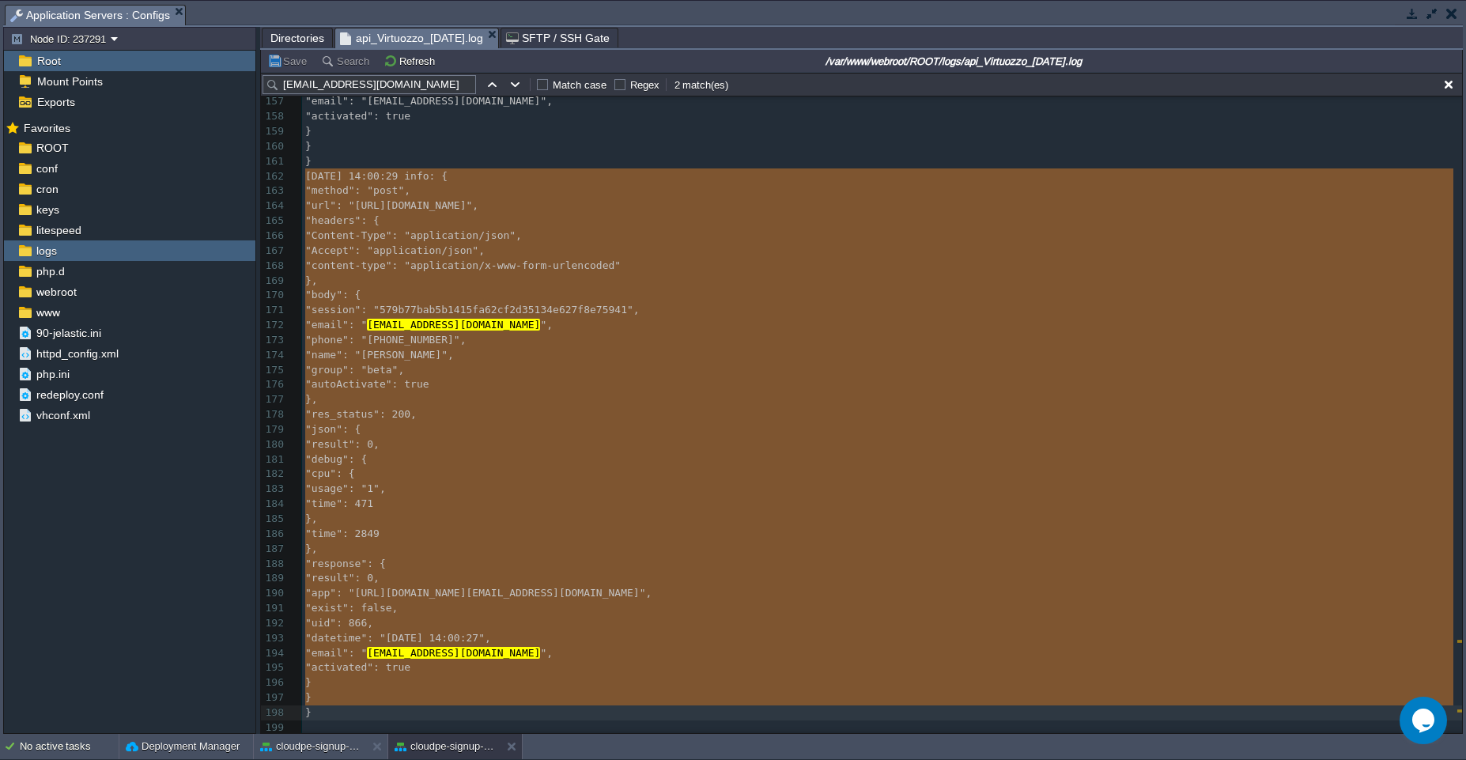
scroll to position [2335, 0]
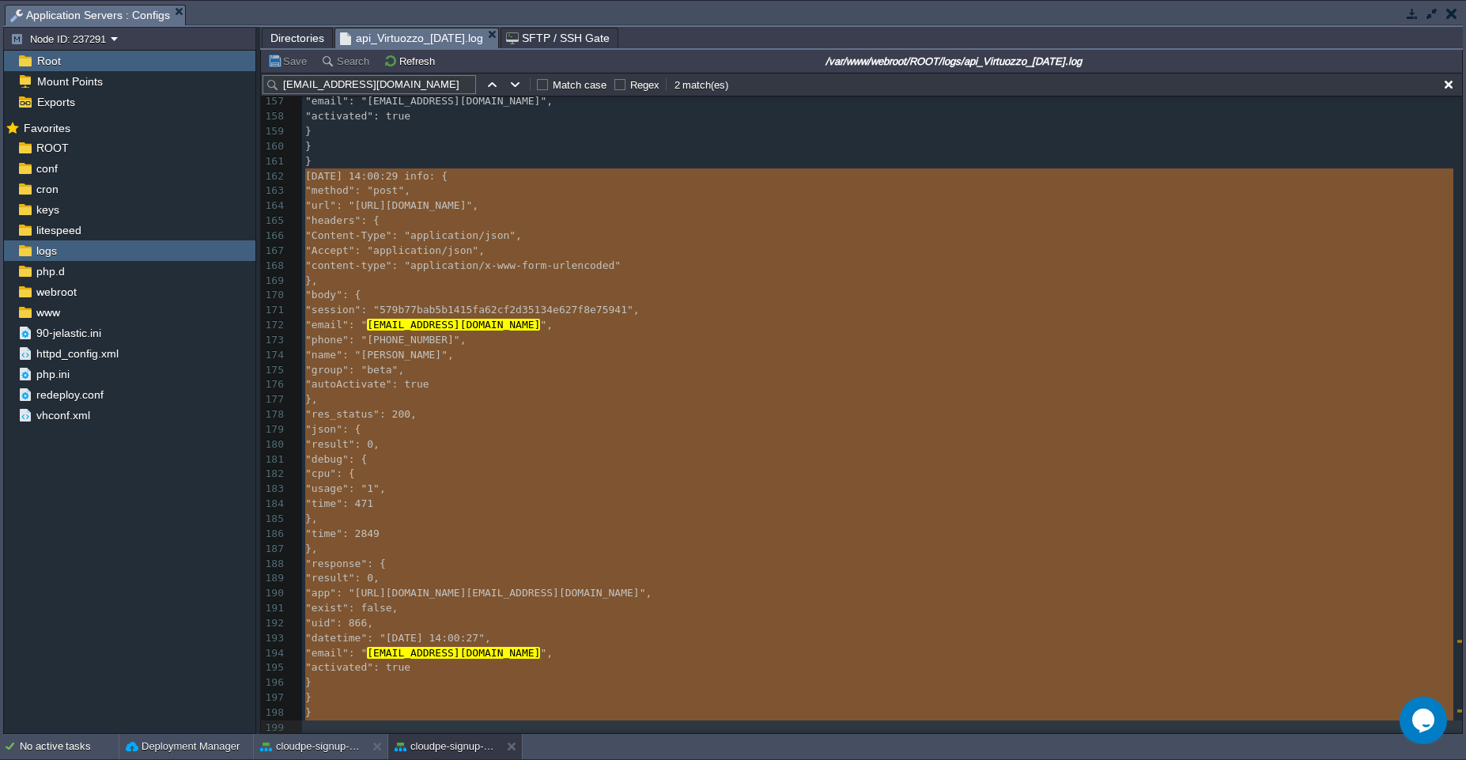
type textarea "-"
click at [176, 17] on em "Application Servers : Configs" at bounding box center [97, 16] width 175 height 20
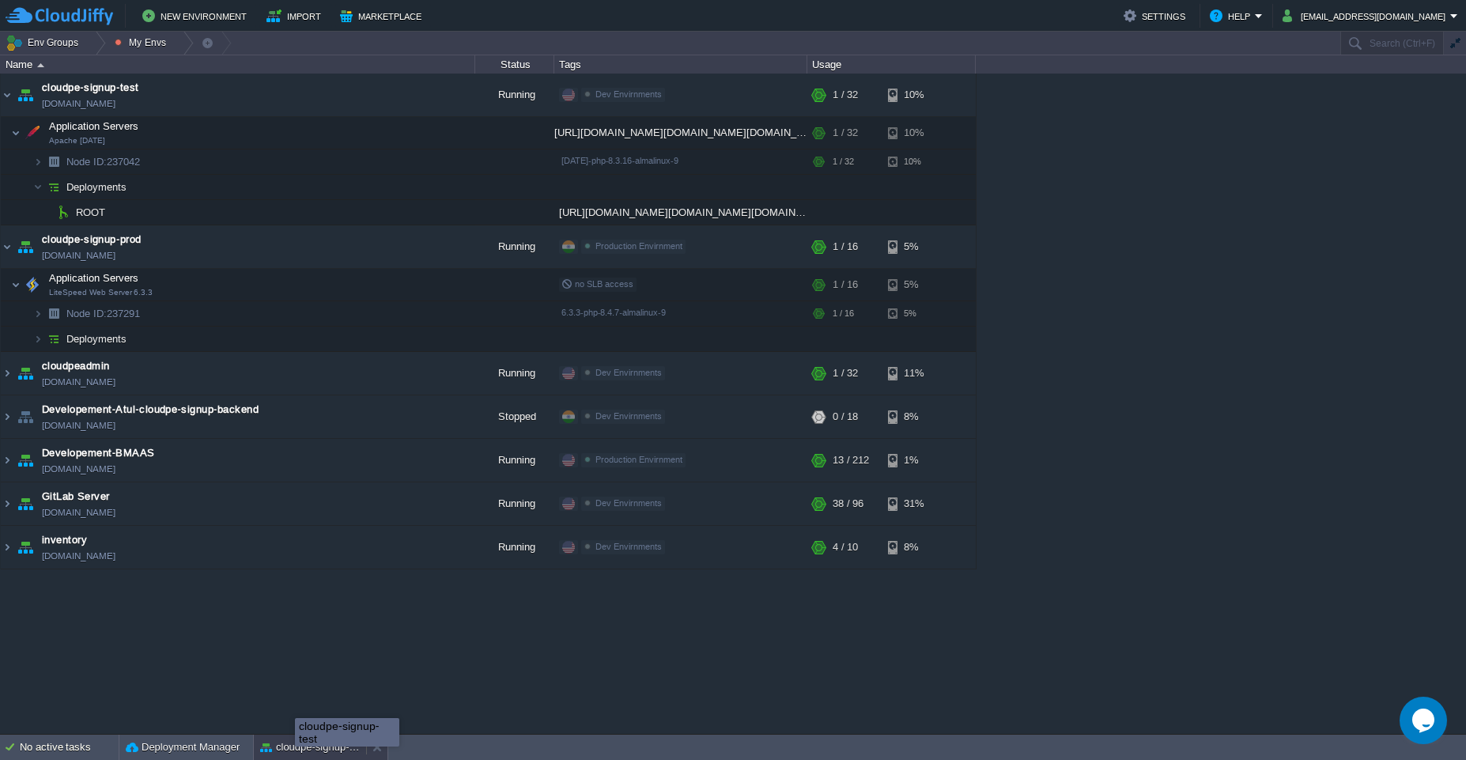
click at [295, 752] on button "cloudpe-signup-test" at bounding box center [310, 747] width 100 height 16
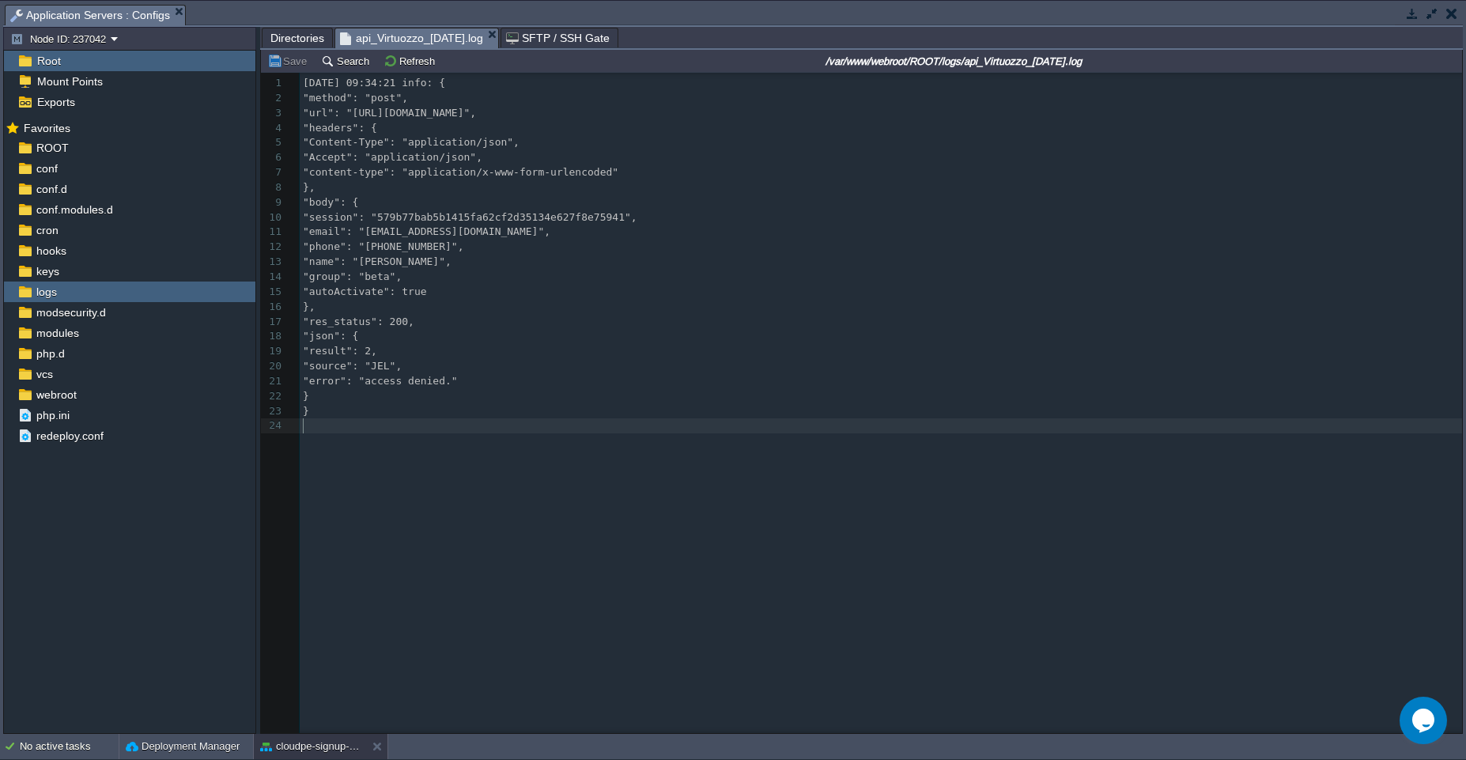
click at [438, 452] on div "24 1 [DATE] 09:34:21 info: { 2 "method": "post", 3 "url": "[URL][DOMAIN_NAME]",…" at bounding box center [873, 415] width 1225 height 684
type textarea "[DATE] 09:34:21 info: { "method": "post", "url": "[URL][DOMAIN_NAME]", "headers…"
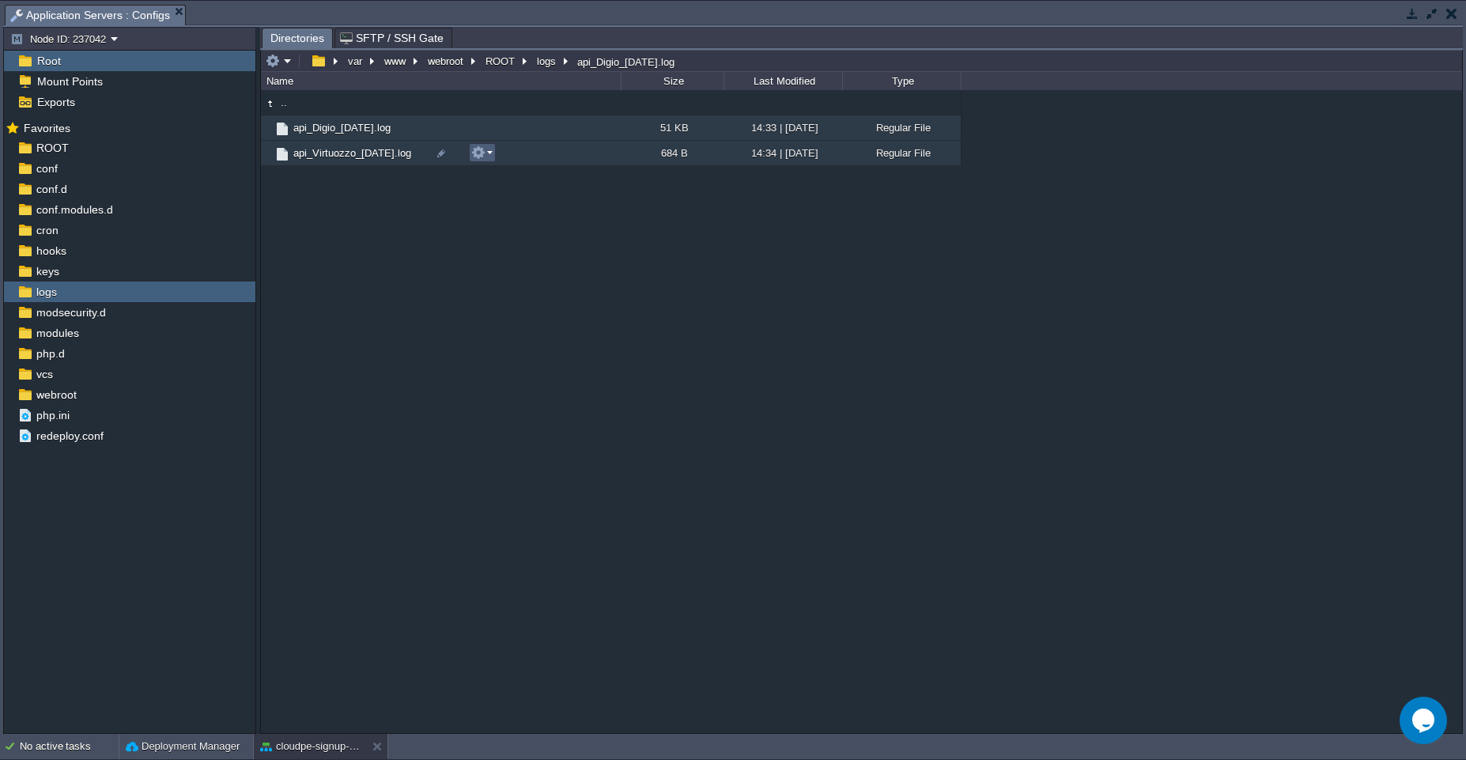
click at [488, 157] on em at bounding box center [481, 153] width 21 height 14
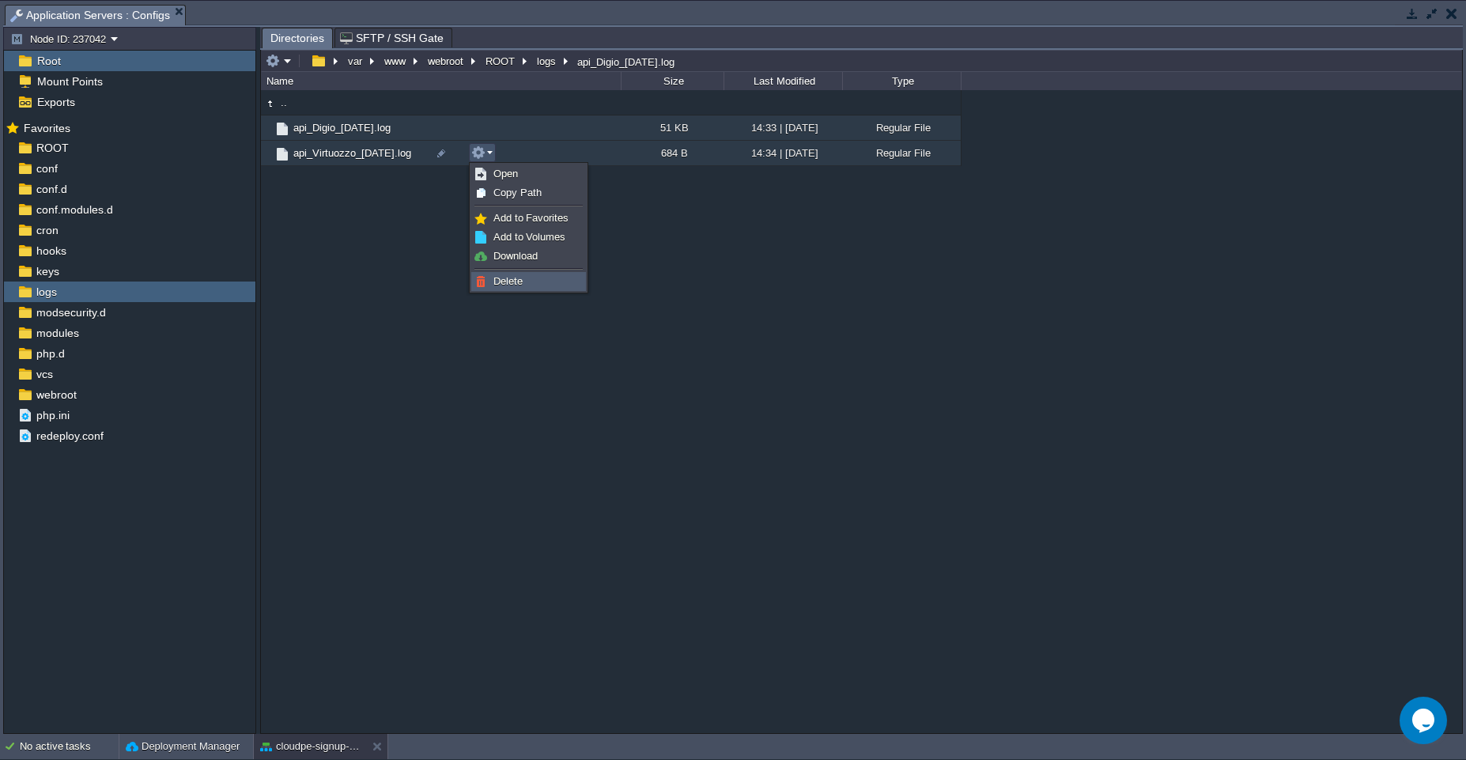
click at [558, 281] on link "Delete" at bounding box center [528, 281] width 113 height 17
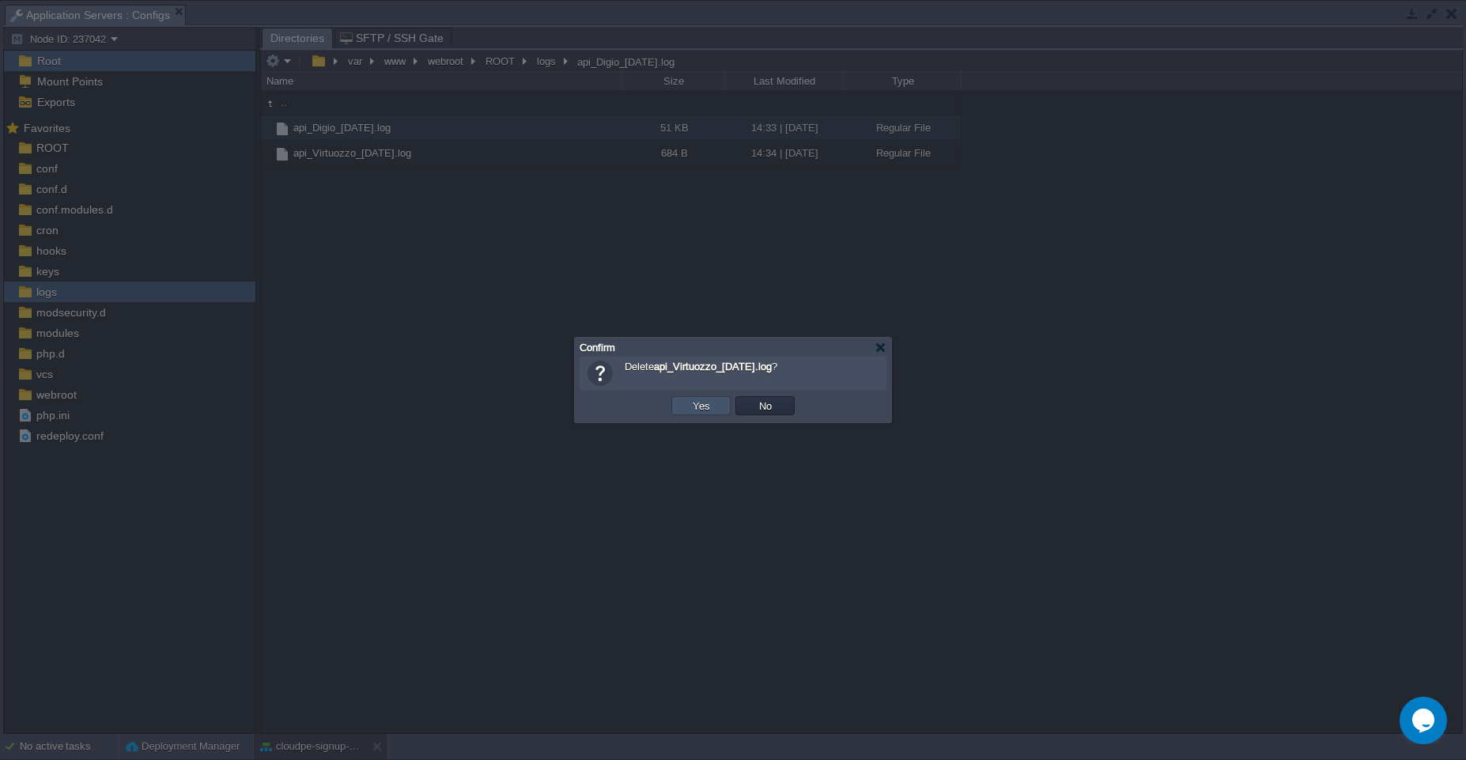
click at [697, 409] on button "Yes" at bounding box center [701, 406] width 27 height 14
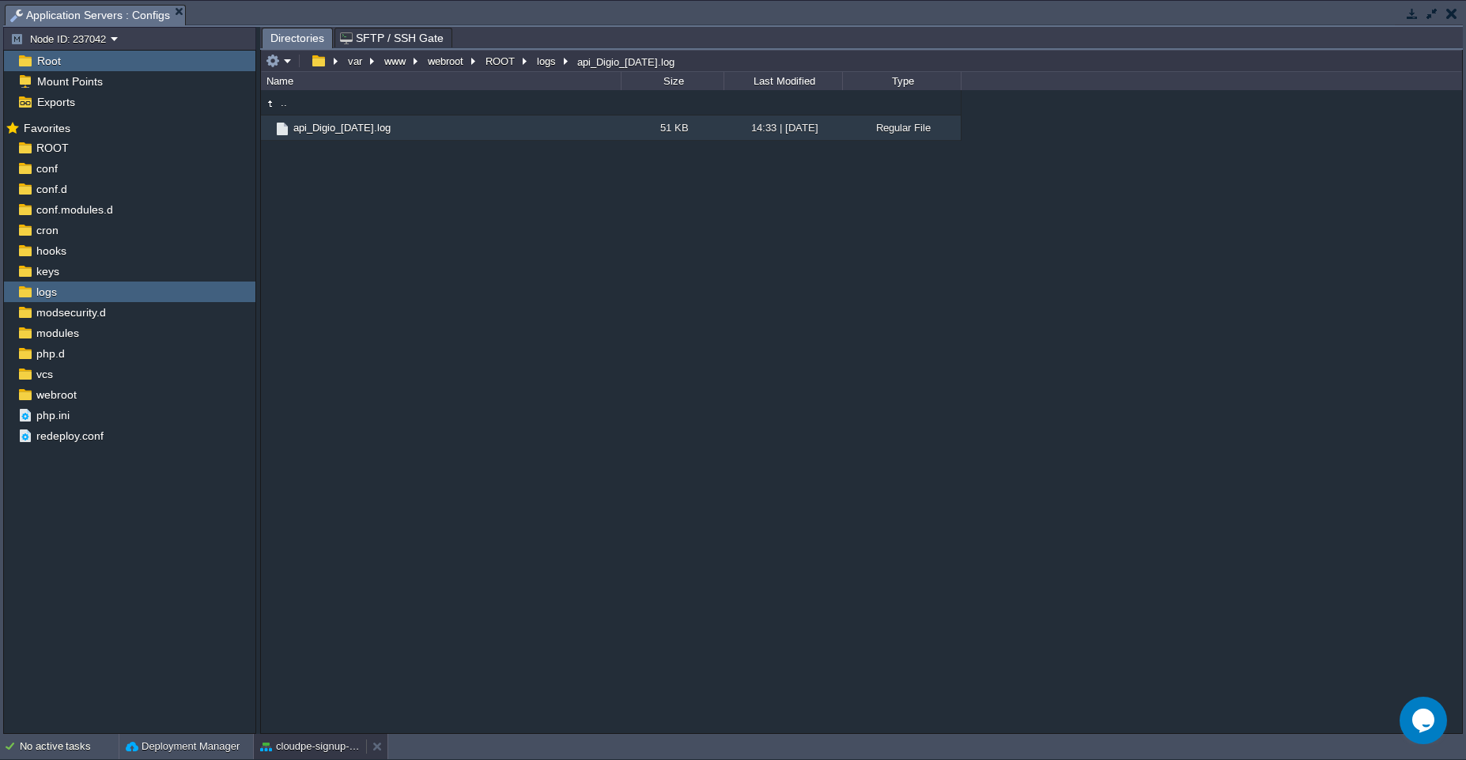
click at [297, 755] on div "cloudpe-signup-test" at bounding box center [310, 746] width 112 height 25
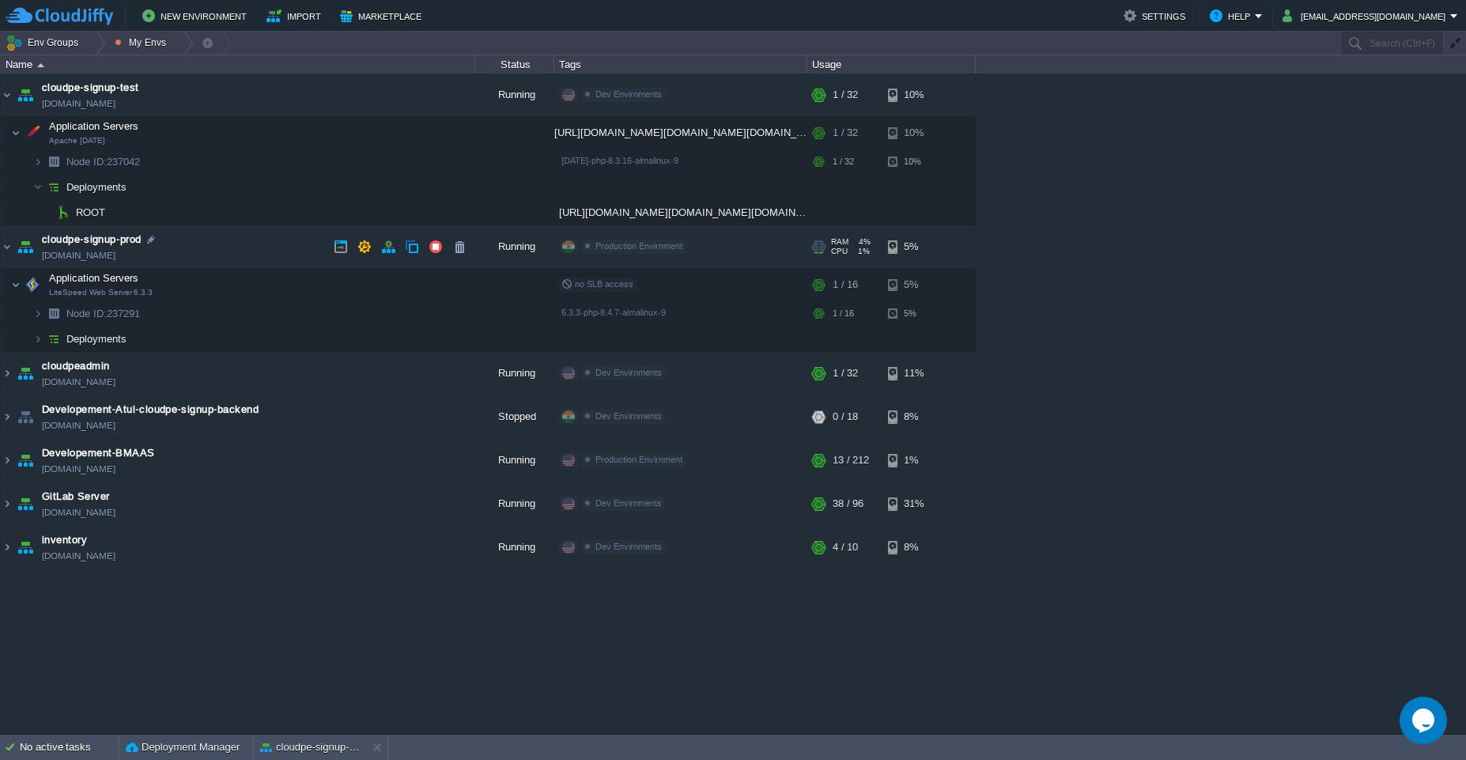
click at [255, 244] on td "cloudpe-signup-prod [DOMAIN_NAME]" at bounding box center [238, 246] width 475 height 43
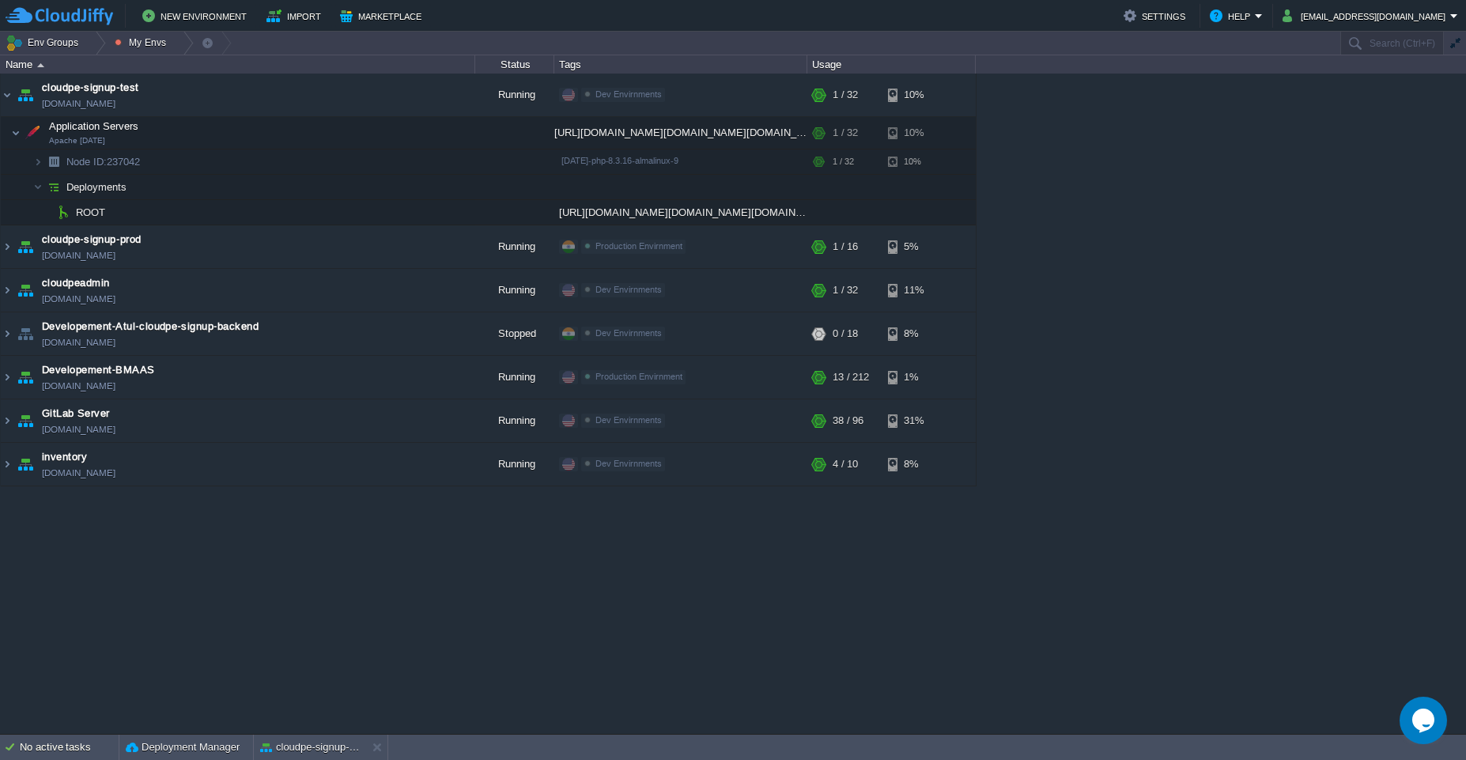
click at [1091, 123] on div "cloudpe website -developemeny environment [DOMAIN_NAME] Running [PERSON_NAME] +…" at bounding box center [733, 404] width 1466 height 660
click at [406, 212] on button "button" at bounding box center [412, 212] width 14 height 14
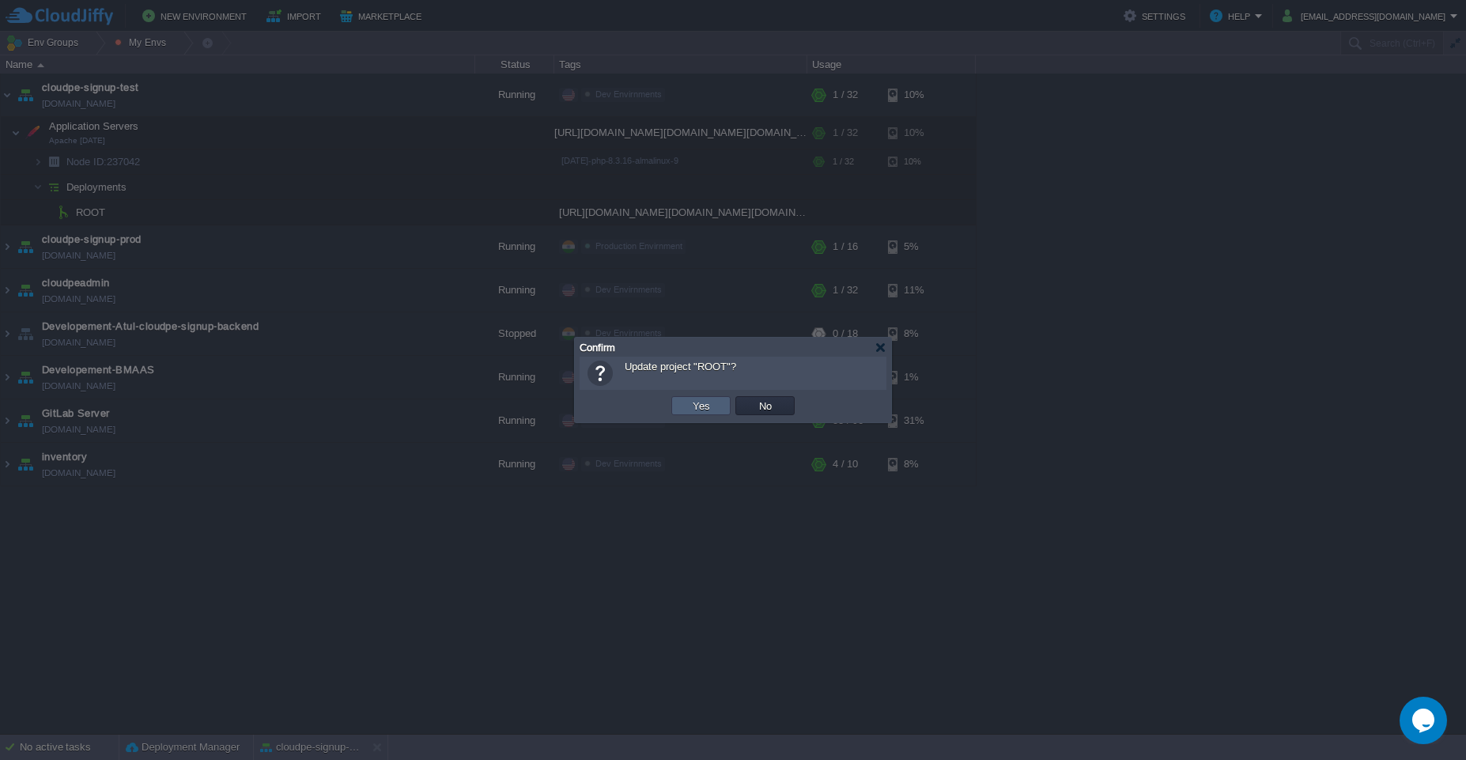
click at [682, 404] on td "Yes" at bounding box center [700, 405] width 59 height 19
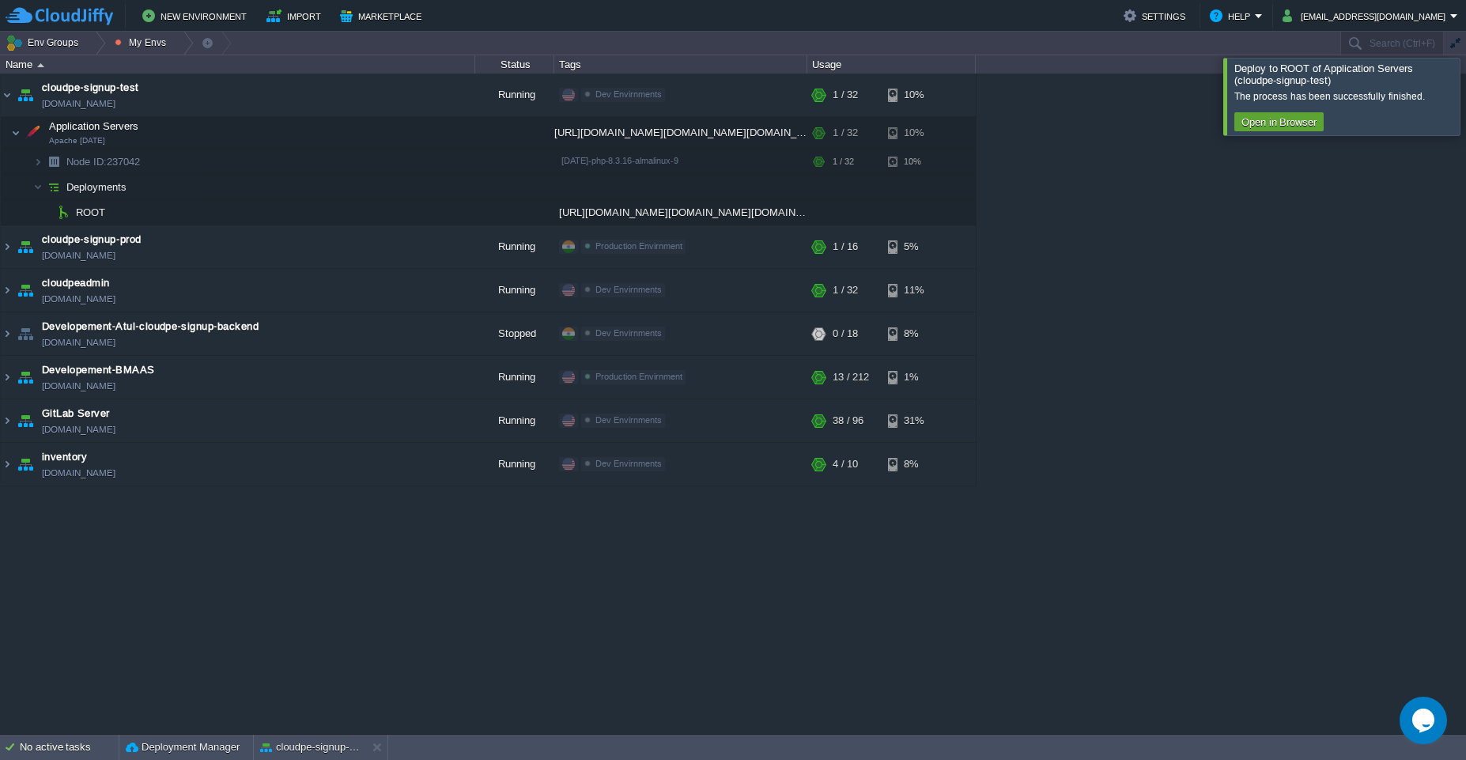
click at [1465, 92] on div at bounding box center [1485, 96] width 0 height 77
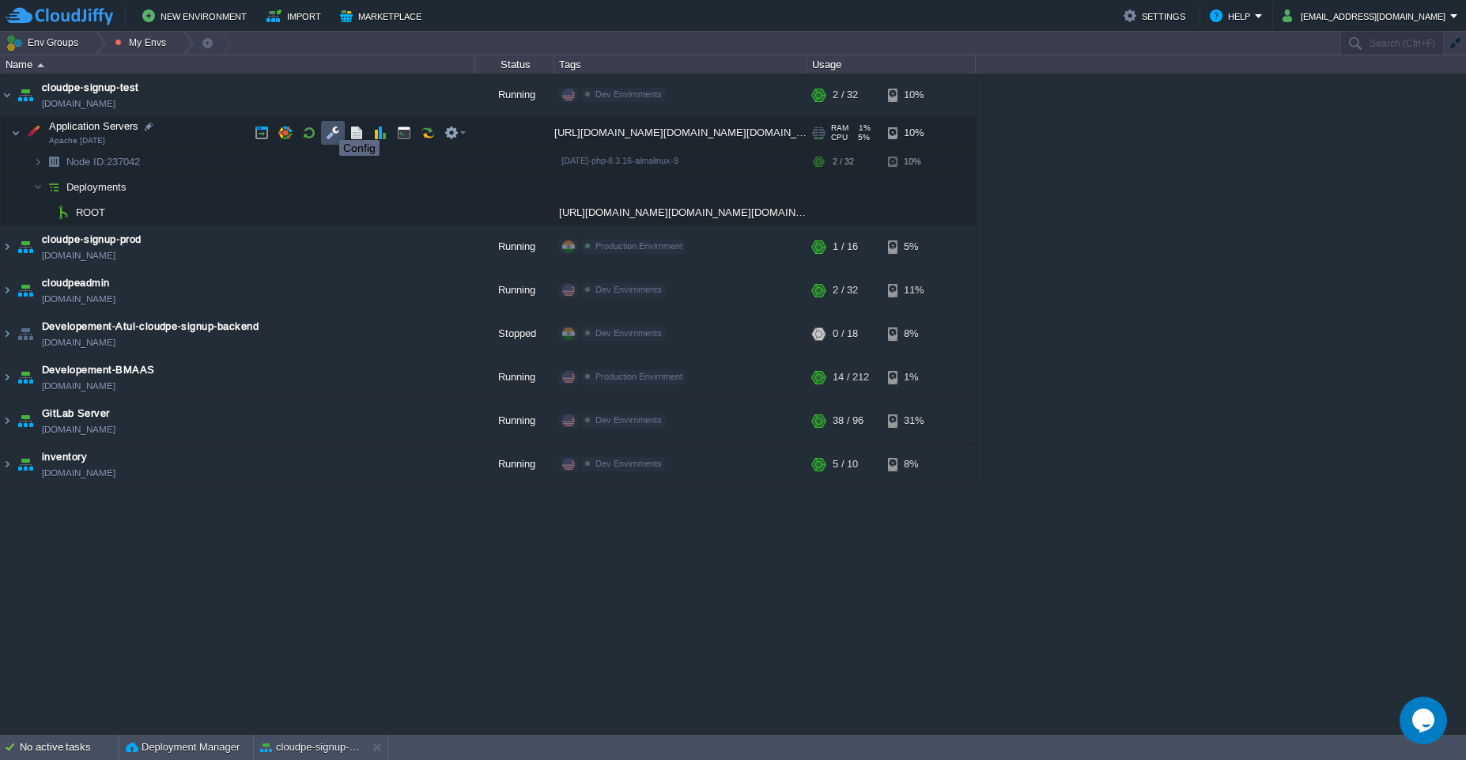
click at [327, 126] on button "button" at bounding box center [333, 133] width 14 height 14
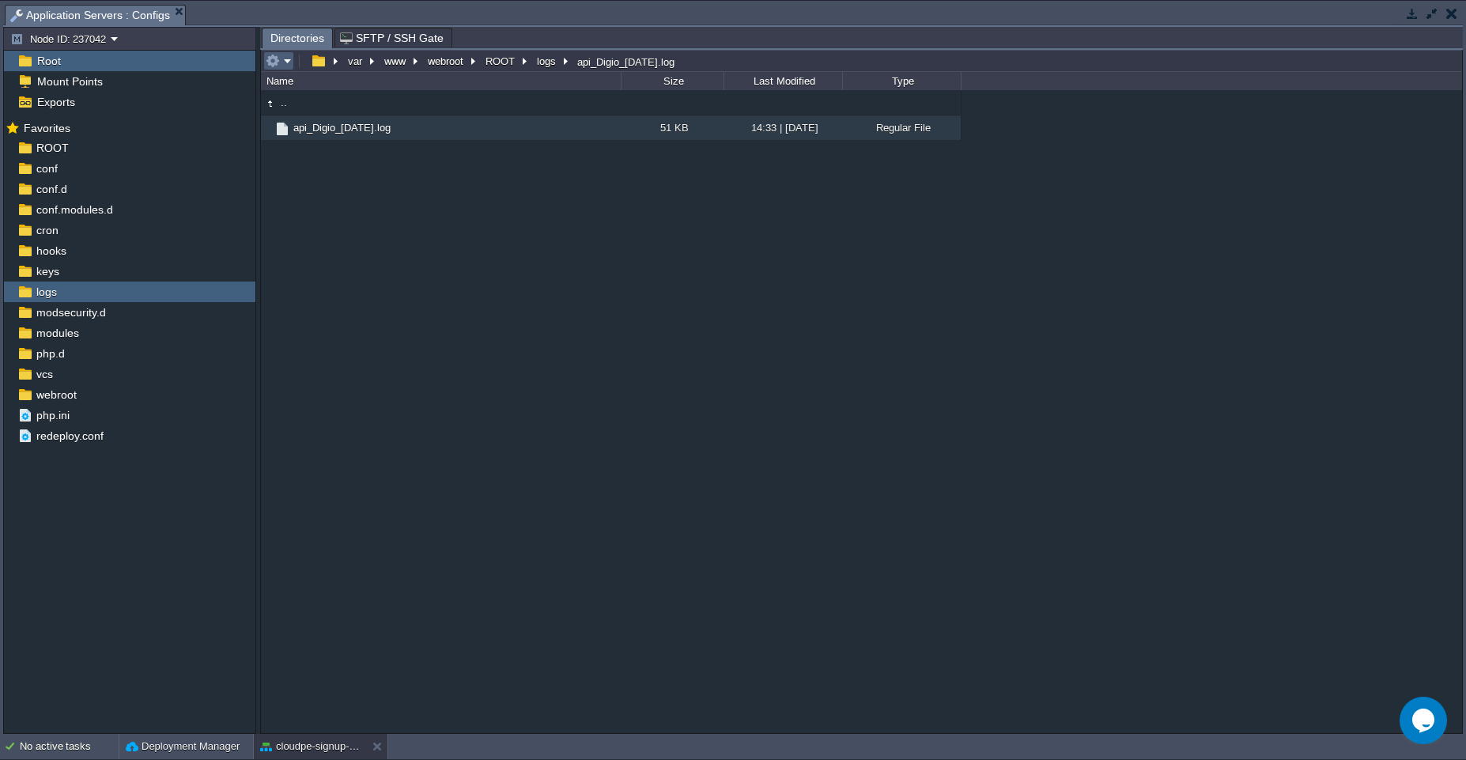
click at [285, 63] on em at bounding box center [279, 61] width 26 height 14
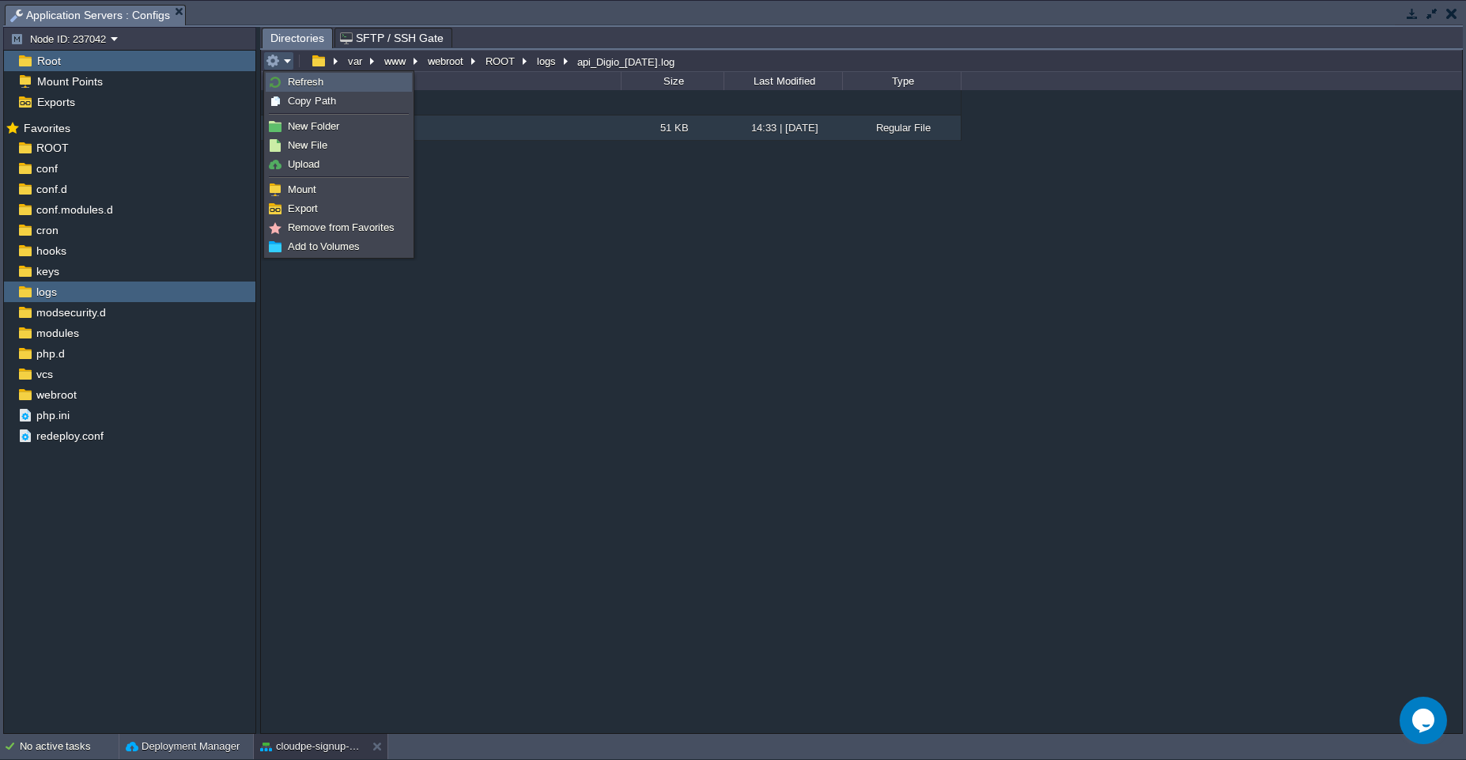
click at [294, 85] on span "Refresh" at bounding box center [306, 82] width 36 height 12
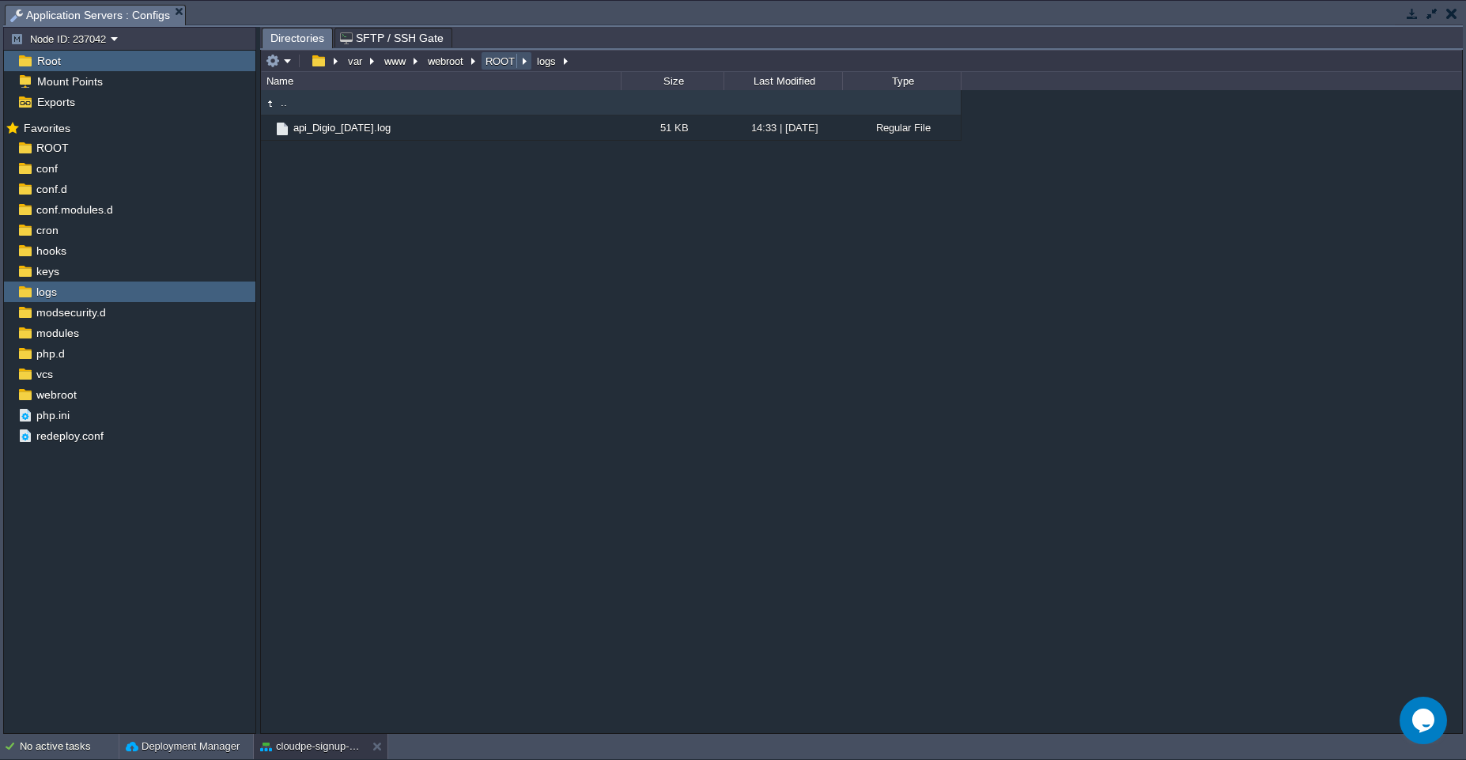
click at [501, 57] on button "ROOT" at bounding box center [501, 61] width 36 height 14
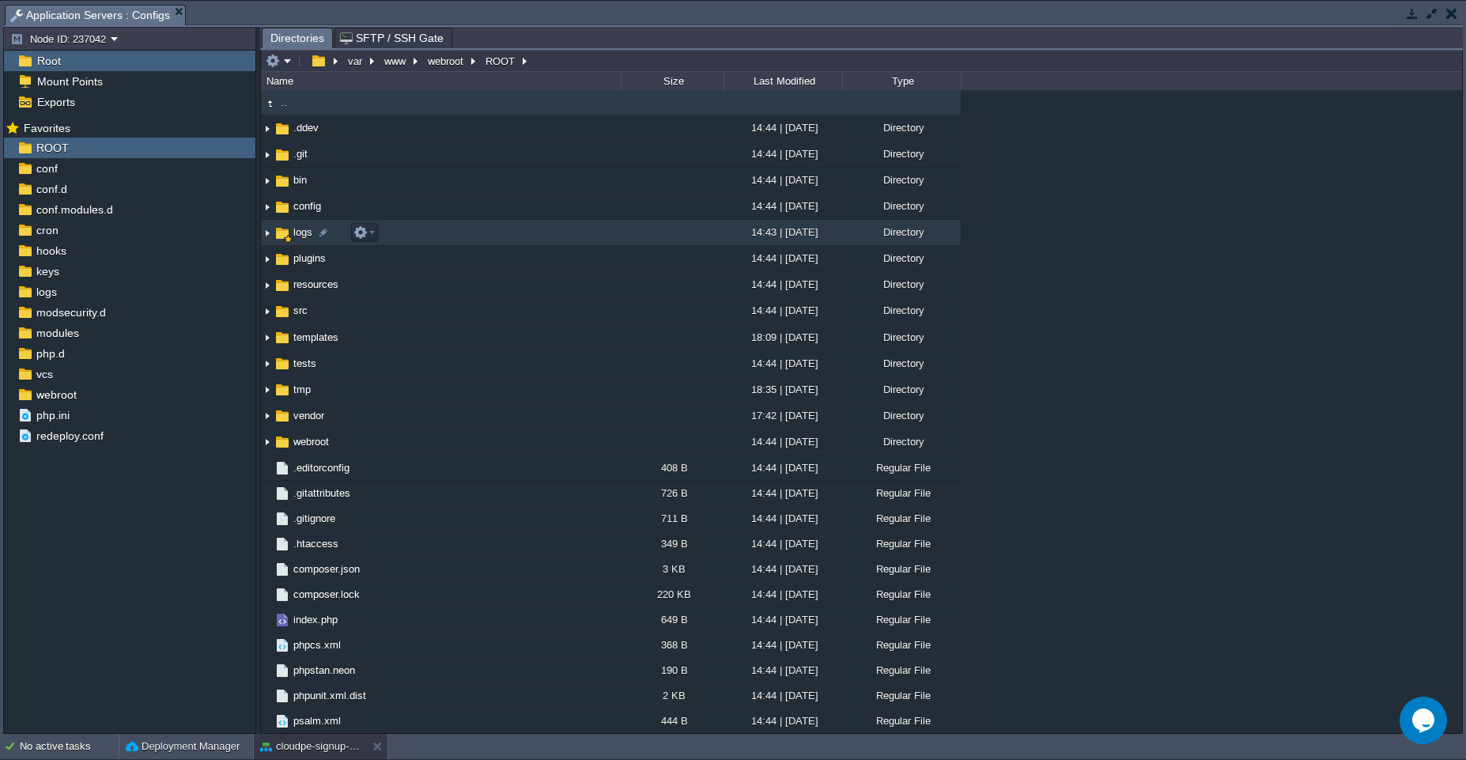
click at [573, 231] on td "logs" at bounding box center [441, 233] width 360 height 26
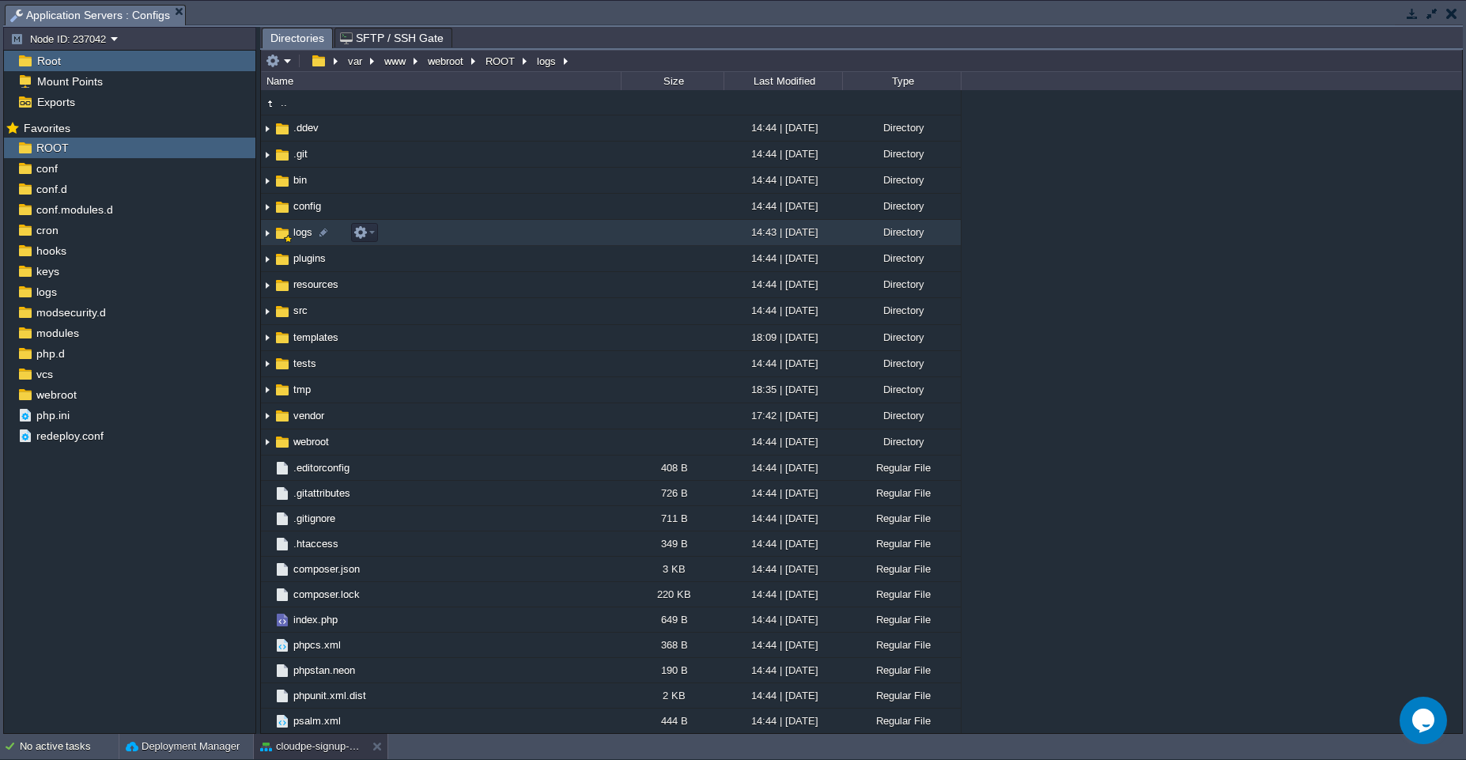
click at [573, 231] on td "logs" at bounding box center [441, 233] width 360 height 26
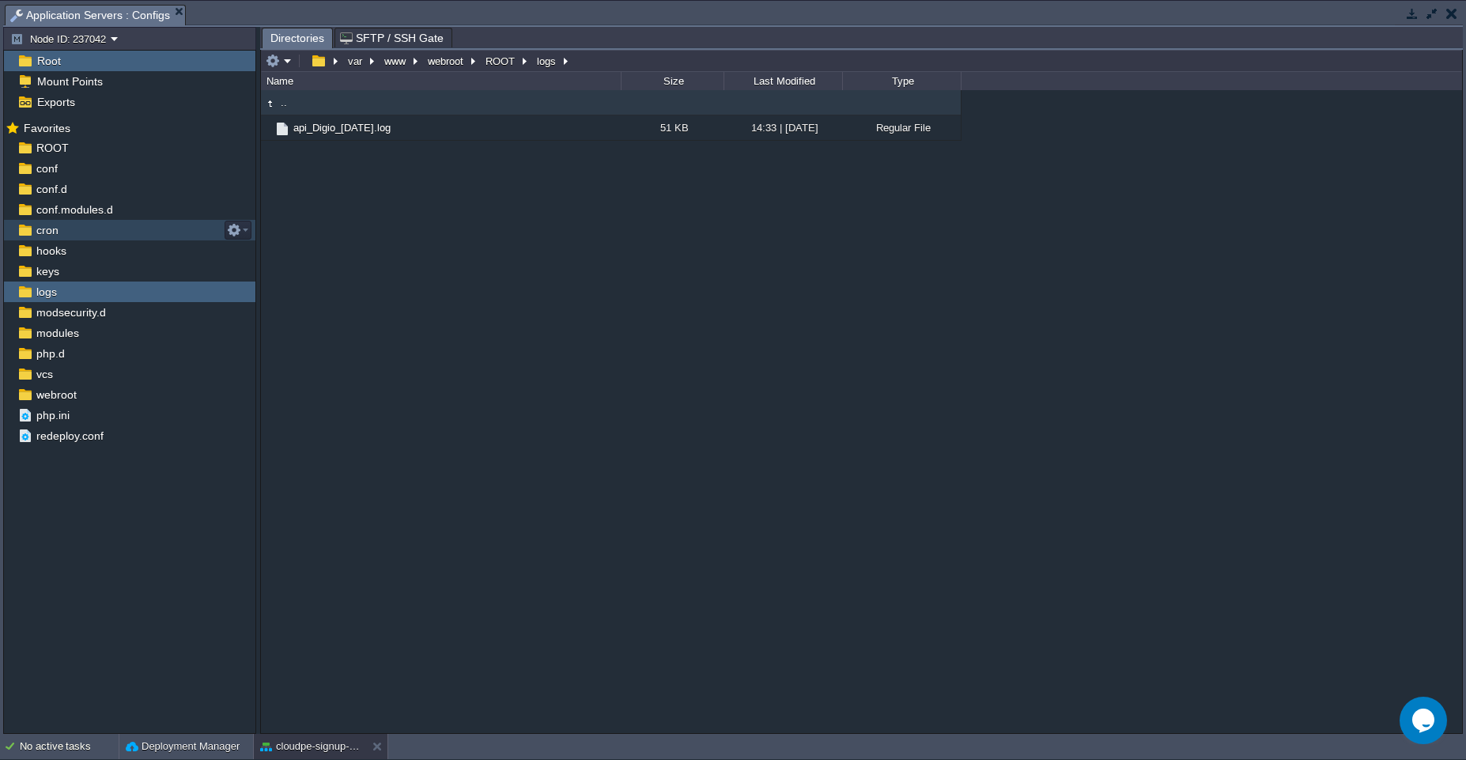
click at [0, 0] on div "cloudpe-signup-test" at bounding box center [0, 0] width 0 height 0
click at [289, 751] on button "cloudpe-signup-test" at bounding box center [310, 747] width 100 height 16
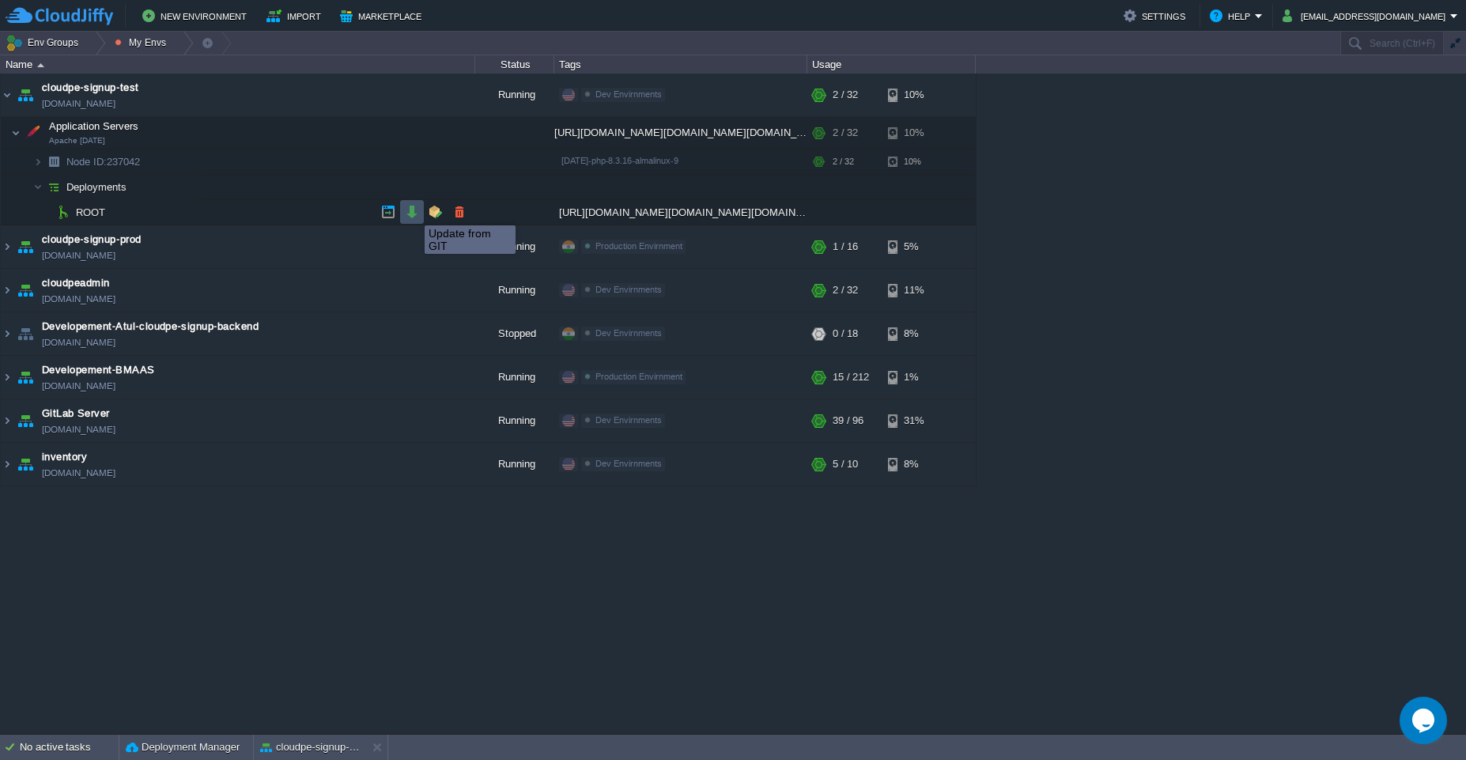
click at [413, 211] on button "button" at bounding box center [412, 212] width 14 height 14
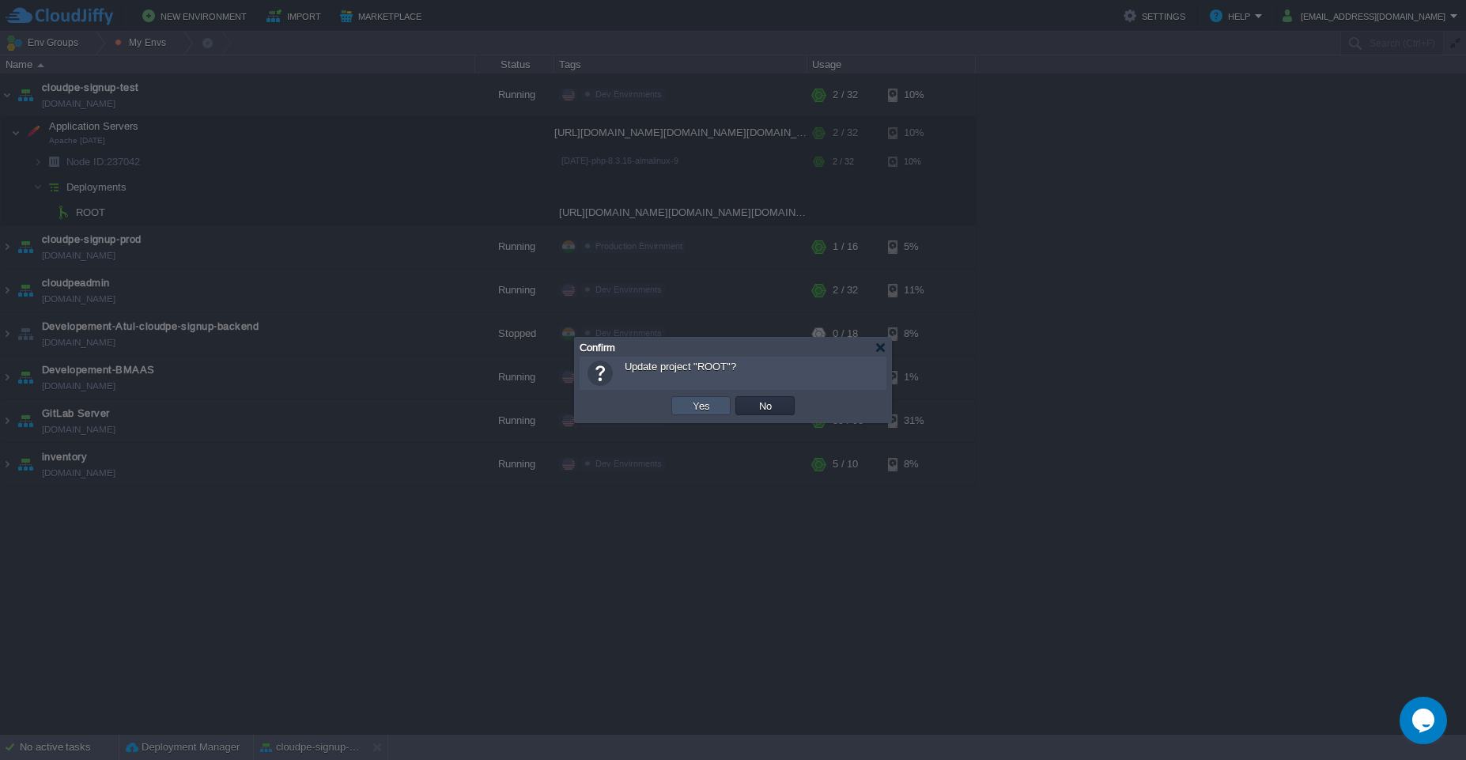
click at [705, 406] on button "Yes" at bounding box center [701, 406] width 27 height 14
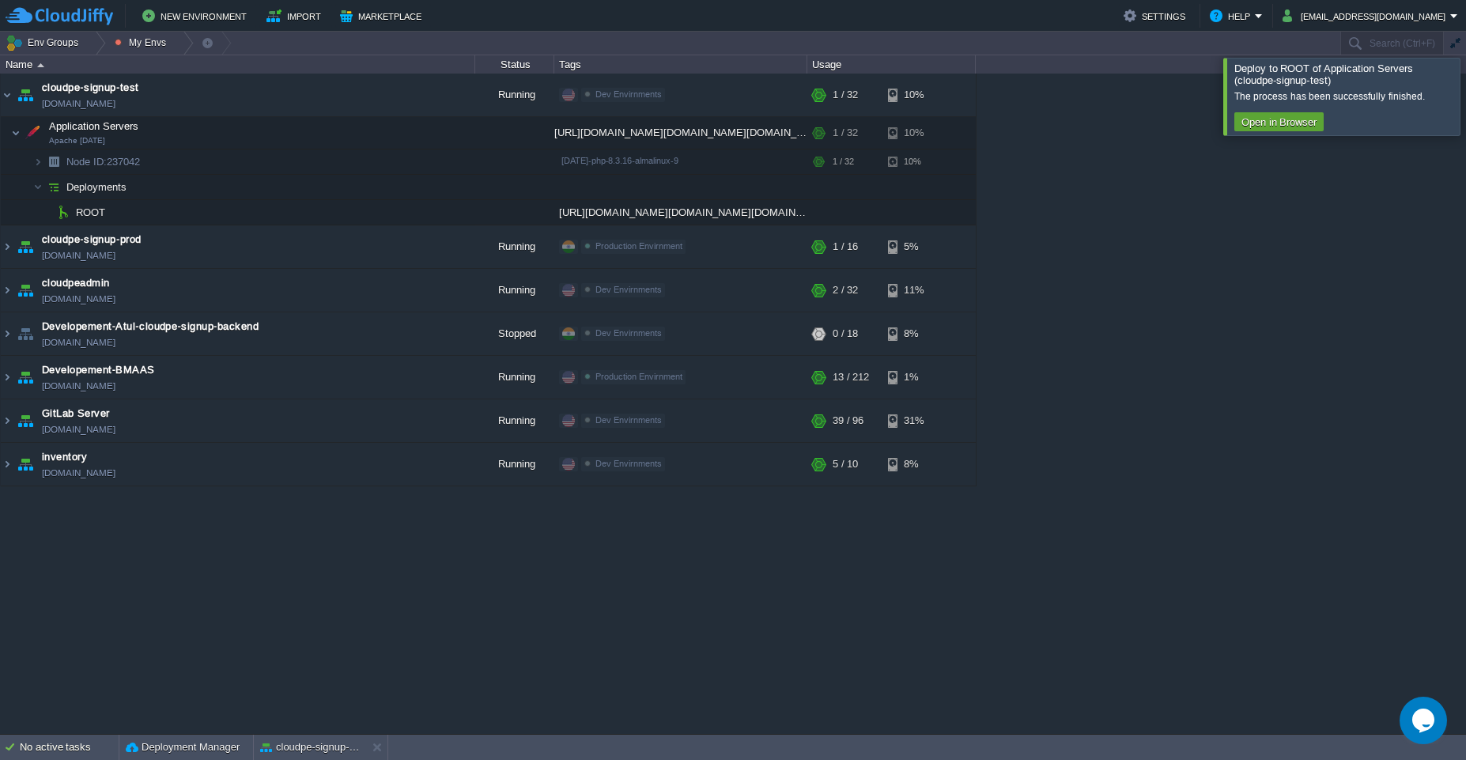
click at [1465, 105] on div at bounding box center [1485, 96] width 0 height 77
